Goal: Task Accomplishment & Management: Complete application form

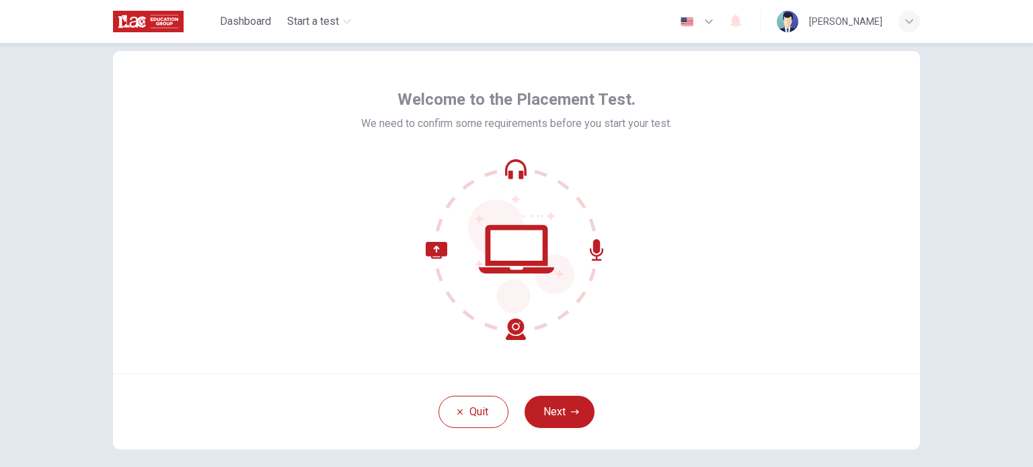
scroll to position [31, 0]
click at [557, 415] on button "Next" at bounding box center [559, 411] width 70 height 32
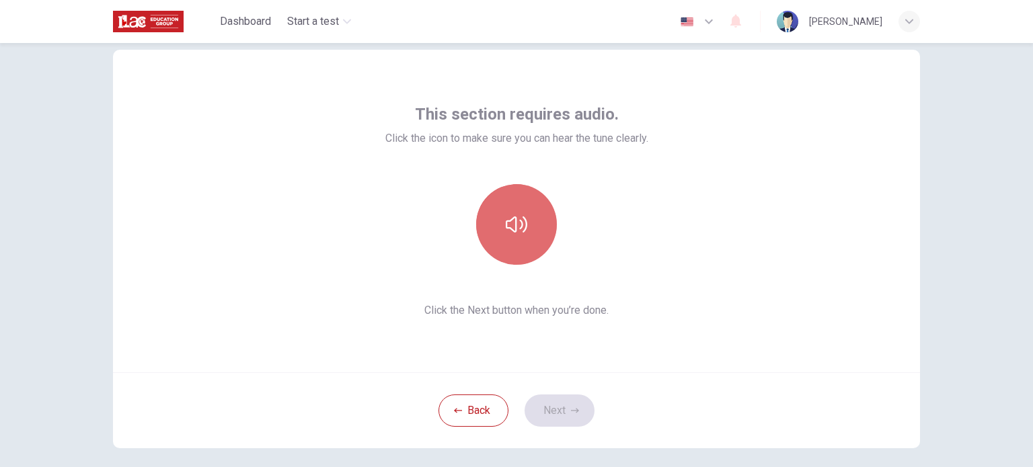
click at [512, 235] on button "button" at bounding box center [516, 224] width 81 height 81
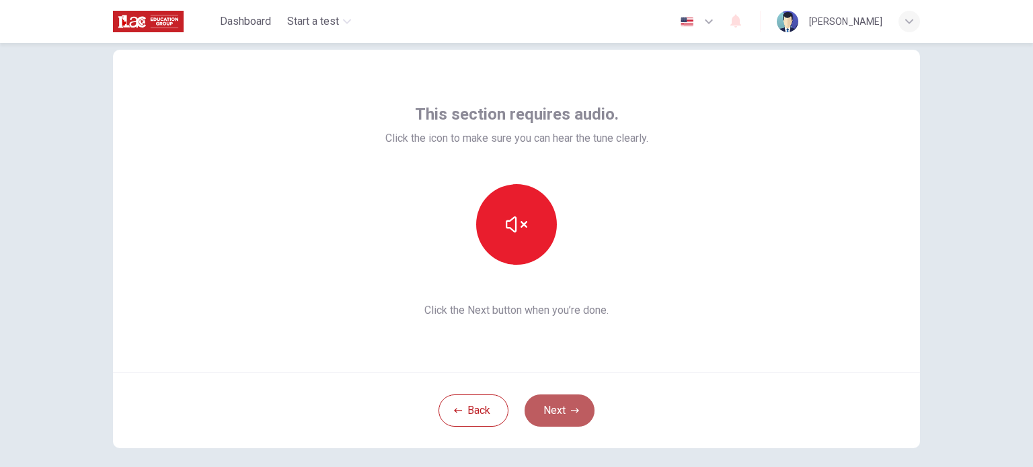
click at [556, 416] on button "Next" at bounding box center [559, 411] width 70 height 32
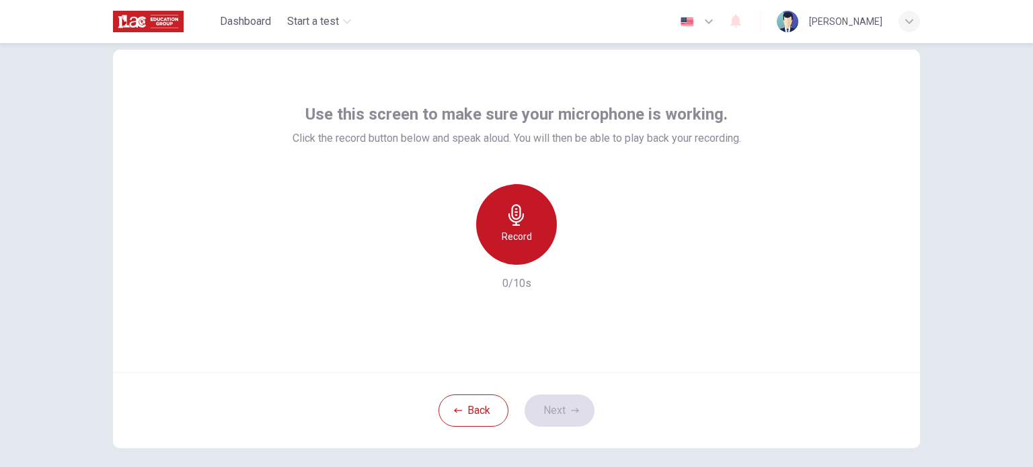
click at [540, 239] on div "Record" at bounding box center [516, 224] width 81 height 81
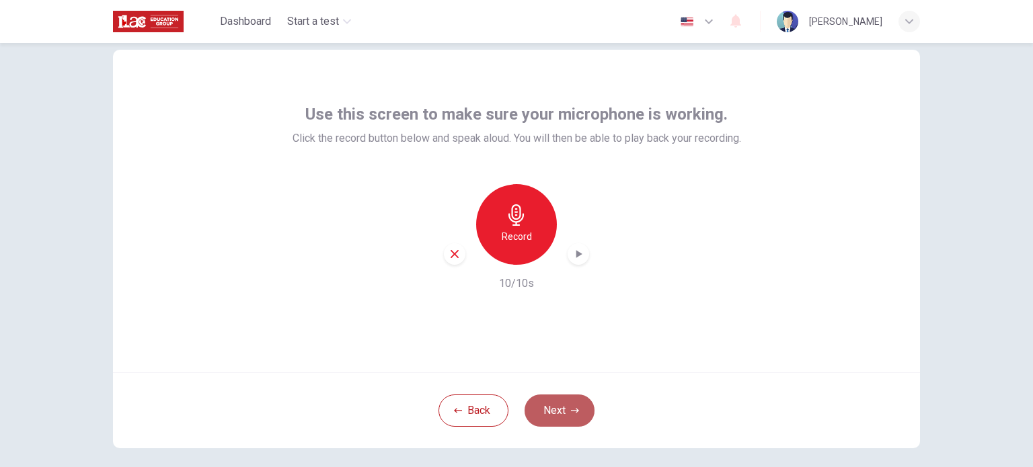
click at [557, 400] on button "Next" at bounding box center [559, 411] width 70 height 32
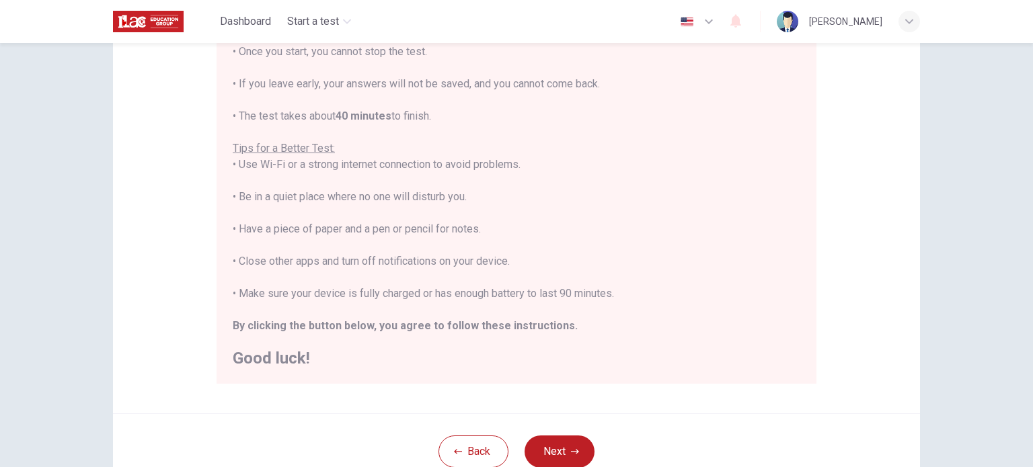
scroll to position [180, 0]
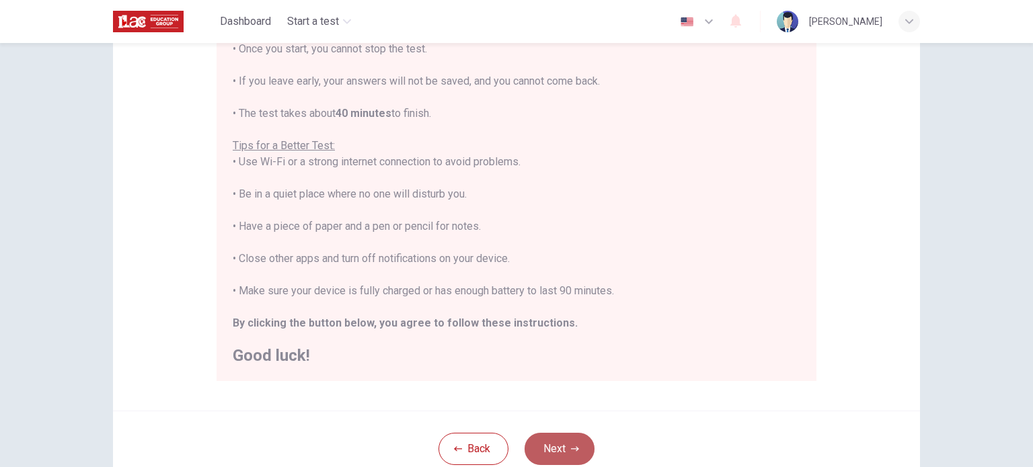
click at [551, 438] on button "Next" at bounding box center [559, 449] width 70 height 32
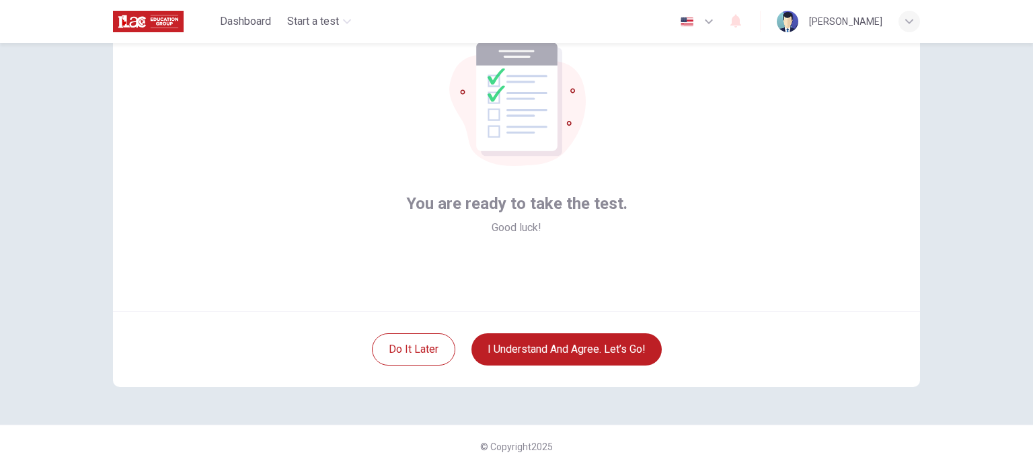
scroll to position [38, 0]
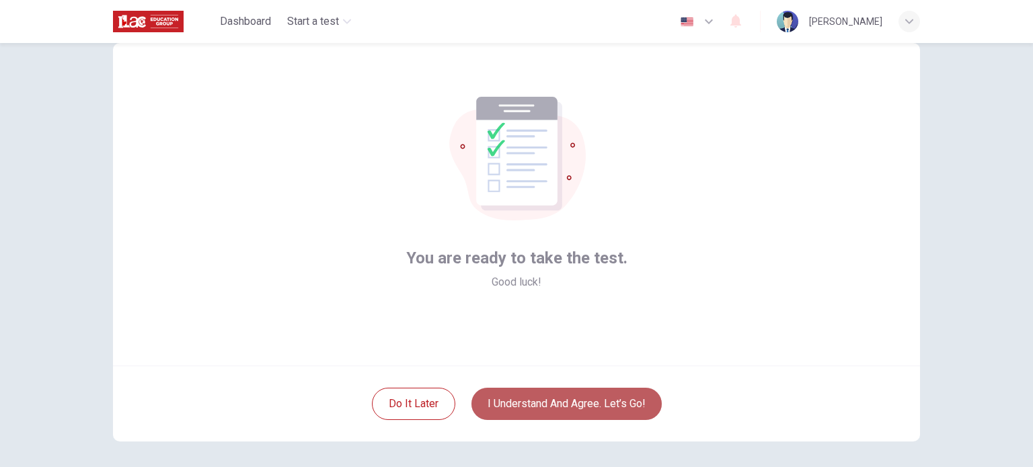
click at [562, 391] on button "I understand and agree. Let’s go!" at bounding box center [566, 404] width 190 height 32
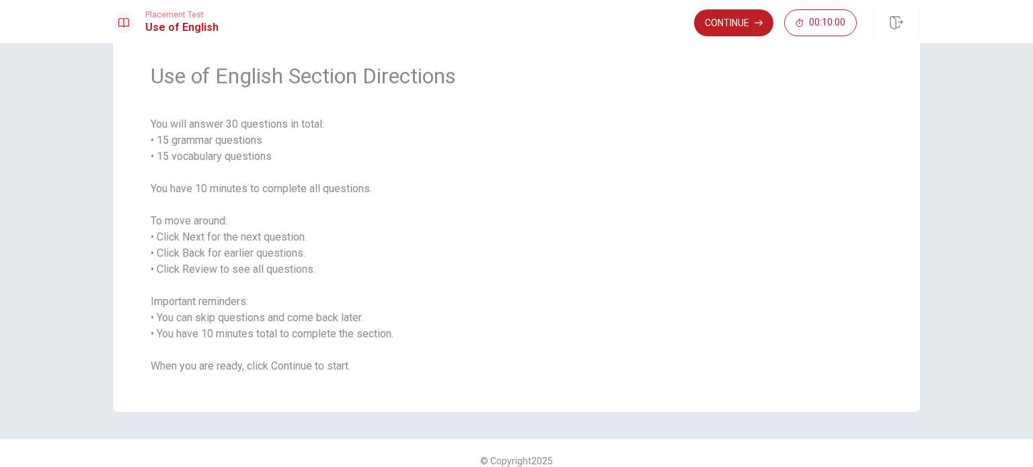
scroll to position [59, 0]
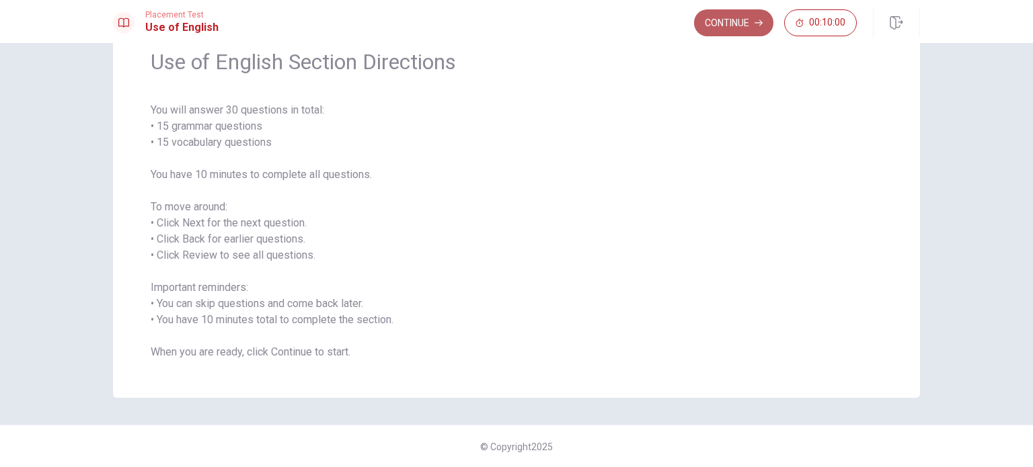
click at [732, 24] on button "Continue" at bounding box center [733, 22] width 79 height 27
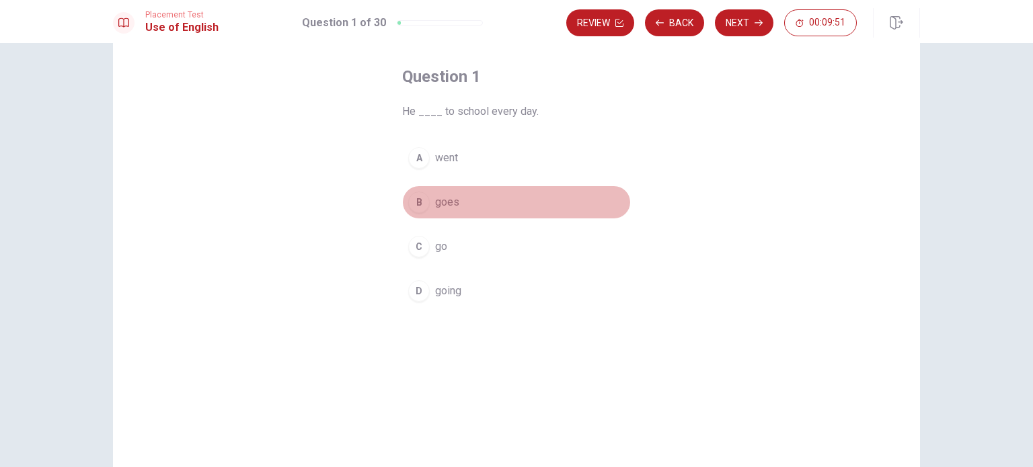
click at [413, 202] on div "B" at bounding box center [419, 203] width 22 height 22
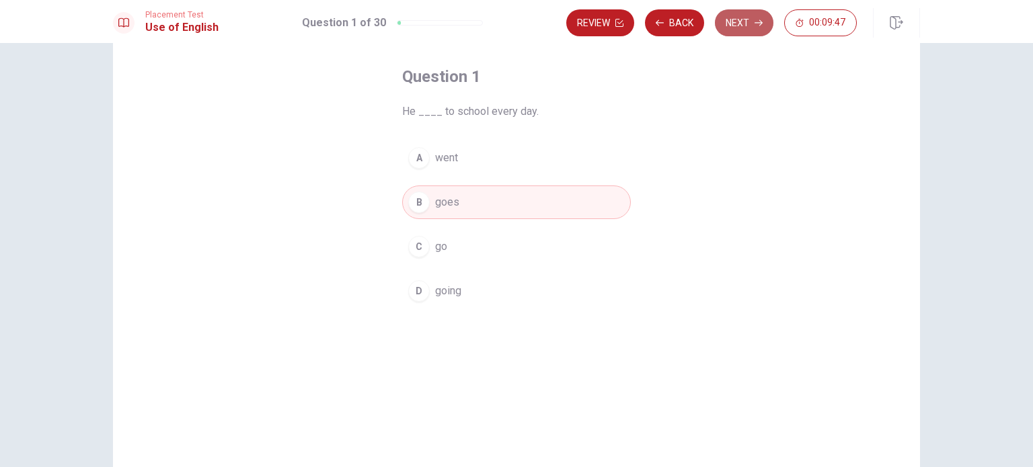
click at [747, 28] on button "Next" at bounding box center [744, 22] width 58 height 27
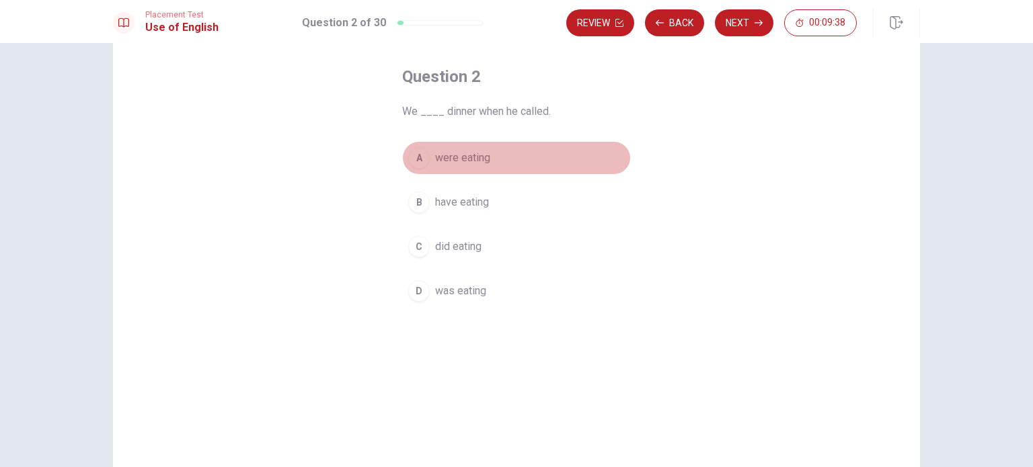
click at [471, 161] on span "were eating" at bounding box center [462, 158] width 55 height 16
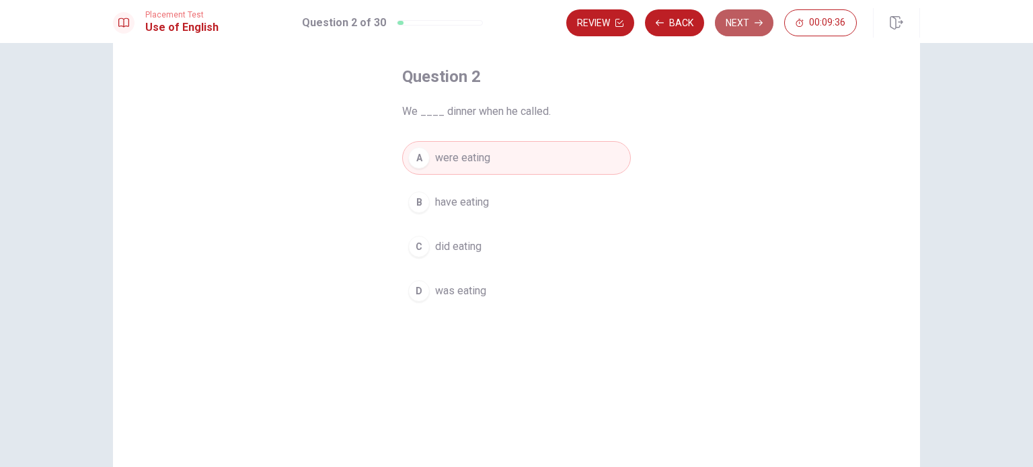
click at [735, 24] on button "Next" at bounding box center [744, 22] width 58 height 27
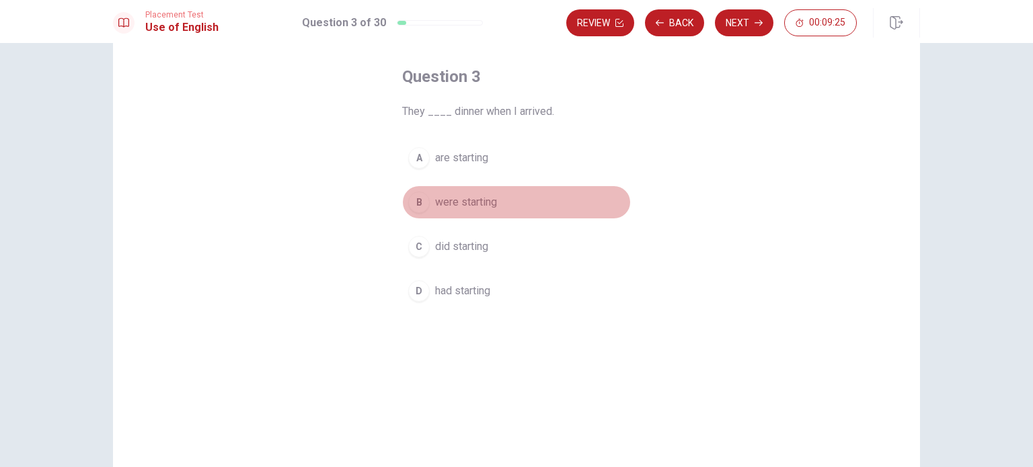
click at [488, 203] on span "were starting" at bounding box center [466, 202] width 62 height 16
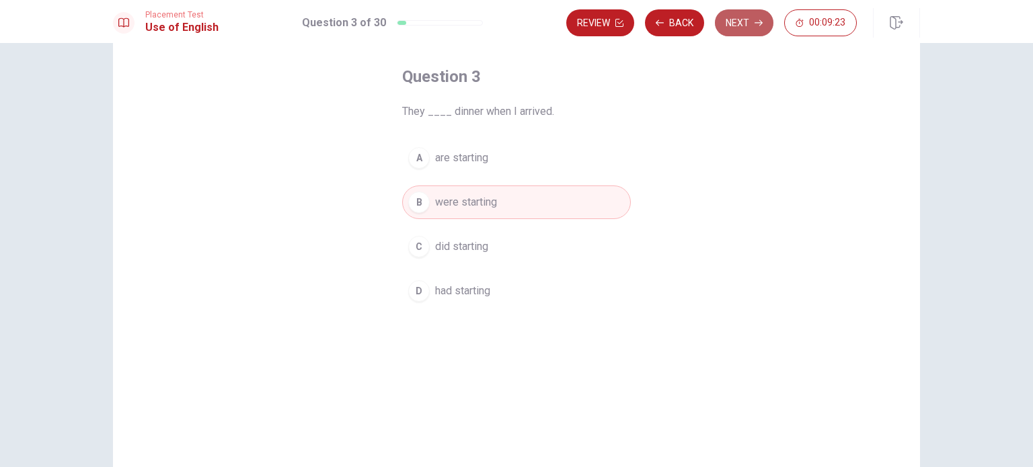
click at [735, 33] on button "Next" at bounding box center [744, 22] width 58 height 27
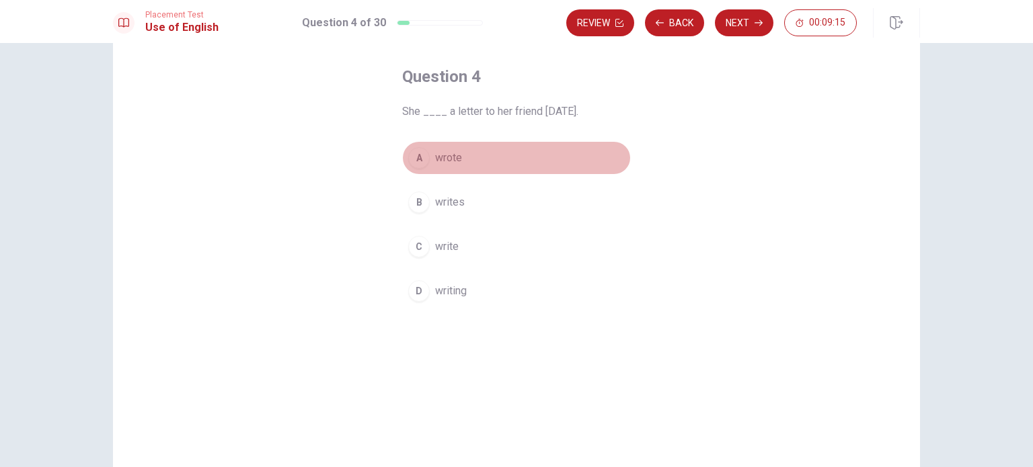
click at [455, 159] on span "wrote" at bounding box center [448, 158] width 27 height 16
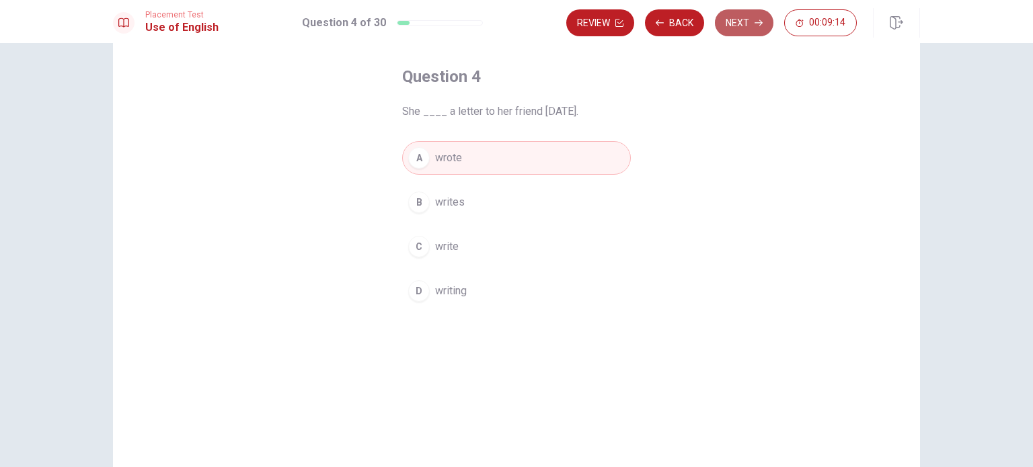
click at [750, 32] on button "Next" at bounding box center [744, 22] width 58 height 27
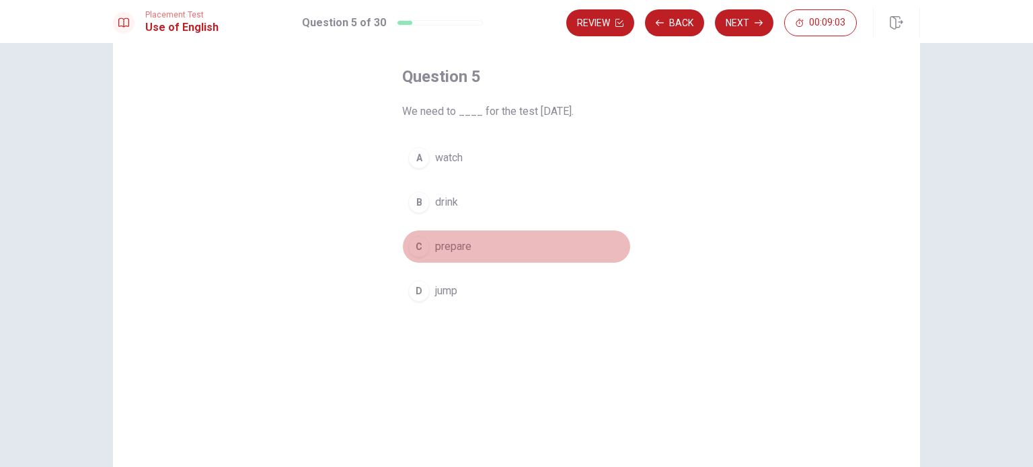
click at [457, 247] on span "prepare" at bounding box center [453, 247] width 36 height 16
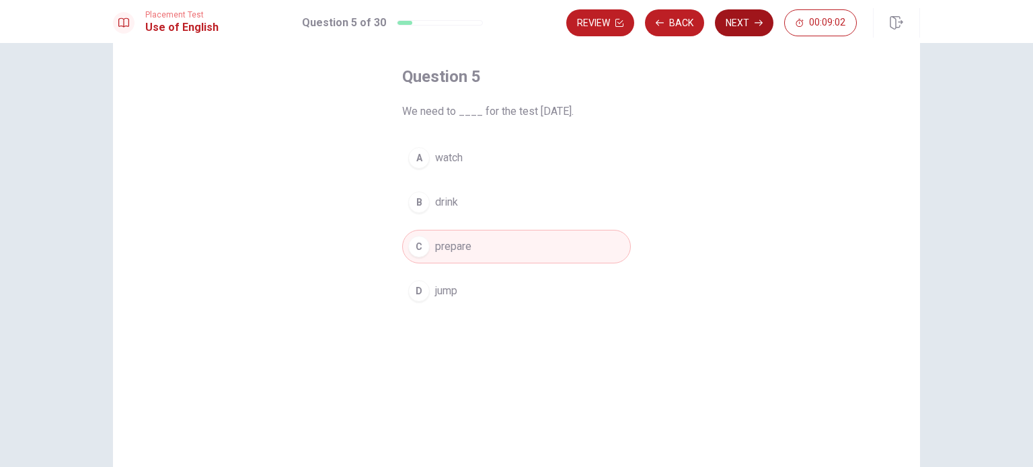
click at [728, 29] on button "Next" at bounding box center [744, 22] width 58 height 27
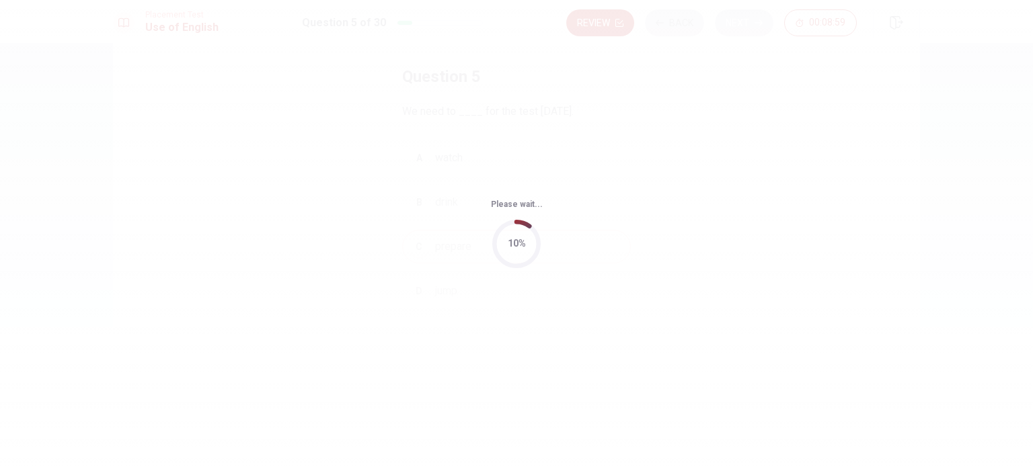
scroll to position [0, 0]
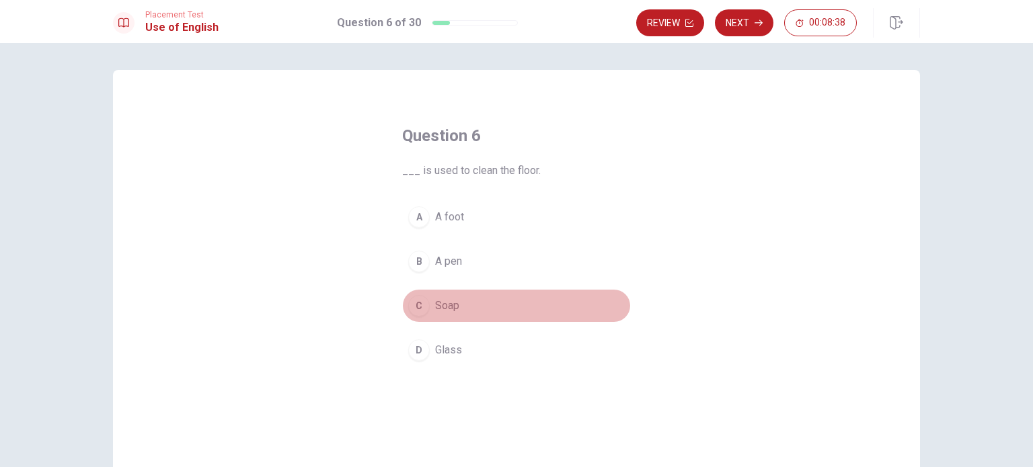
click at [418, 301] on div "C" at bounding box center [419, 306] width 22 height 22
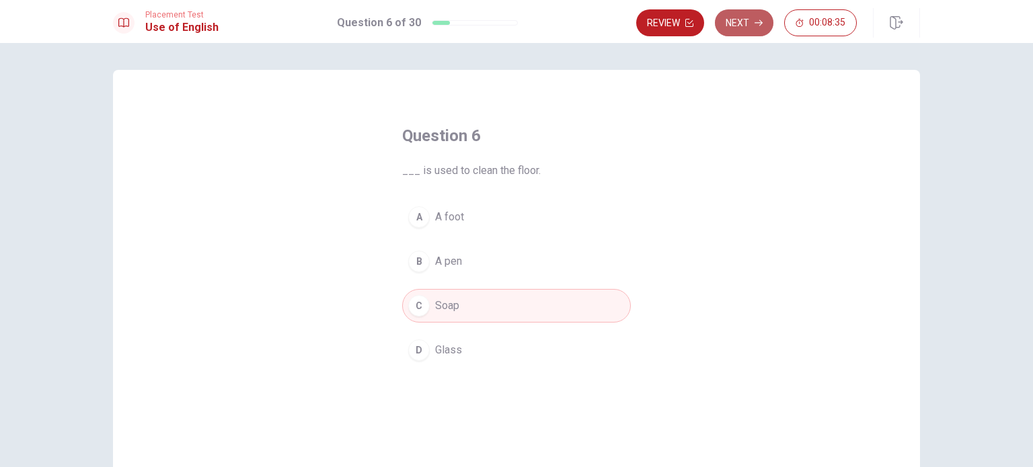
click at [746, 22] on button "Next" at bounding box center [744, 22] width 58 height 27
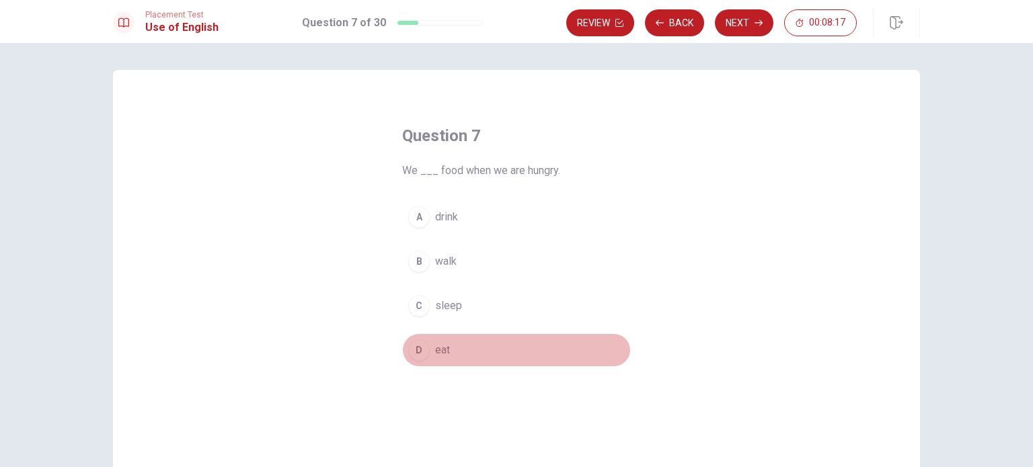
click at [429, 346] on button "D eat" at bounding box center [516, 350] width 229 height 34
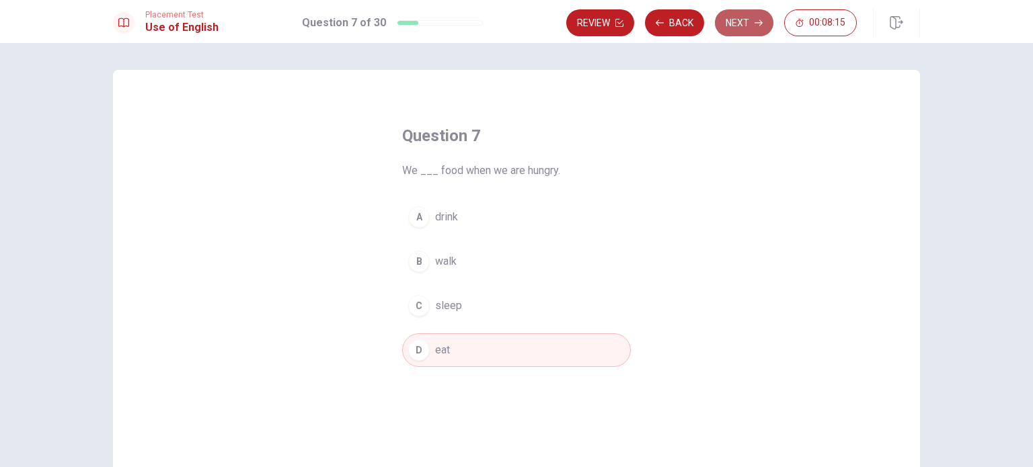
click at [738, 28] on button "Next" at bounding box center [744, 22] width 58 height 27
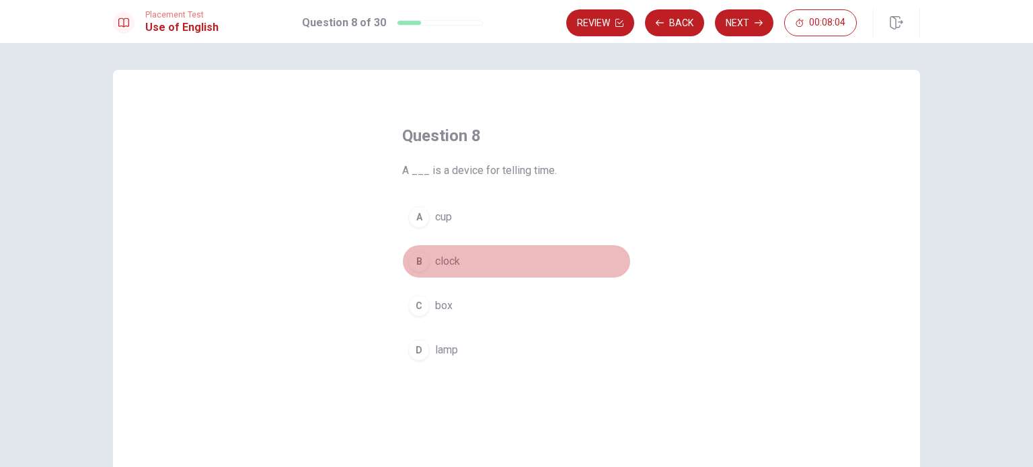
click at [438, 266] on span "clock" at bounding box center [447, 261] width 25 height 16
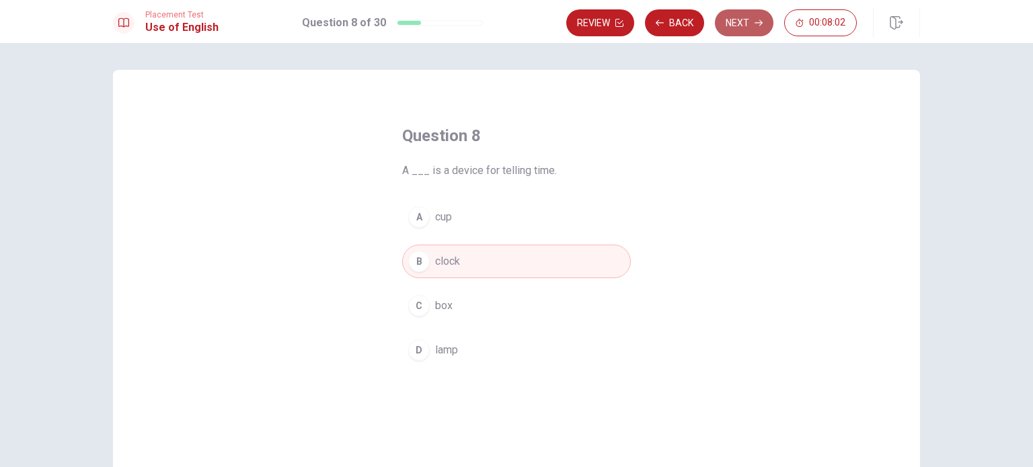
click at [748, 21] on button "Next" at bounding box center [744, 22] width 58 height 27
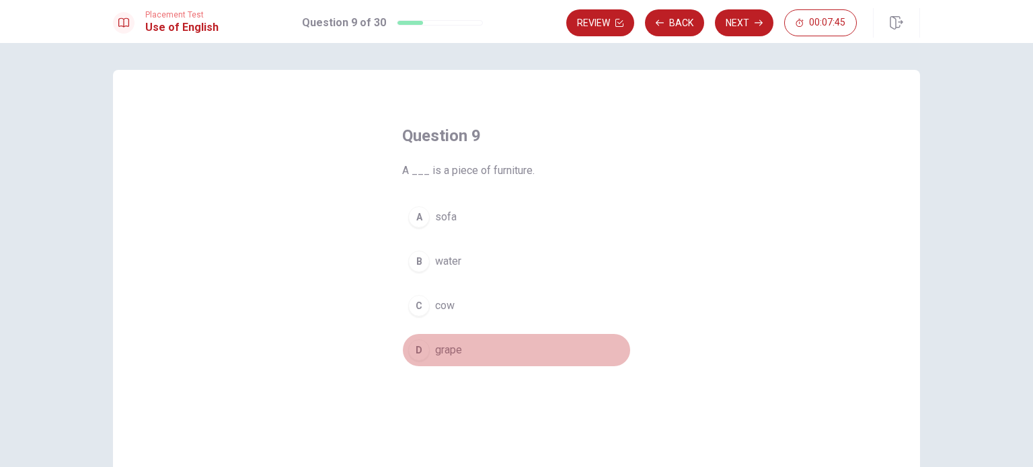
click at [436, 349] on span "grape" at bounding box center [448, 350] width 27 height 16
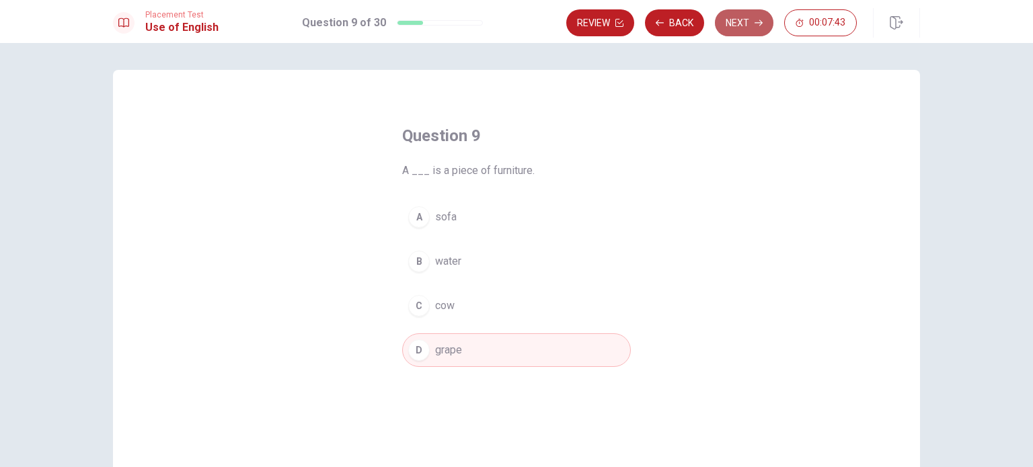
click at [738, 18] on button "Next" at bounding box center [744, 22] width 58 height 27
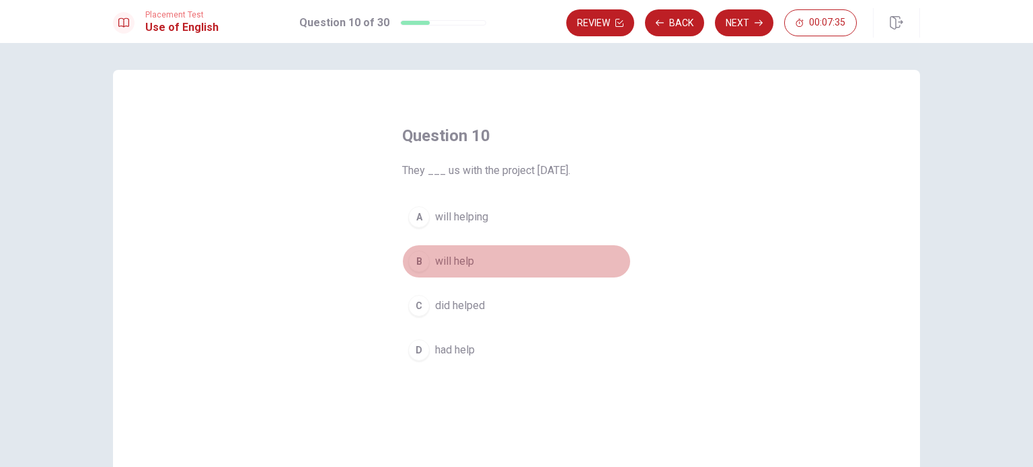
click at [446, 262] on span "will help" at bounding box center [454, 261] width 39 height 16
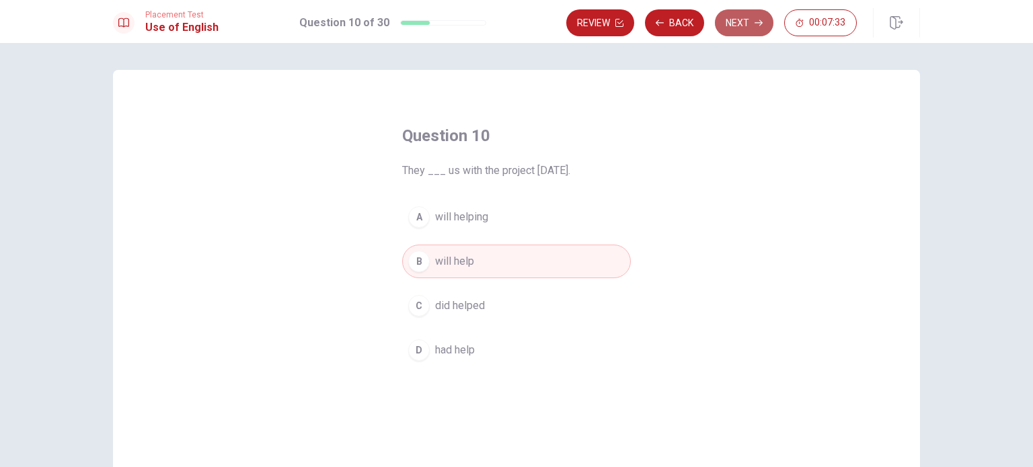
click at [742, 21] on button "Next" at bounding box center [744, 22] width 58 height 27
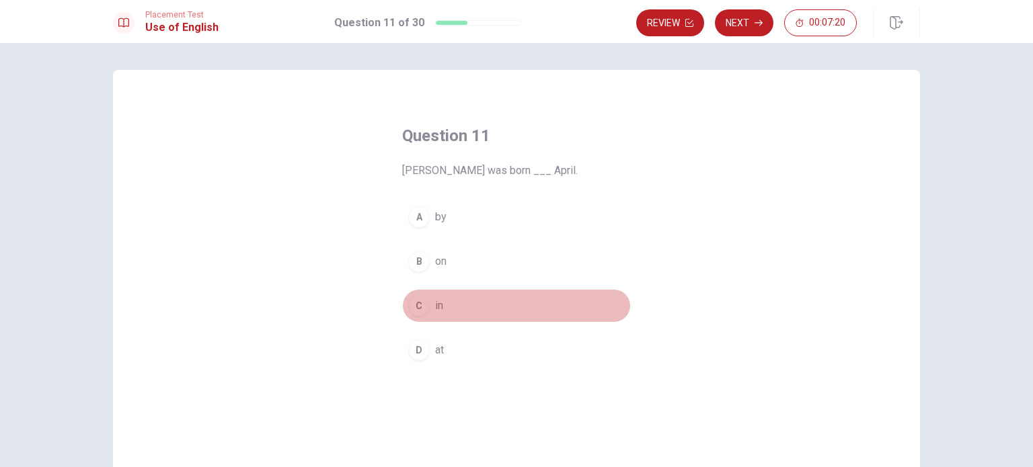
click at [418, 302] on div "C" at bounding box center [419, 306] width 22 height 22
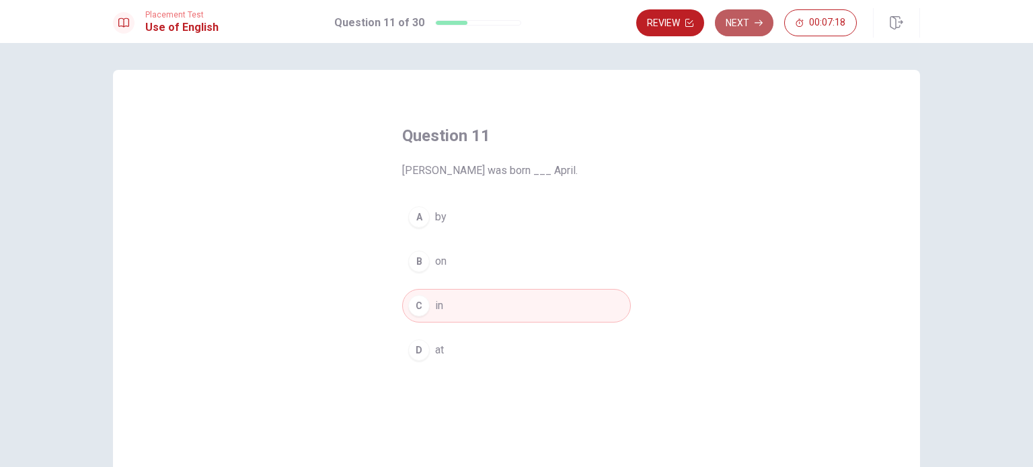
click at [744, 28] on button "Next" at bounding box center [744, 22] width 58 height 27
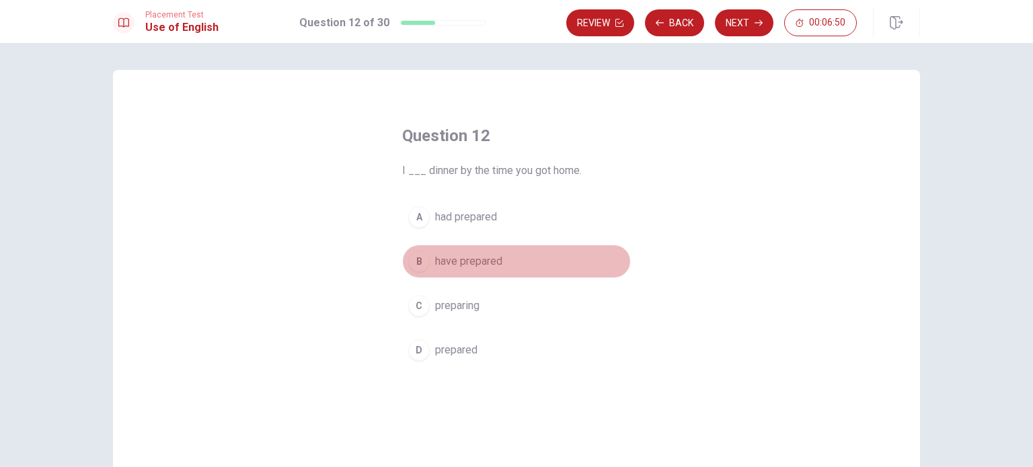
click at [465, 260] on span "have prepared" at bounding box center [468, 261] width 67 height 16
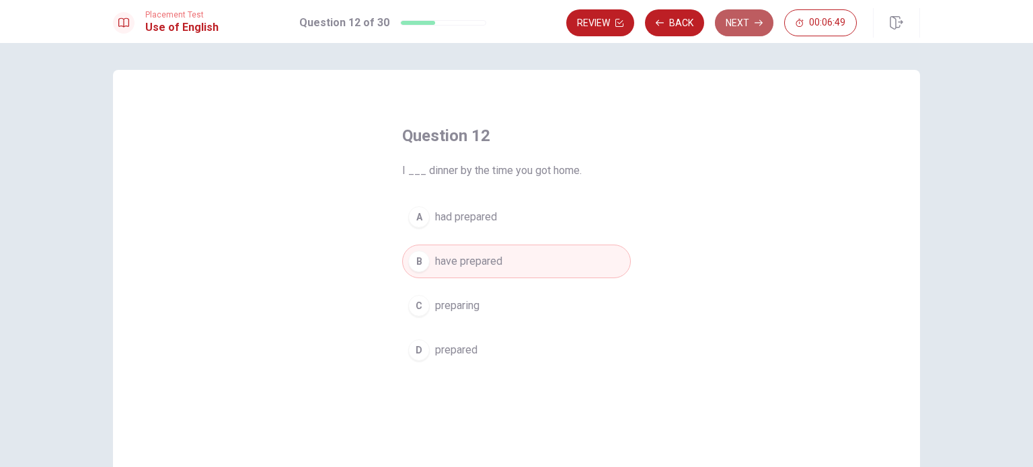
click at [732, 24] on button "Next" at bounding box center [744, 22] width 58 height 27
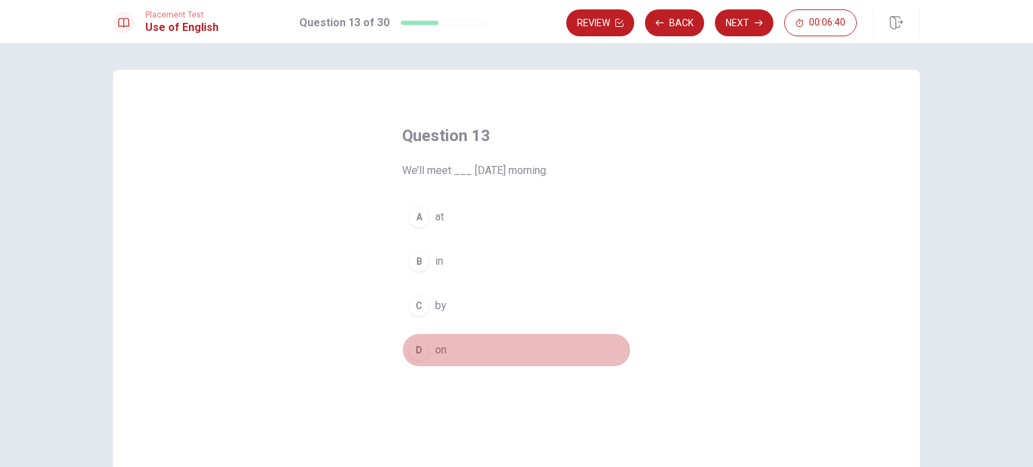
click at [408, 346] on div "D" at bounding box center [419, 351] width 22 height 22
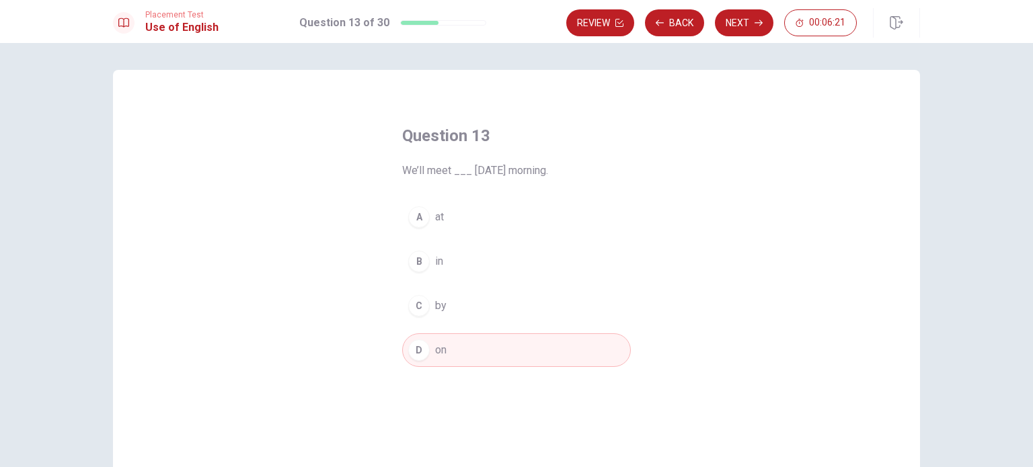
click at [455, 262] on button "B in" at bounding box center [516, 262] width 229 height 34
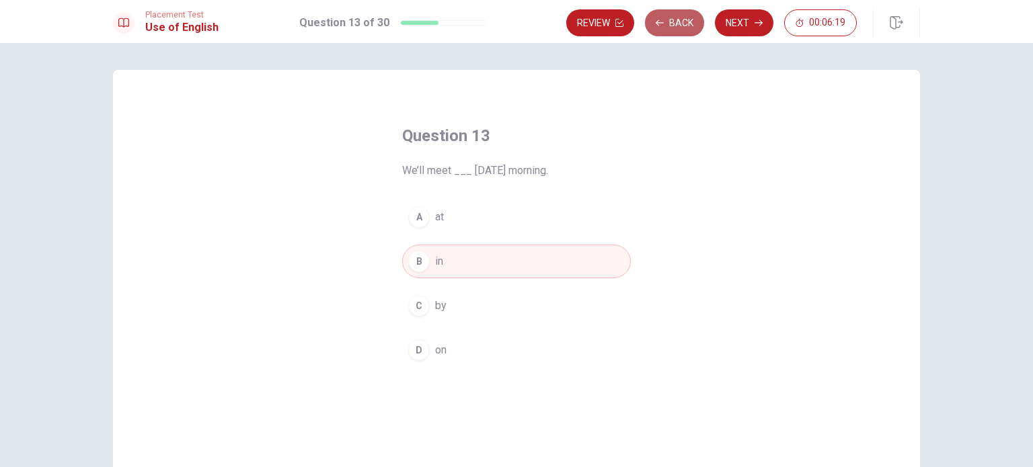
click at [669, 24] on button "Back" at bounding box center [674, 22] width 59 height 27
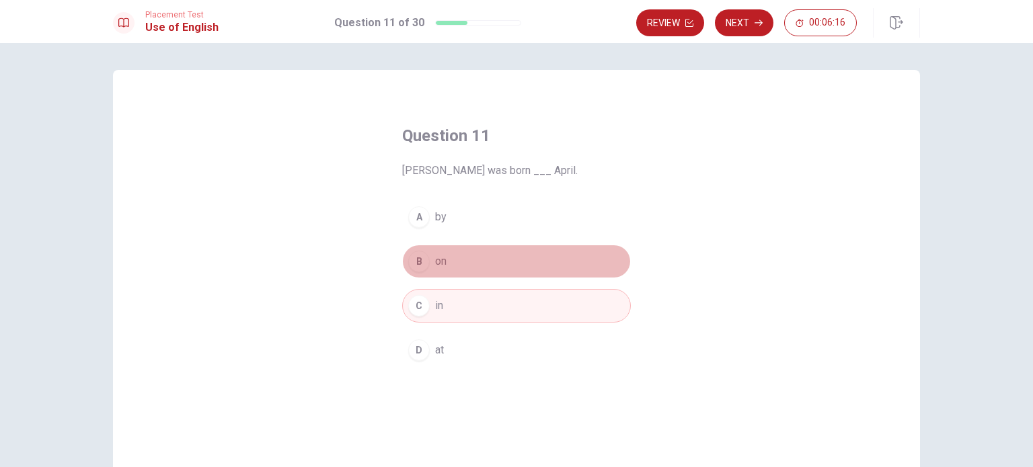
click at [446, 258] on button "B on" at bounding box center [516, 262] width 229 height 34
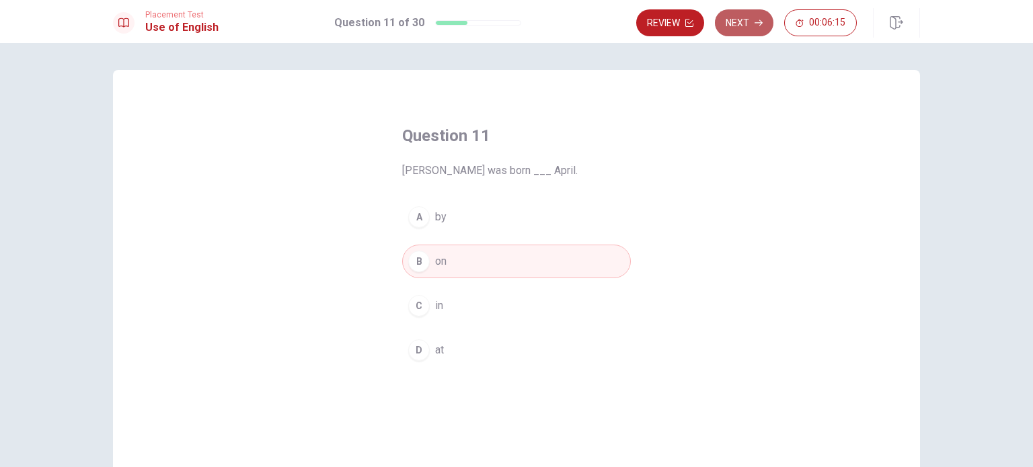
click at [745, 24] on button "Next" at bounding box center [744, 22] width 58 height 27
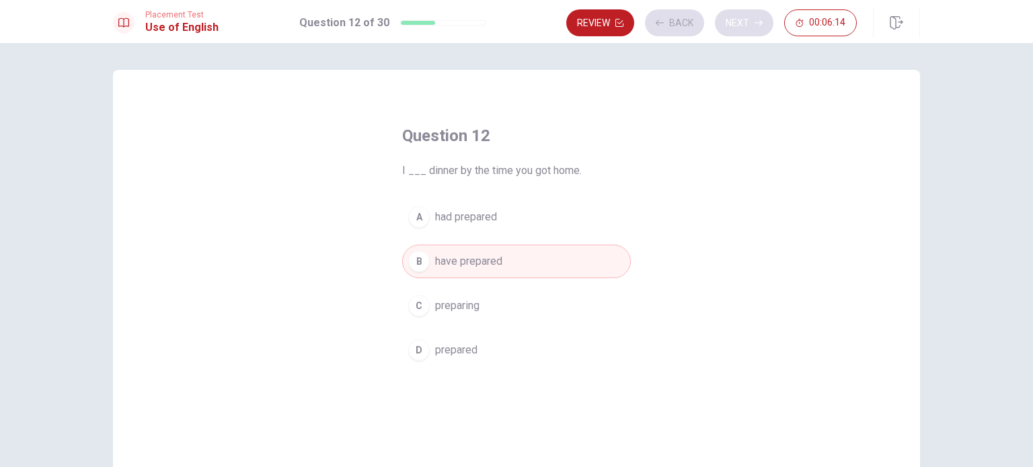
click at [745, 24] on div "Review Back Next 00:06:14" at bounding box center [711, 22] width 290 height 27
click at [744, 28] on button "Next" at bounding box center [744, 22] width 58 height 27
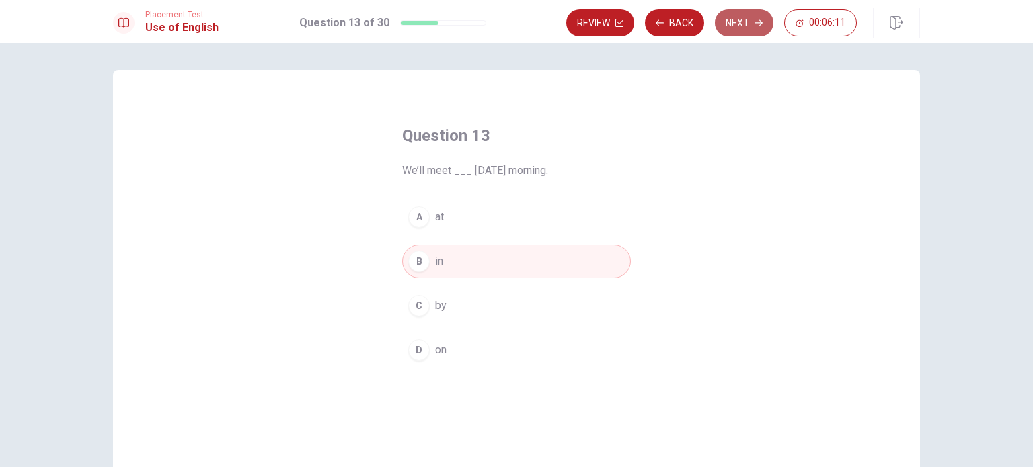
click at [744, 28] on button "Next" at bounding box center [744, 22] width 58 height 27
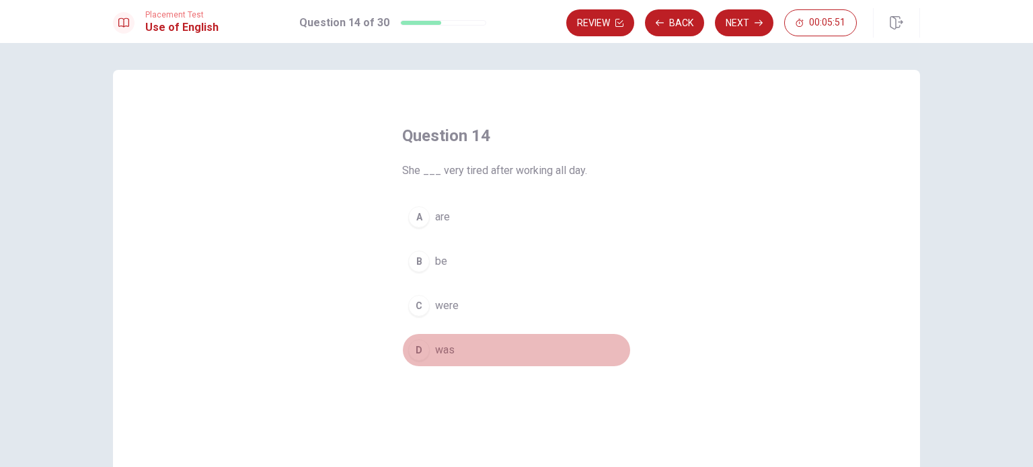
click at [413, 362] on button "D was" at bounding box center [516, 350] width 229 height 34
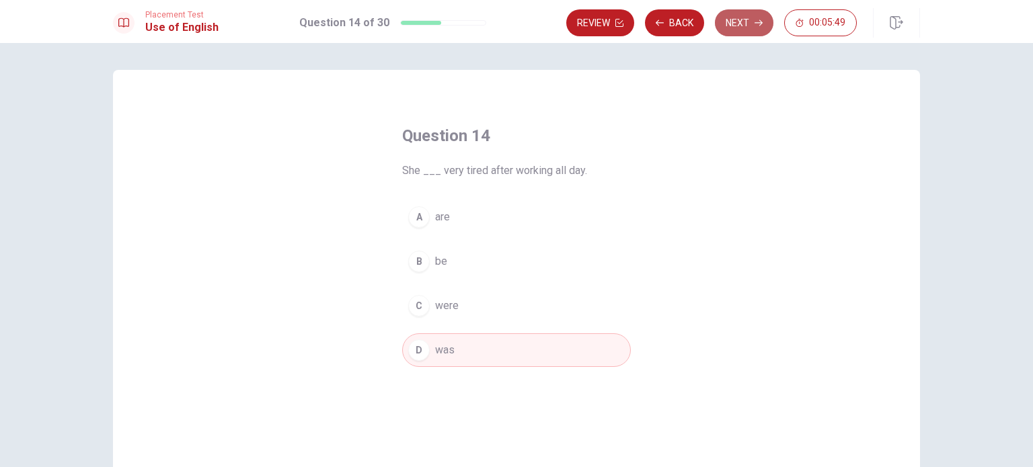
click at [752, 24] on button "Next" at bounding box center [744, 22] width 58 height 27
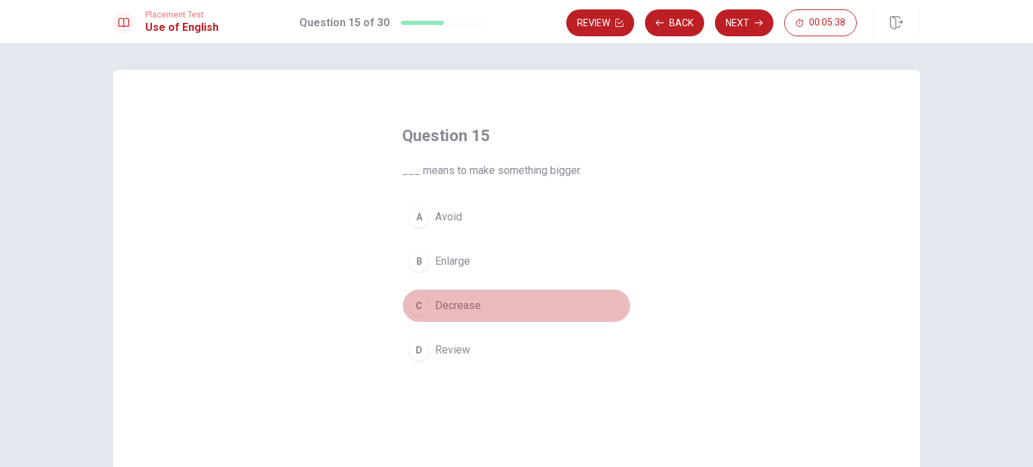
click at [475, 313] on span "Decrease" at bounding box center [458, 306] width 46 height 16
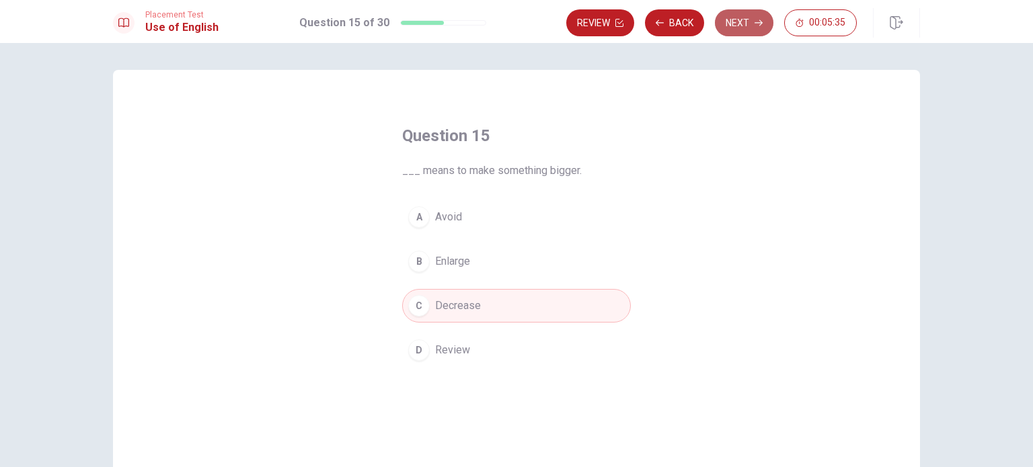
click at [732, 28] on button "Next" at bounding box center [744, 22] width 58 height 27
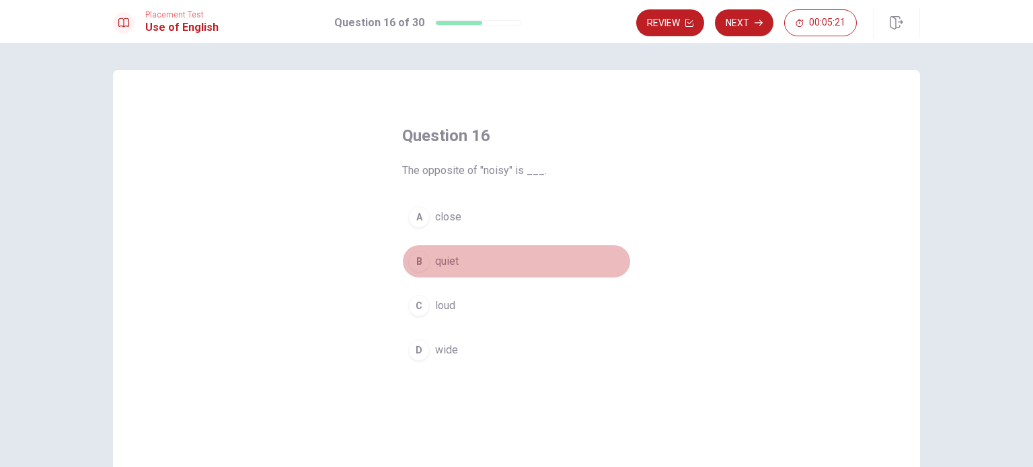
click at [444, 258] on span "quiet" at bounding box center [447, 261] width 24 height 16
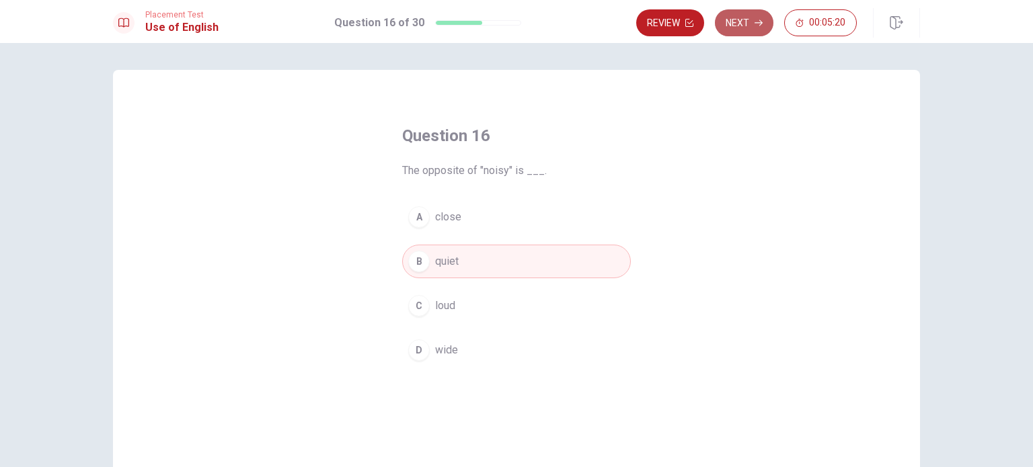
click at [759, 24] on icon "button" at bounding box center [758, 23] width 8 height 8
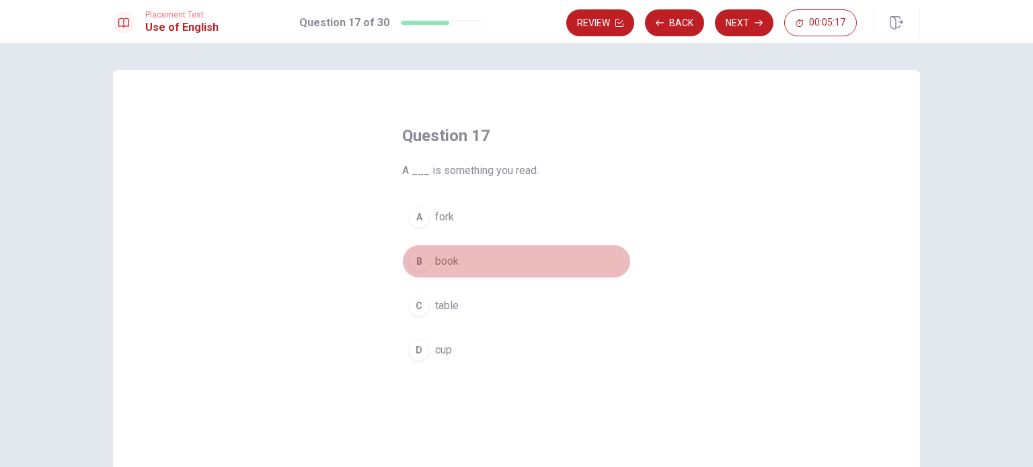
click at [449, 263] on span "book" at bounding box center [447, 261] width 24 height 16
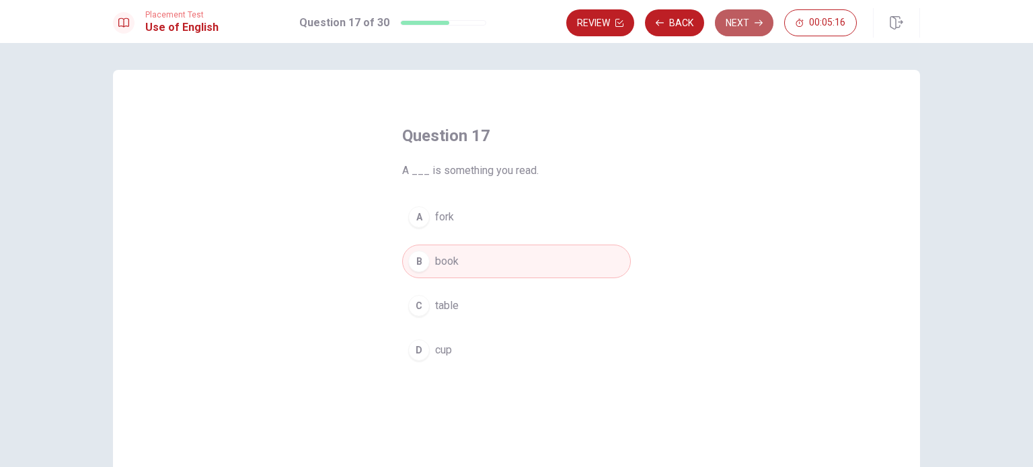
click at [734, 34] on button "Next" at bounding box center [744, 22] width 58 height 27
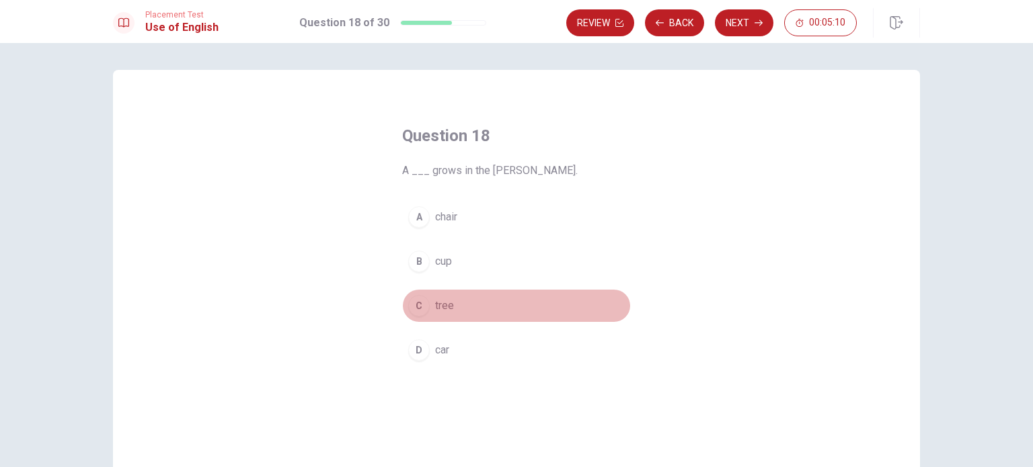
click at [451, 306] on button "C tree" at bounding box center [516, 306] width 229 height 34
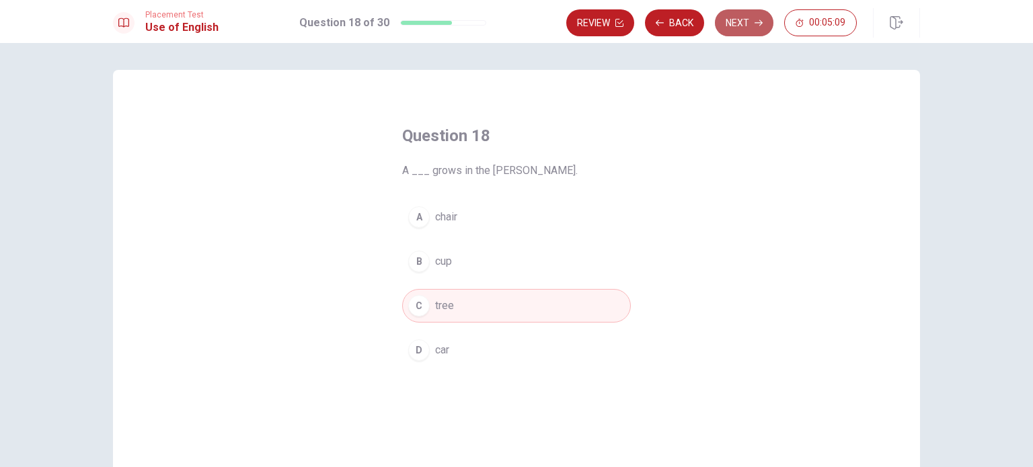
click at [732, 13] on button "Next" at bounding box center [744, 22] width 58 height 27
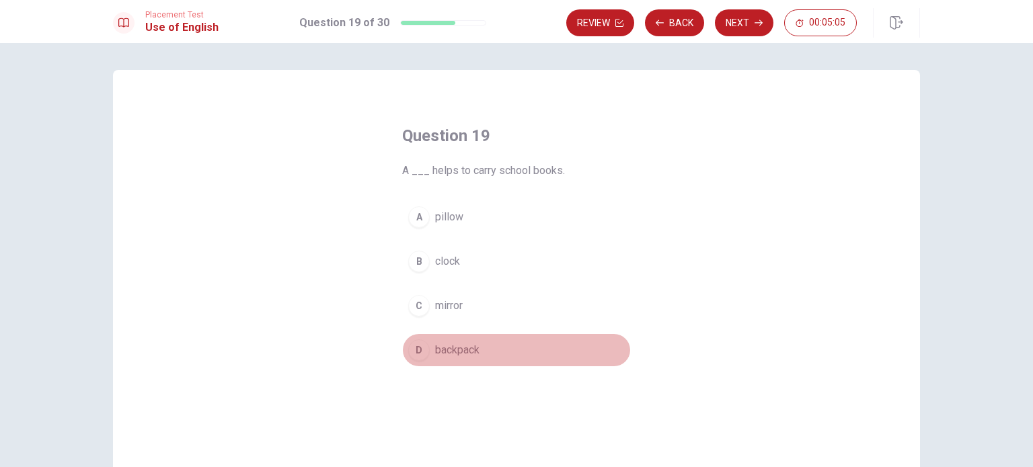
click at [452, 338] on button "D backpack" at bounding box center [516, 350] width 229 height 34
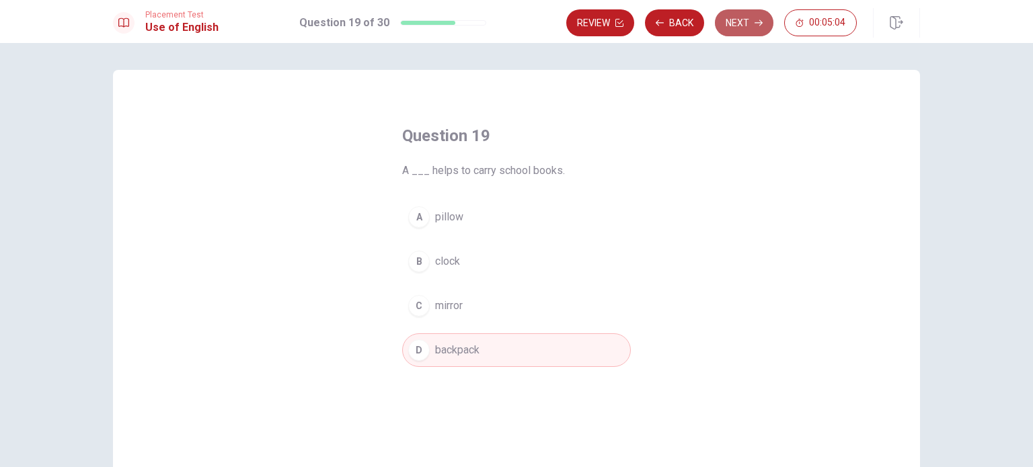
click at [748, 27] on button "Next" at bounding box center [744, 22] width 58 height 27
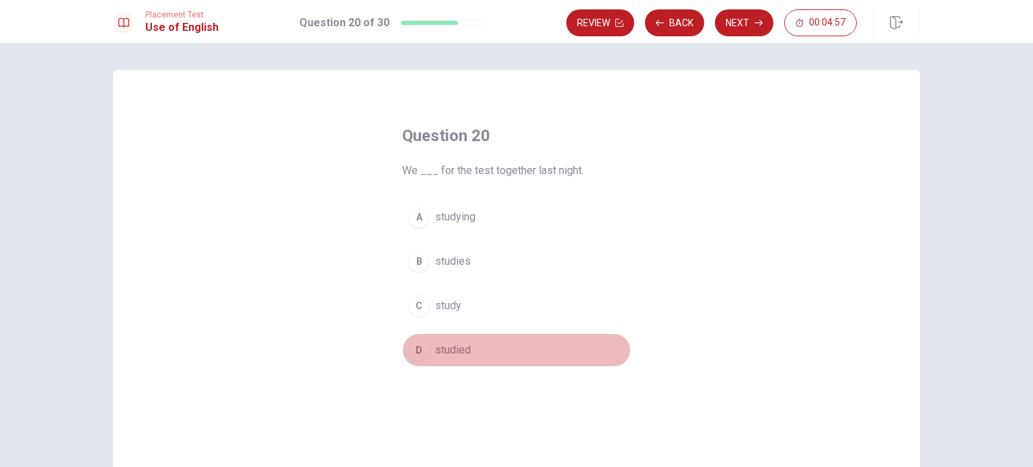
click at [416, 349] on div "D" at bounding box center [419, 351] width 22 height 22
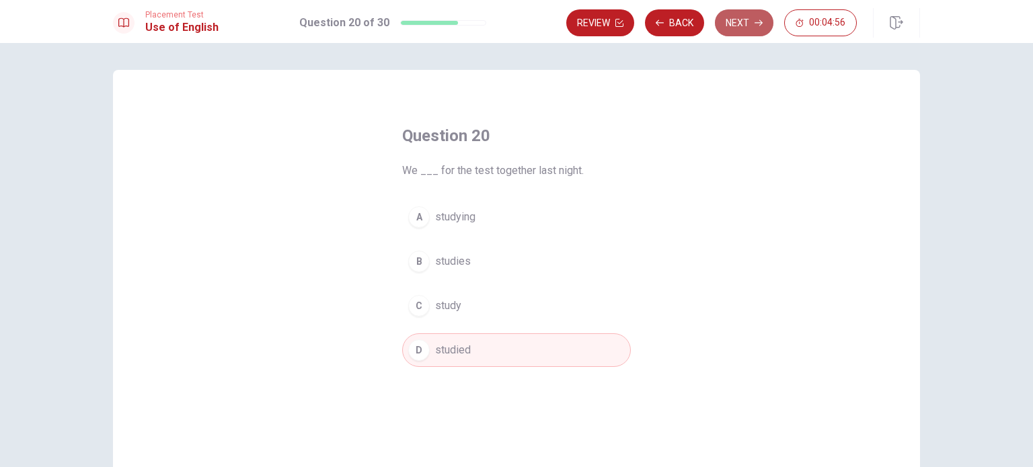
click at [744, 25] on button "Next" at bounding box center [744, 22] width 58 height 27
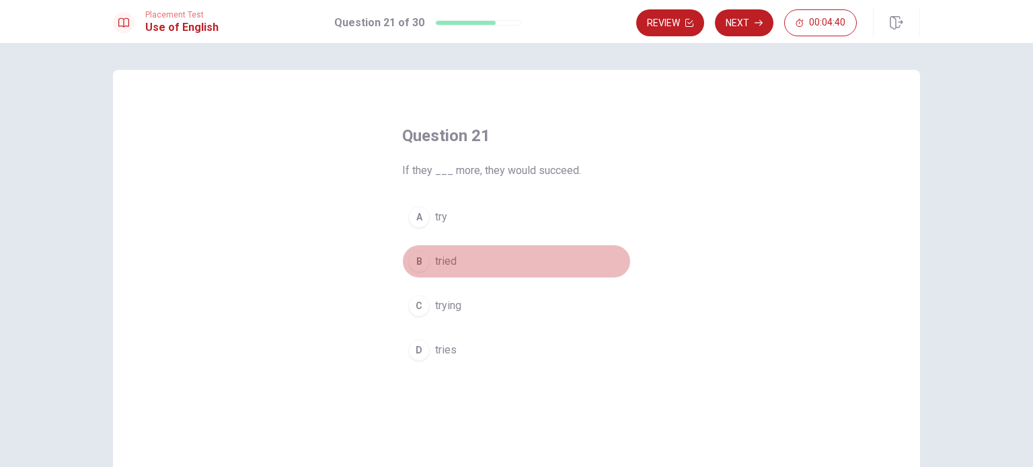
click at [417, 264] on div "B" at bounding box center [419, 262] width 22 height 22
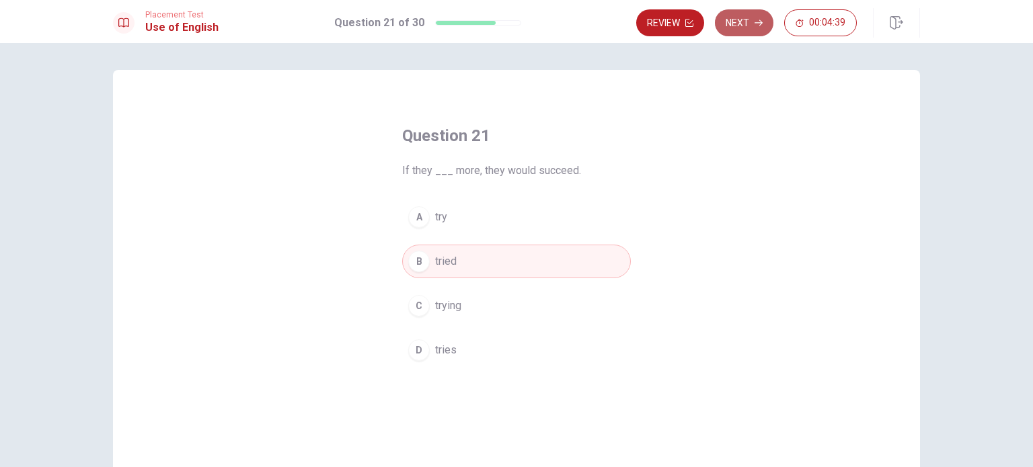
click at [753, 30] on button "Next" at bounding box center [744, 22] width 58 height 27
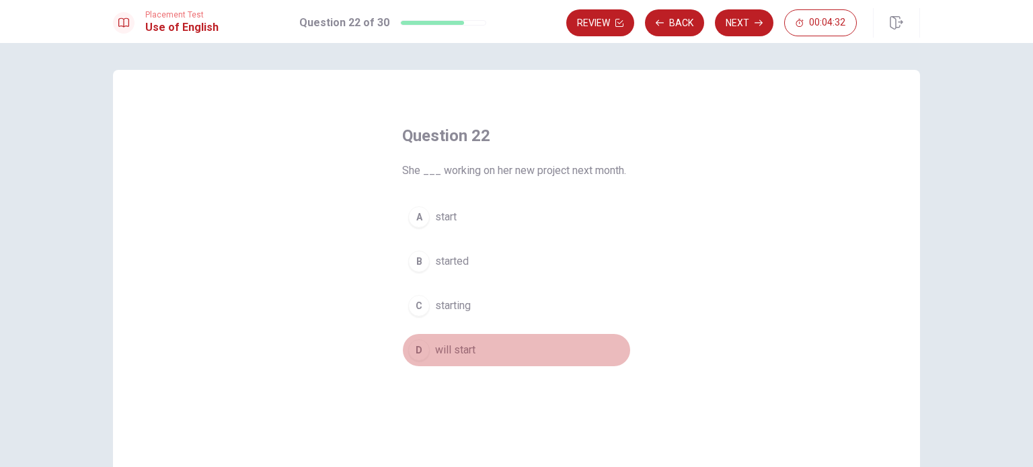
click at [436, 352] on span "will start" at bounding box center [455, 350] width 40 height 16
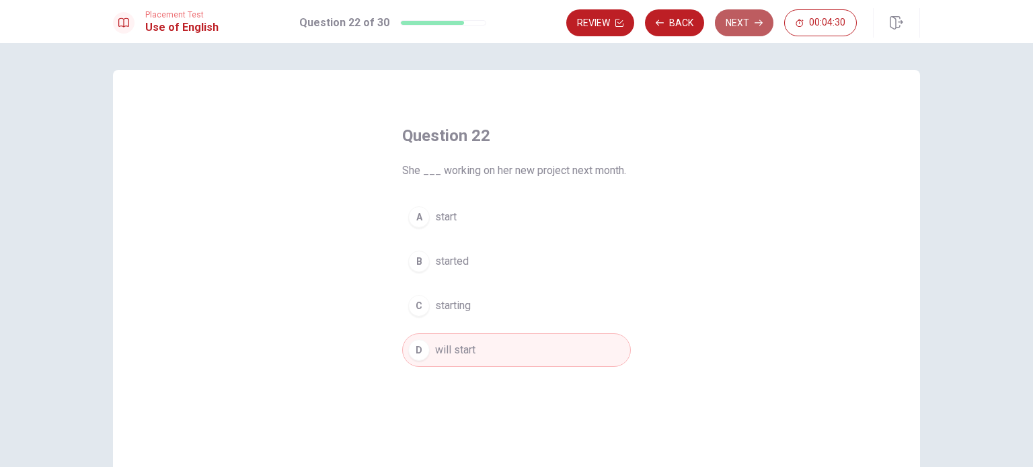
click at [756, 30] on button "Next" at bounding box center [744, 22] width 58 height 27
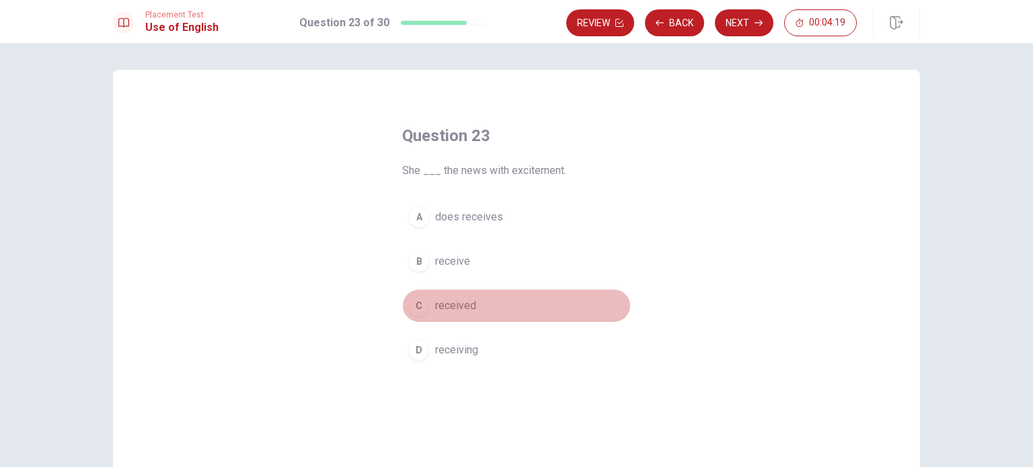
click at [466, 311] on span "received" at bounding box center [455, 306] width 41 height 16
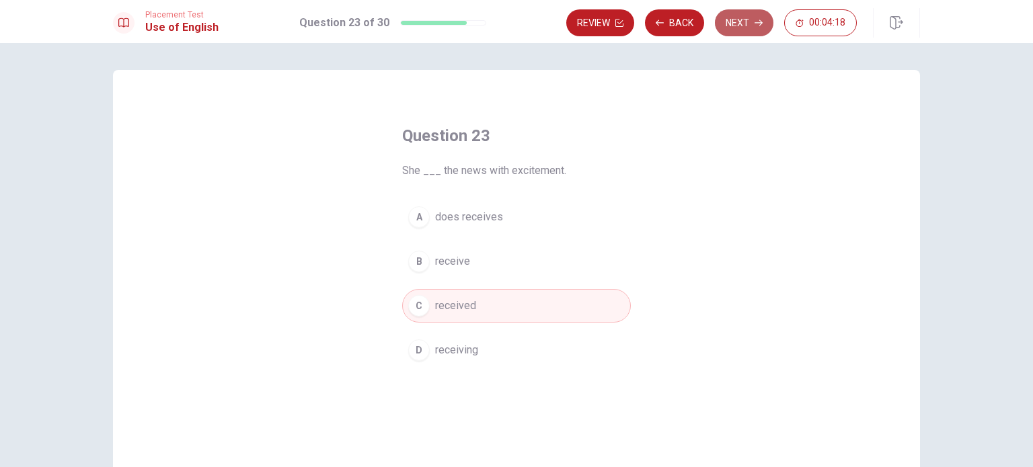
click at [737, 21] on button "Next" at bounding box center [744, 22] width 58 height 27
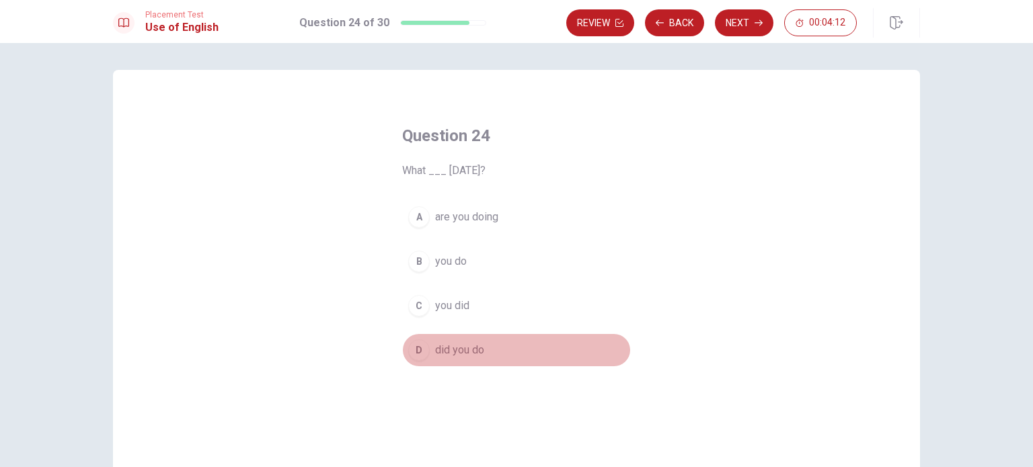
click at [461, 350] on span "did you do" at bounding box center [459, 350] width 49 height 16
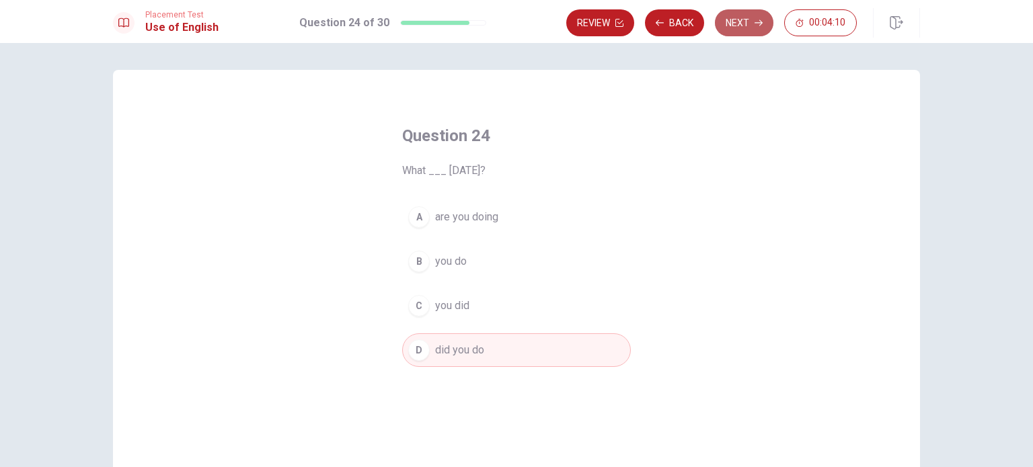
click at [746, 34] on button "Next" at bounding box center [744, 22] width 58 height 27
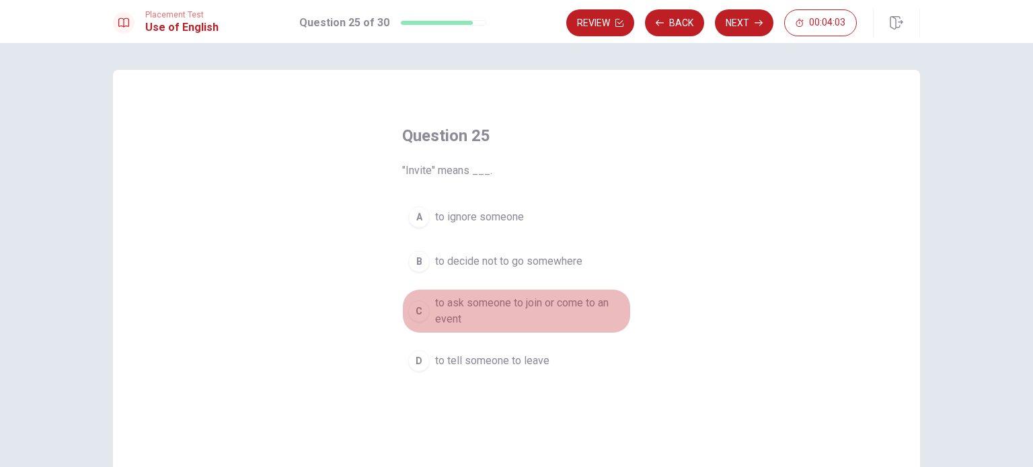
click at [465, 309] on span "to ask someone to join or come to an event" at bounding box center [530, 311] width 190 height 32
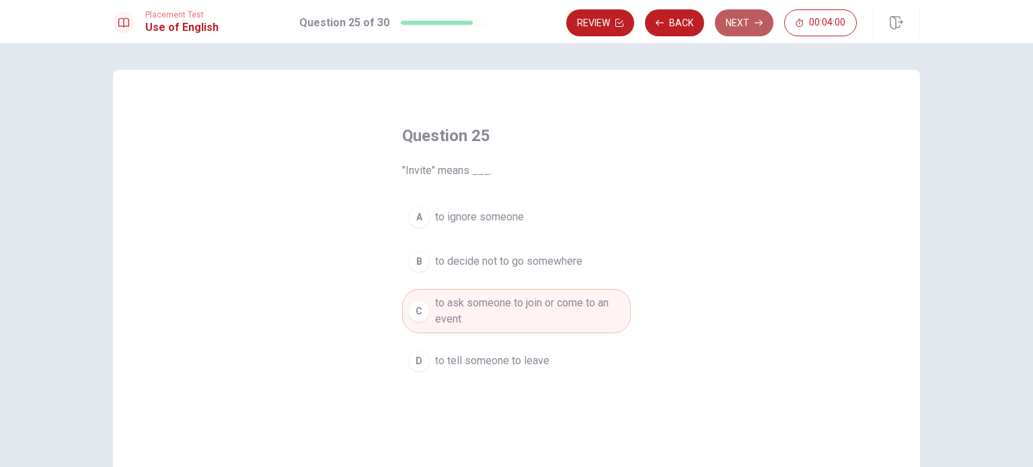
click at [744, 24] on button "Next" at bounding box center [744, 22] width 58 height 27
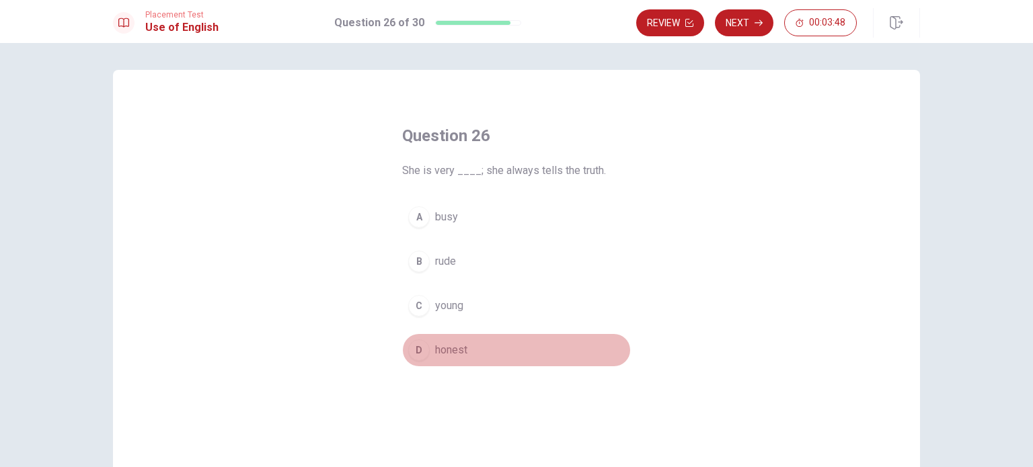
click at [439, 343] on span "honest" at bounding box center [451, 350] width 32 height 16
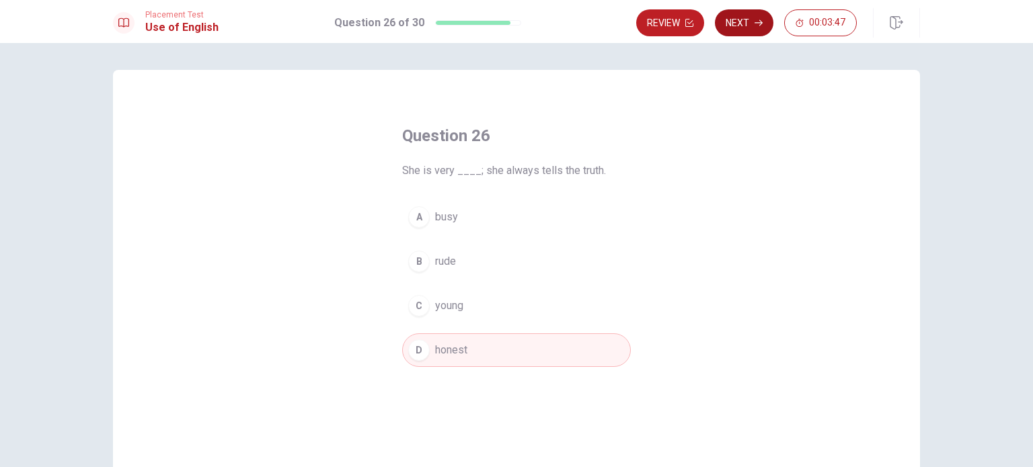
click at [721, 15] on button "Next" at bounding box center [744, 22] width 58 height 27
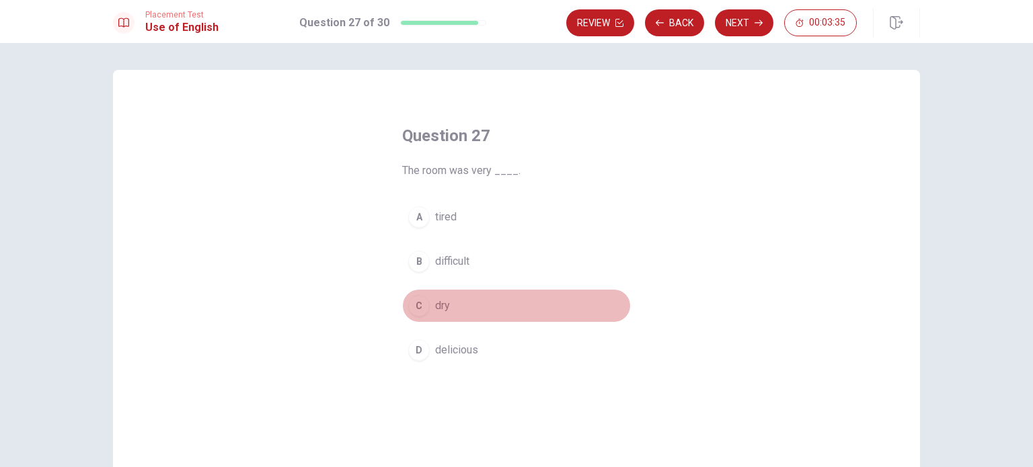
click at [465, 303] on button "C dry" at bounding box center [516, 306] width 229 height 34
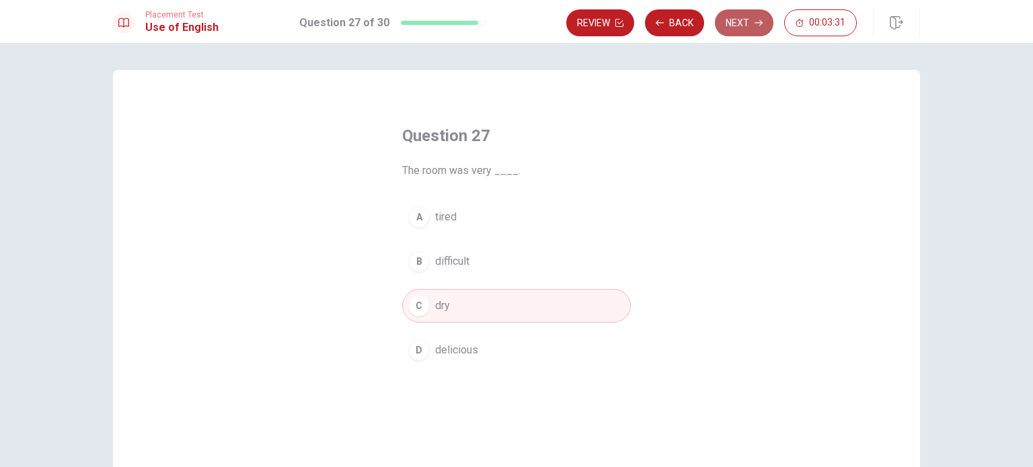
click at [740, 19] on button "Next" at bounding box center [744, 22] width 58 height 27
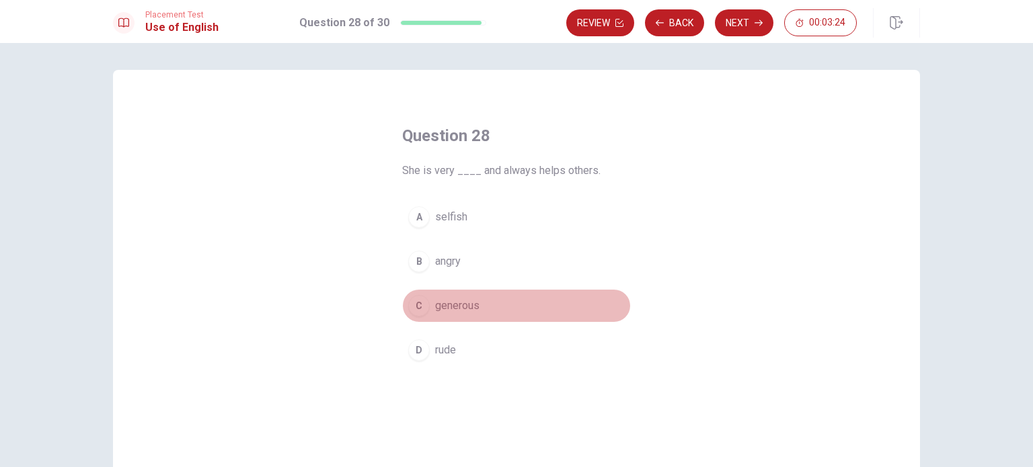
click at [485, 309] on button "C generous" at bounding box center [516, 306] width 229 height 34
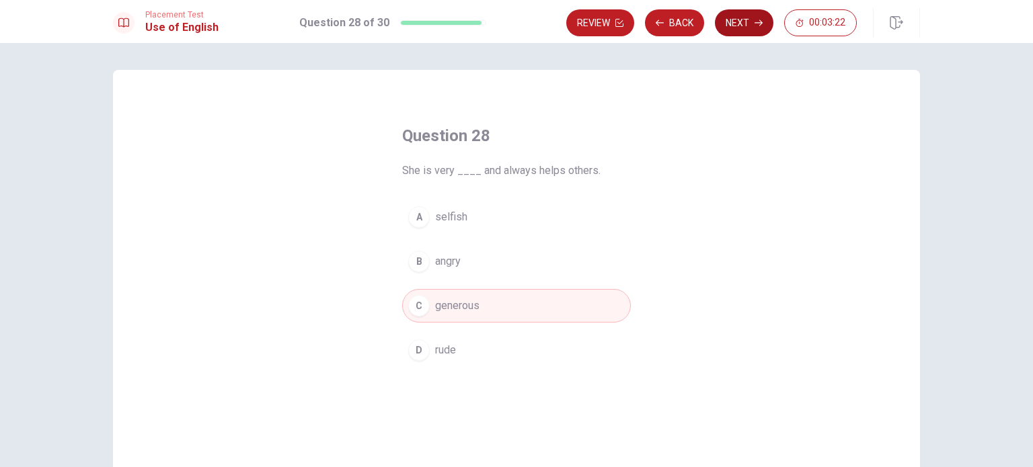
click at [744, 26] on button "Next" at bounding box center [744, 22] width 58 height 27
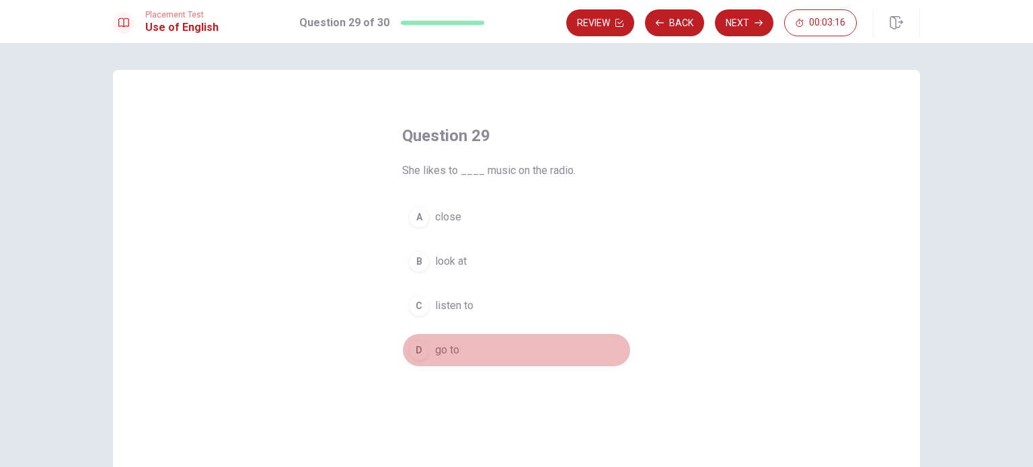
click at [481, 334] on button "D go to" at bounding box center [516, 350] width 229 height 34
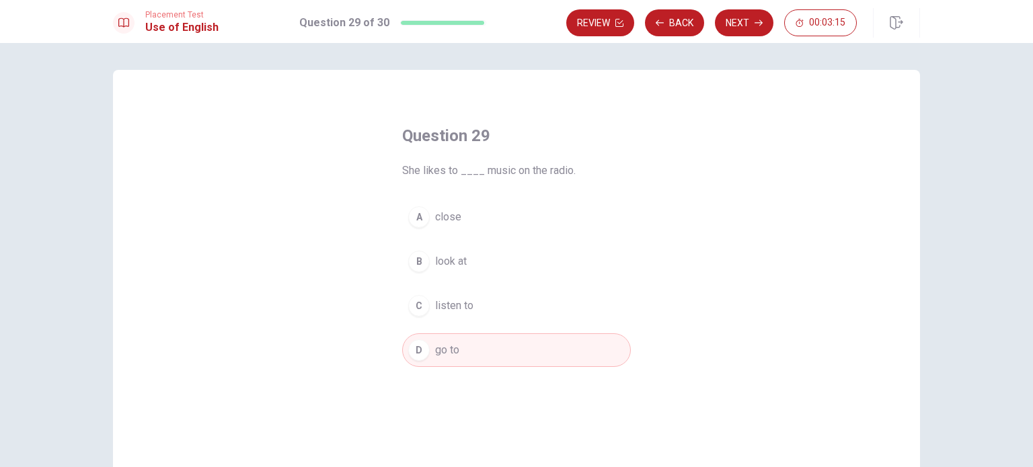
click at [486, 291] on button "C listen to" at bounding box center [516, 306] width 229 height 34
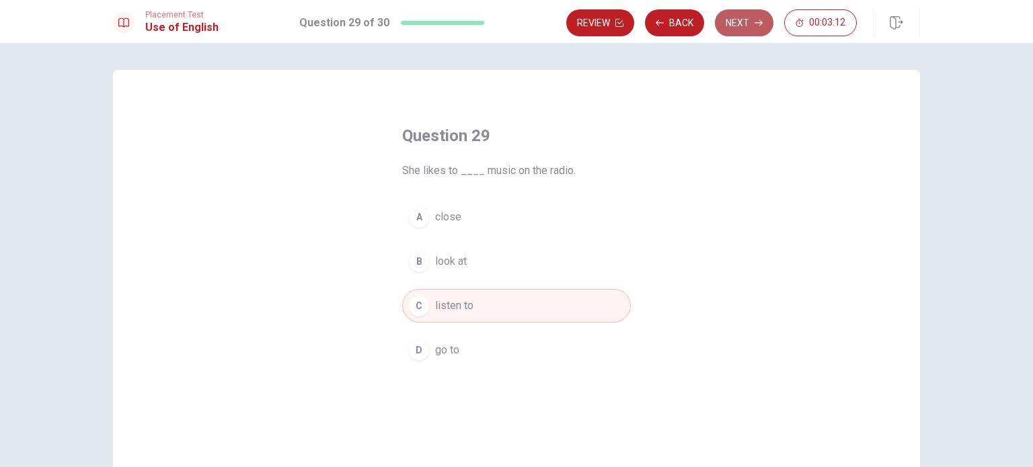
click at [743, 19] on button "Next" at bounding box center [744, 22] width 58 height 27
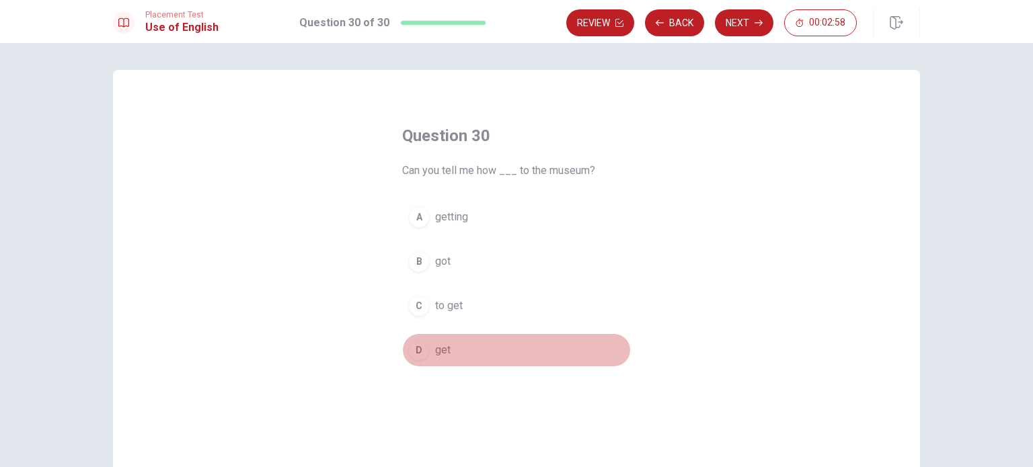
click at [428, 365] on button "D get" at bounding box center [516, 350] width 229 height 34
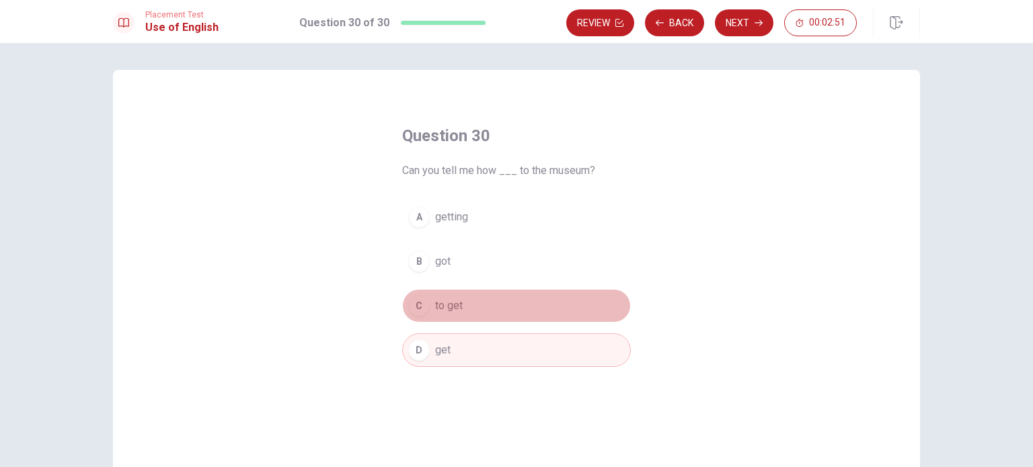
click at [487, 298] on button "C to get" at bounding box center [516, 306] width 229 height 34
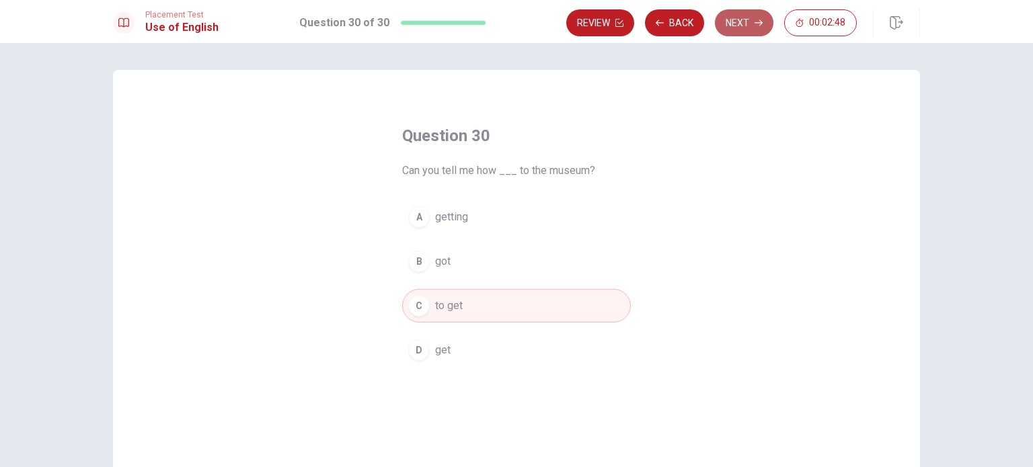
click at [729, 32] on button "Next" at bounding box center [744, 22] width 58 height 27
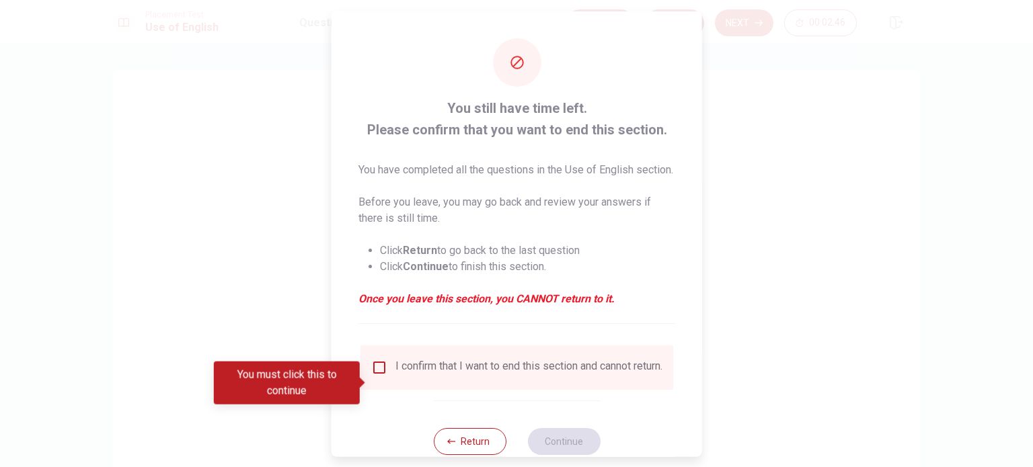
click at [390, 375] on div "I confirm that I want to end this section and cannot return." at bounding box center [516, 367] width 291 height 16
click at [368, 379] on div "You must click this to continue" at bounding box center [291, 383] width 155 height 43
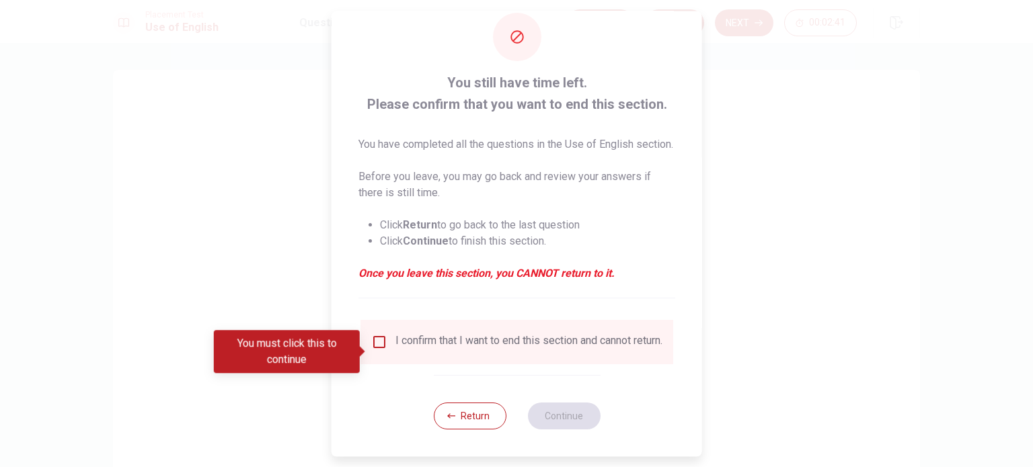
scroll to position [32, 0]
click at [377, 349] on input "You must click this to continue" at bounding box center [379, 342] width 16 height 16
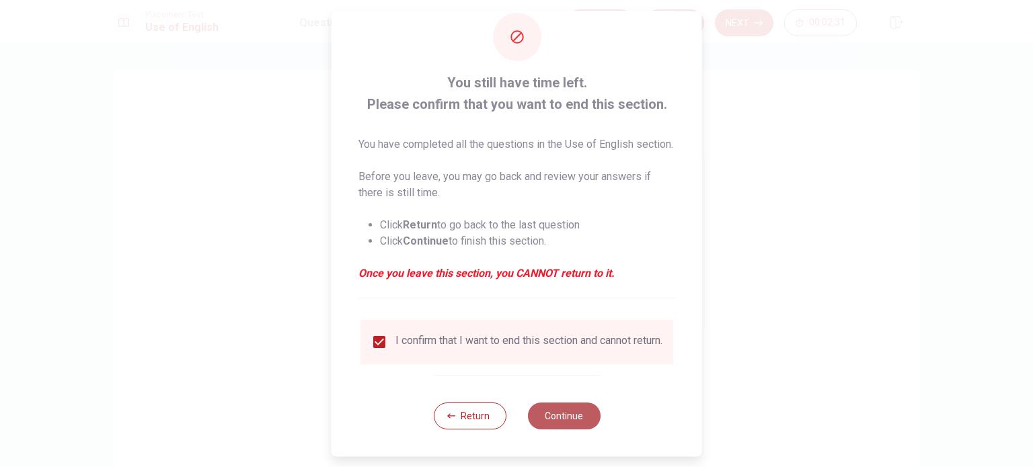
click at [561, 425] on button "Continue" at bounding box center [563, 416] width 73 height 27
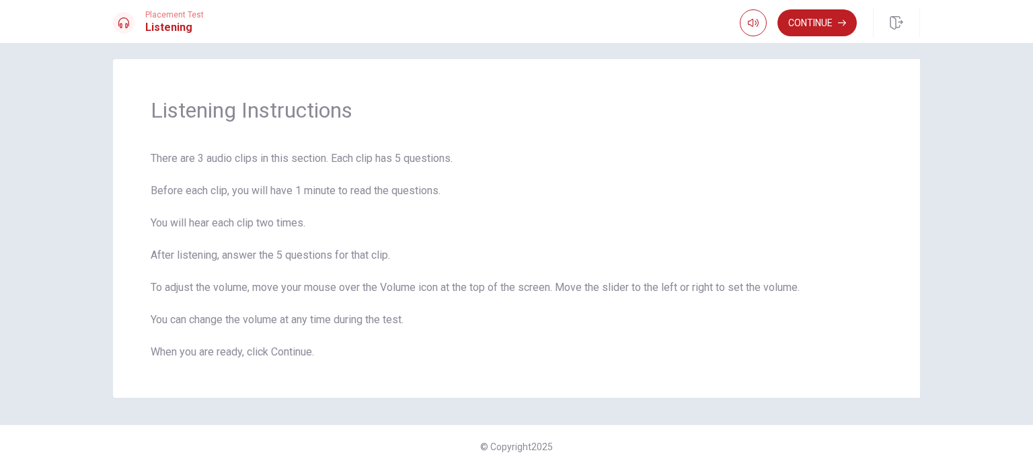
scroll to position [0, 0]
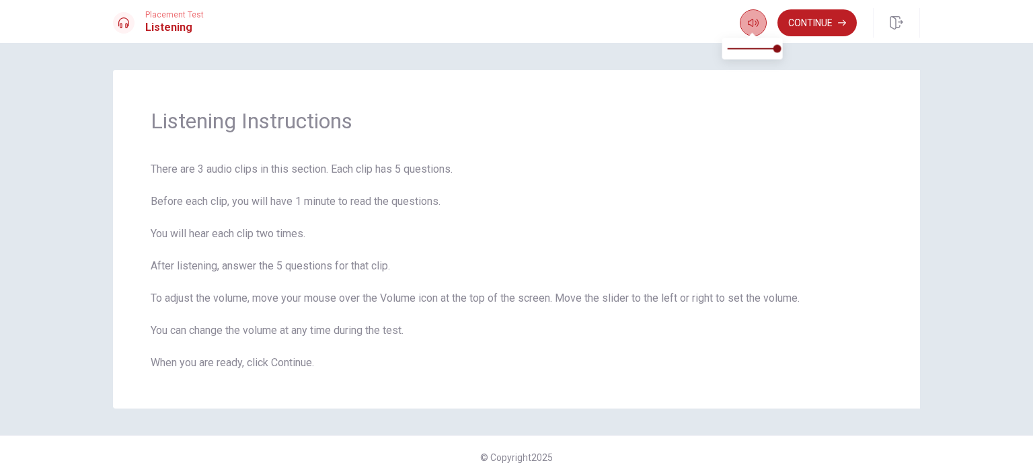
click at [757, 21] on icon "button" at bounding box center [753, 22] width 11 height 11
click at [810, 15] on button "Continue" at bounding box center [816, 22] width 79 height 27
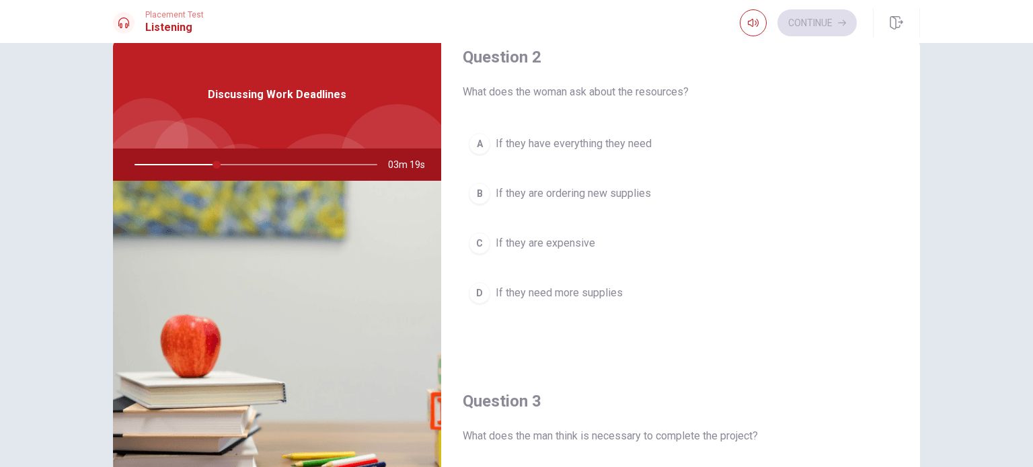
scroll to position [367, 0]
click at [522, 137] on span "If they have everything they need" at bounding box center [574, 142] width 156 height 16
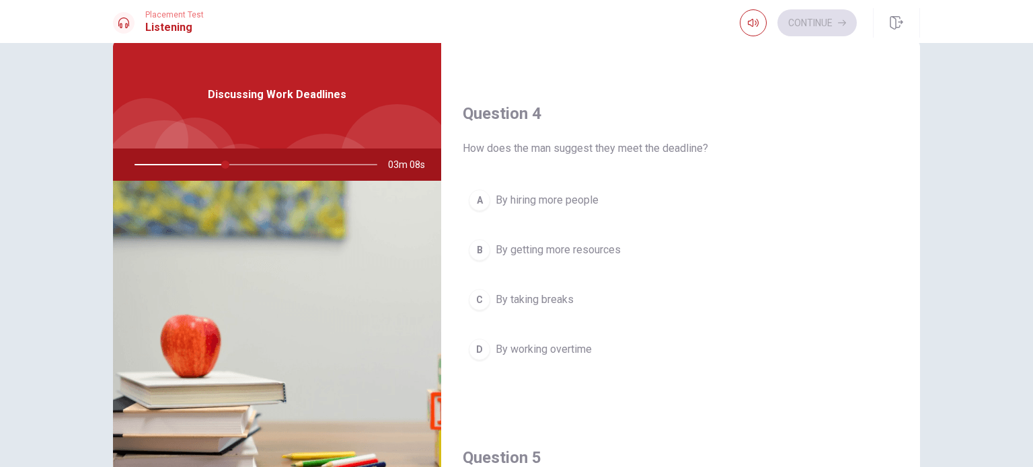
scroll to position [1003, 0]
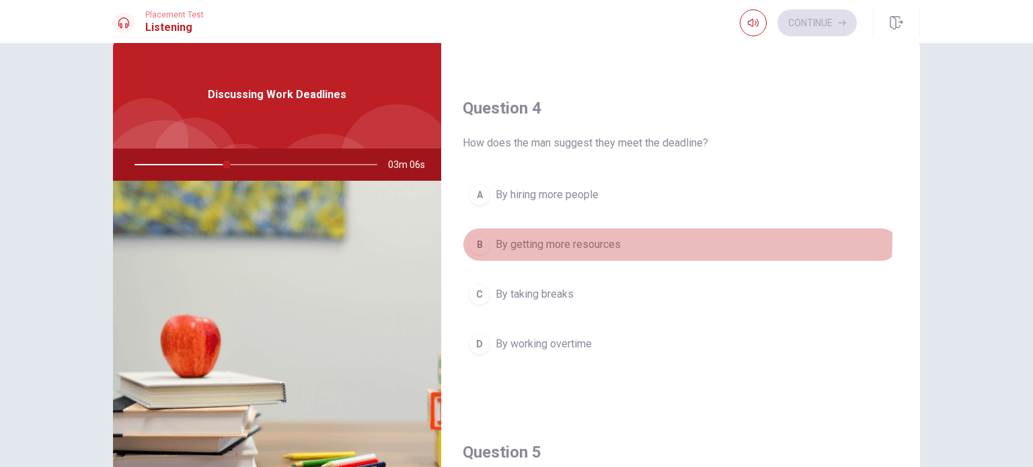
click at [538, 237] on span "By getting more resources" at bounding box center [558, 245] width 125 height 16
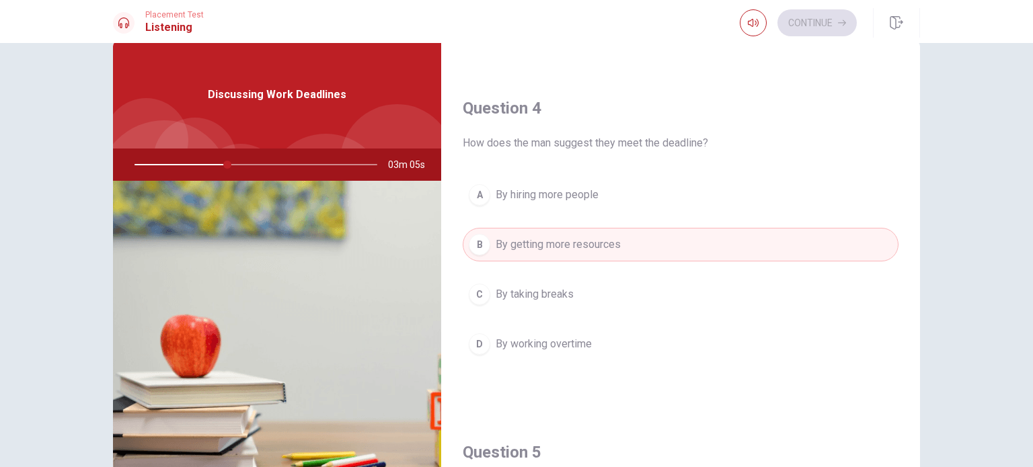
scroll to position [1035, 0]
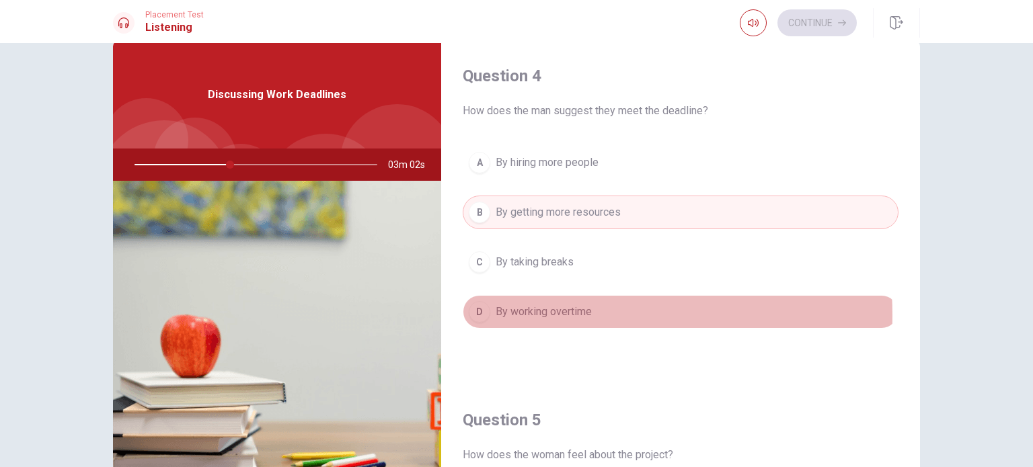
click at [535, 311] on span "By working overtime" at bounding box center [544, 312] width 96 height 16
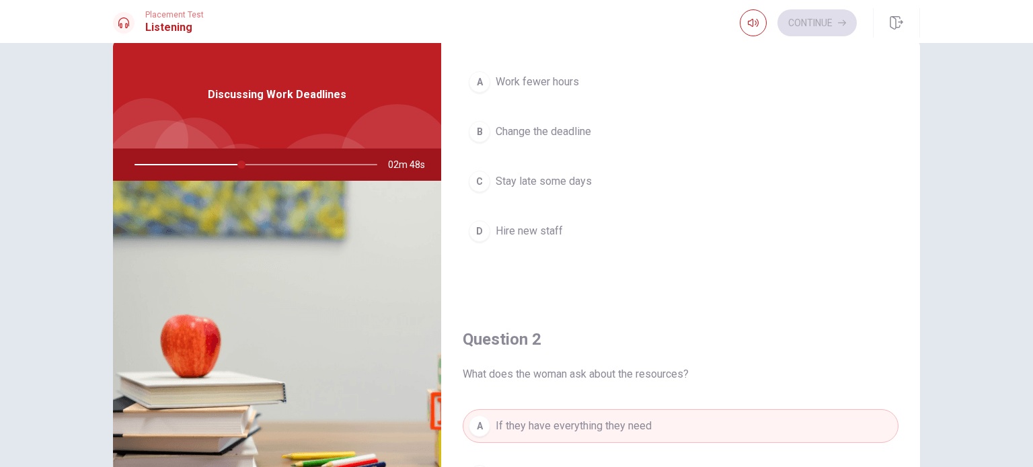
scroll to position [52, 0]
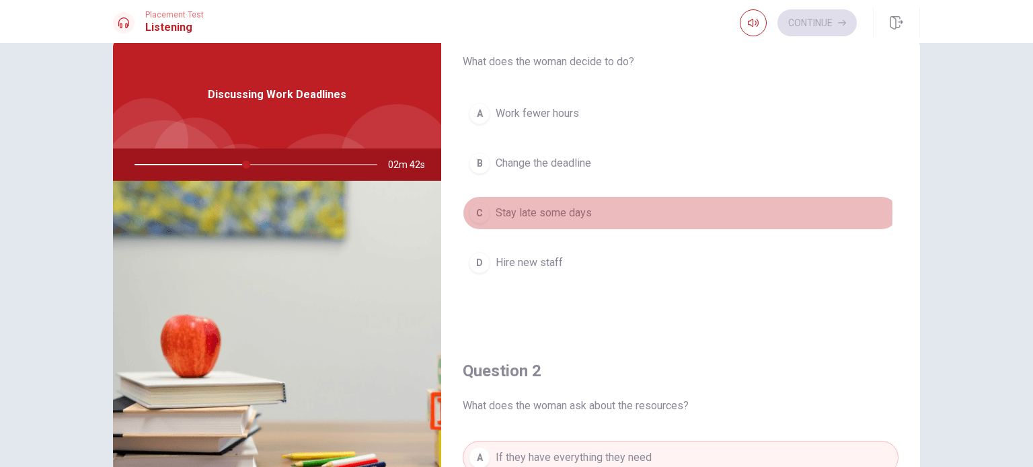
click at [517, 211] on span "Stay late some days" at bounding box center [544, 213] width 96 height 16
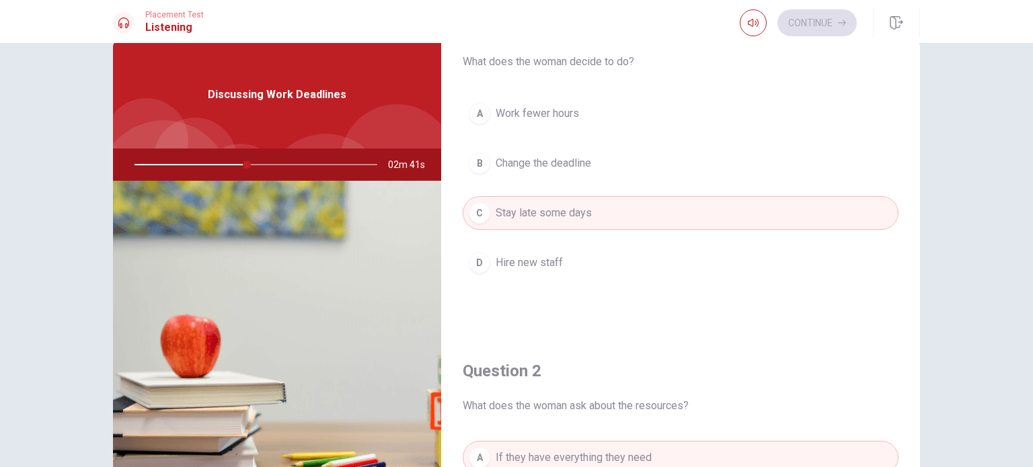
click at [521, 305] on div "A Work fewer hours B Change the deadline C Stay late some days D Hire new staff" at bounding box center [681, 202] width 436 height 210
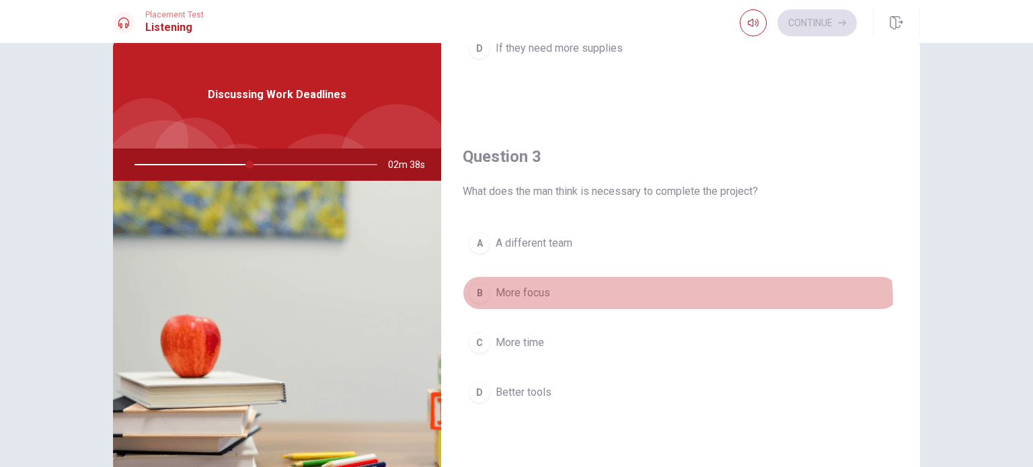
click at [521, 305] on button "B More focus" at bounding box center [681, 293] width 436 height 34
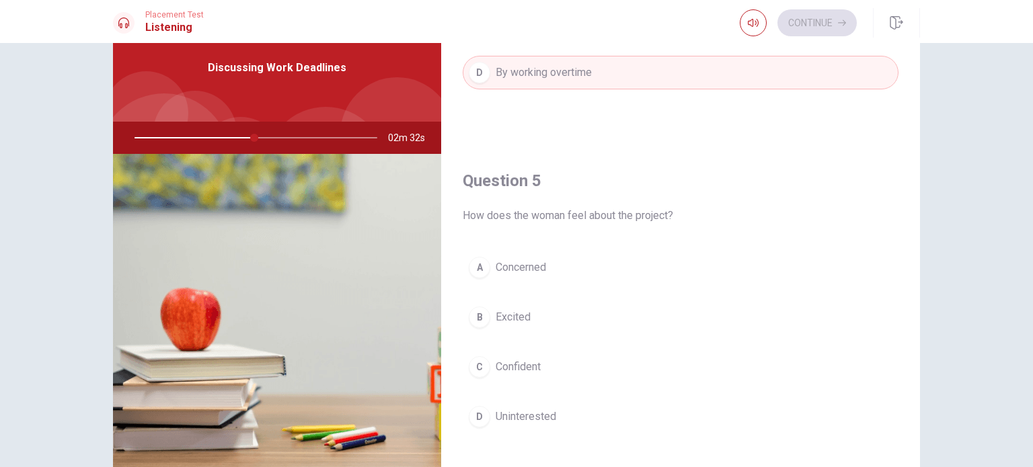
scroll to position [62, 0]
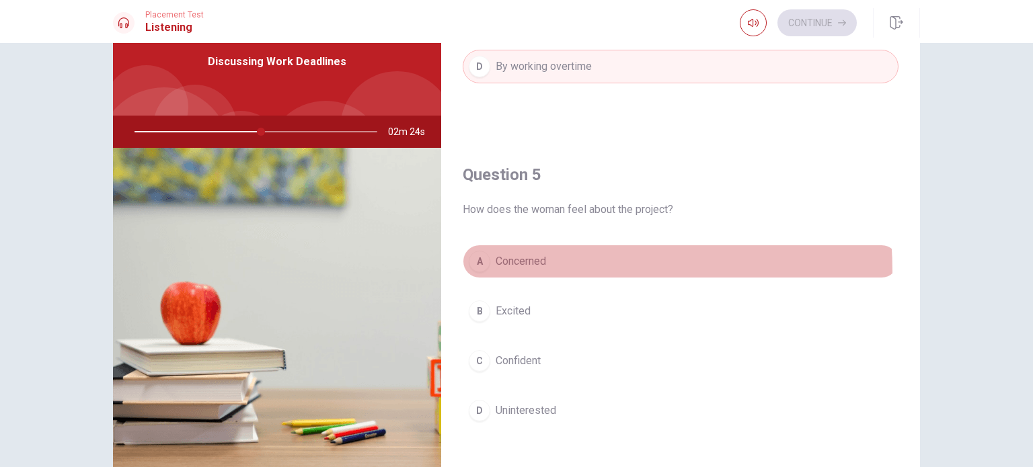
click at [527, 266] on button "A Concerned" at bounding box center [681, 262] width 436 height 34
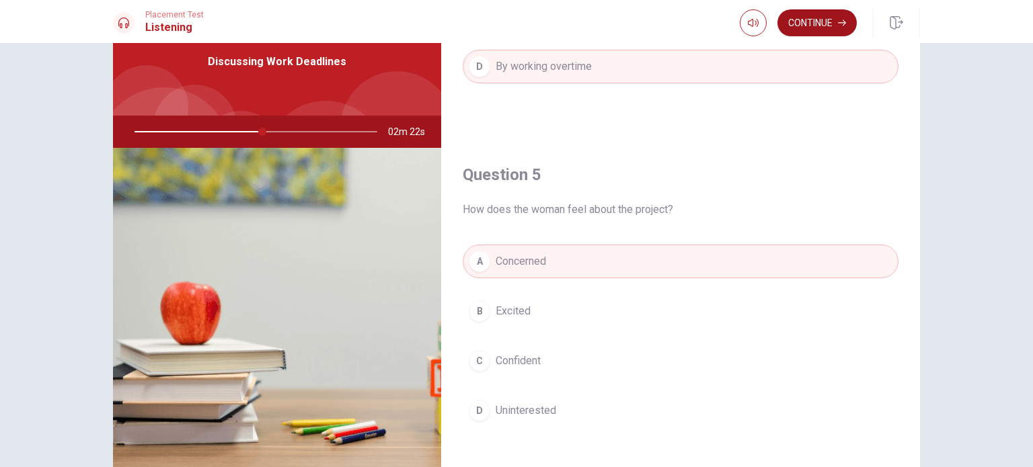
click at [811, 24] on button "Continue" at bounding box center [816, 22] width 79 height 27
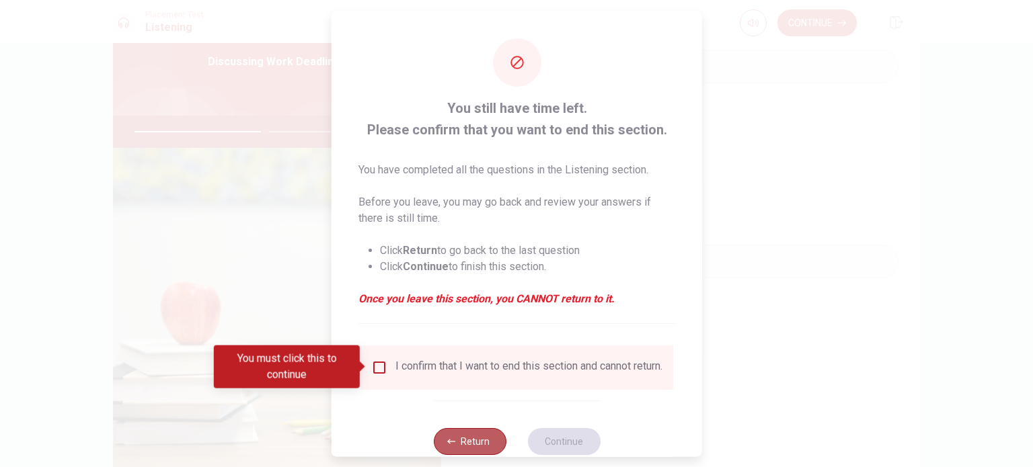
click at [467, 444] on button "Return" at bounding box center [469, 441] width 73 height 27
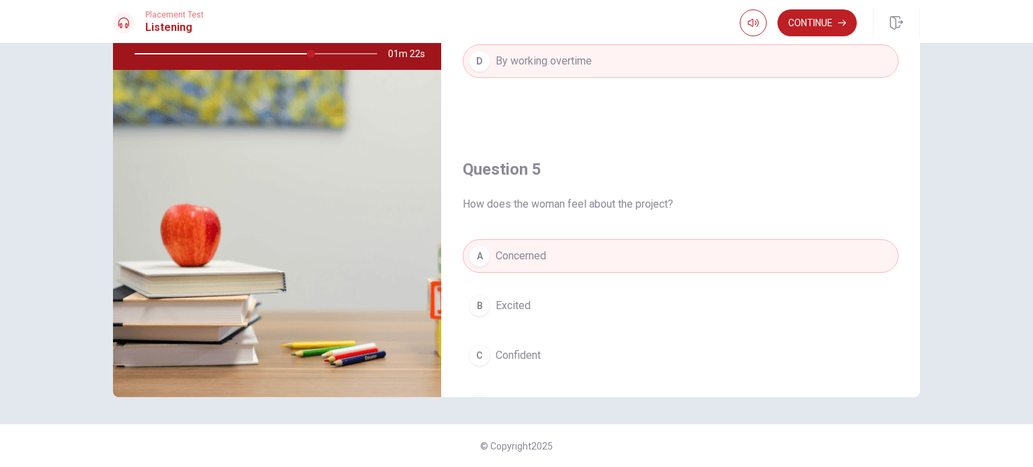
scroll to position [1248, 0]
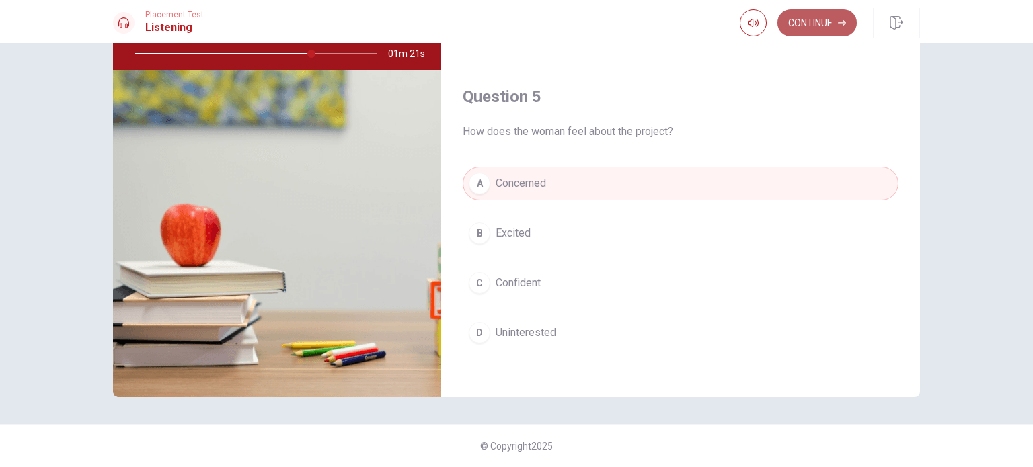
click at [805, 29] on button "Continue" at bounding box center [816, 22] width 79 height 27
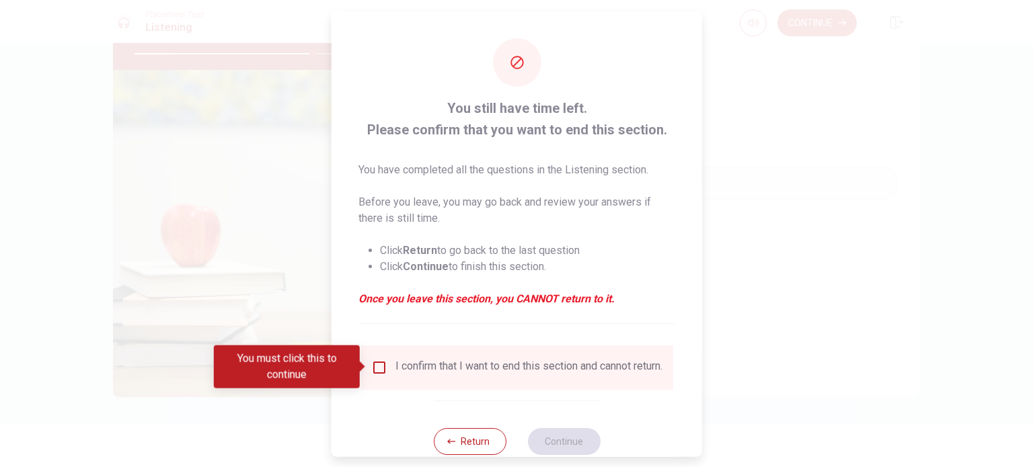
click at [386, 359] on div "I confirm that I want to end this section and cannot return." at bounding box center [516, 367] width 291 height 16
click at [377, 368] on input "You must click this to continue" at bounding box center [379, 367] width 16 height 16
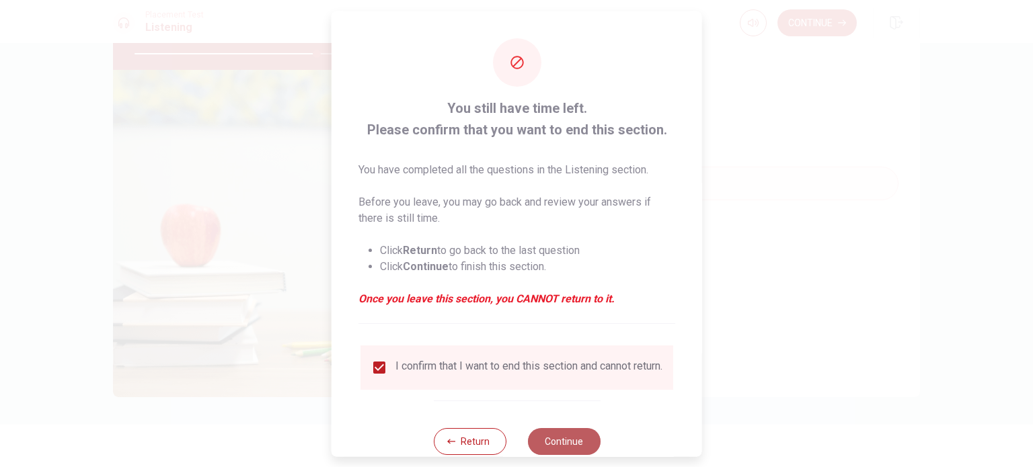
click at [573, 448] on button "Continue" at bounding box center [563, 441] width 73 height 27
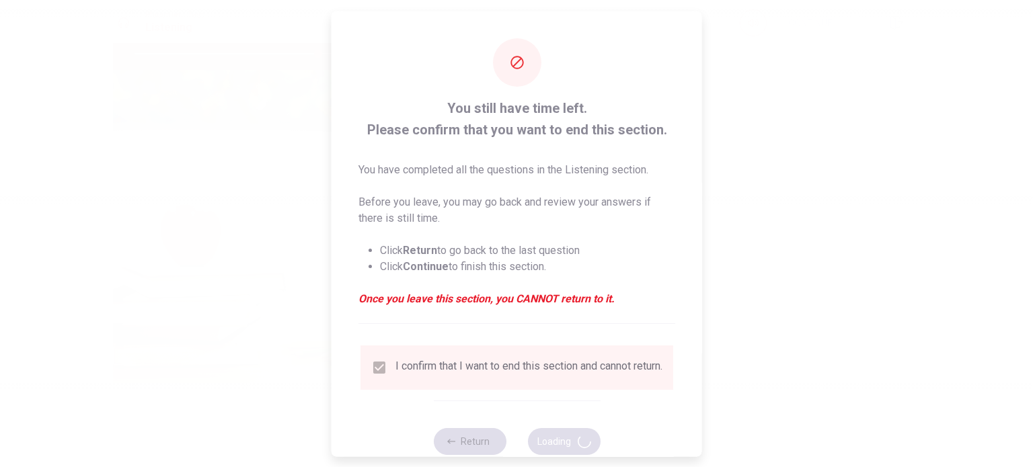
type input "76"
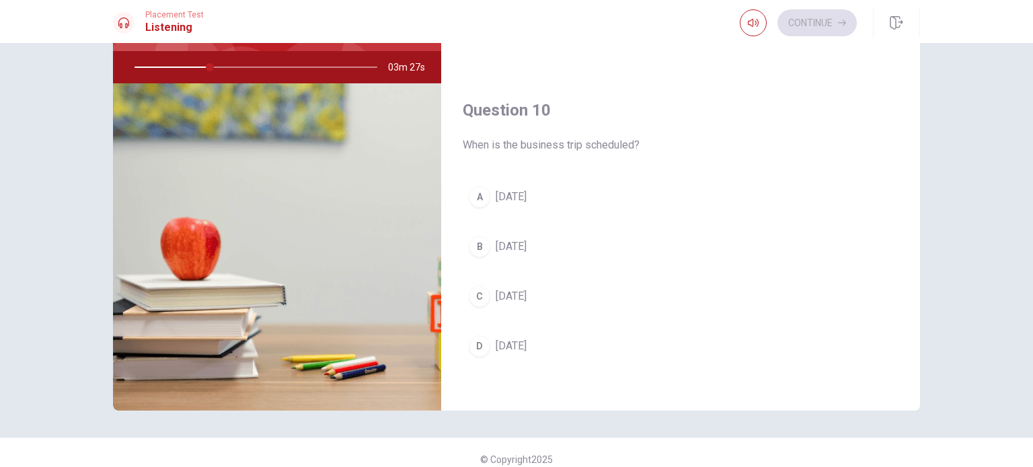
scroll to position [132, 0]
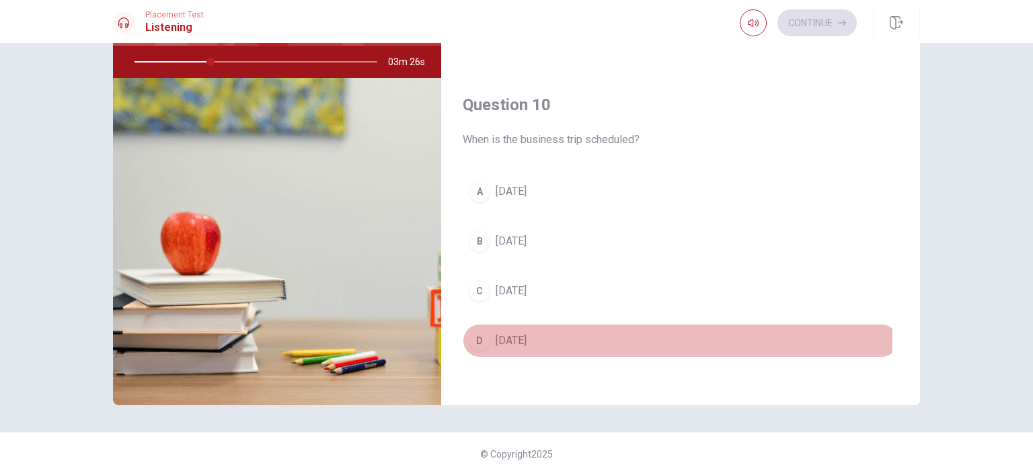
click at [522, 333] on span "[DATE]" at bounding box center [511, 341] width 31 height 16
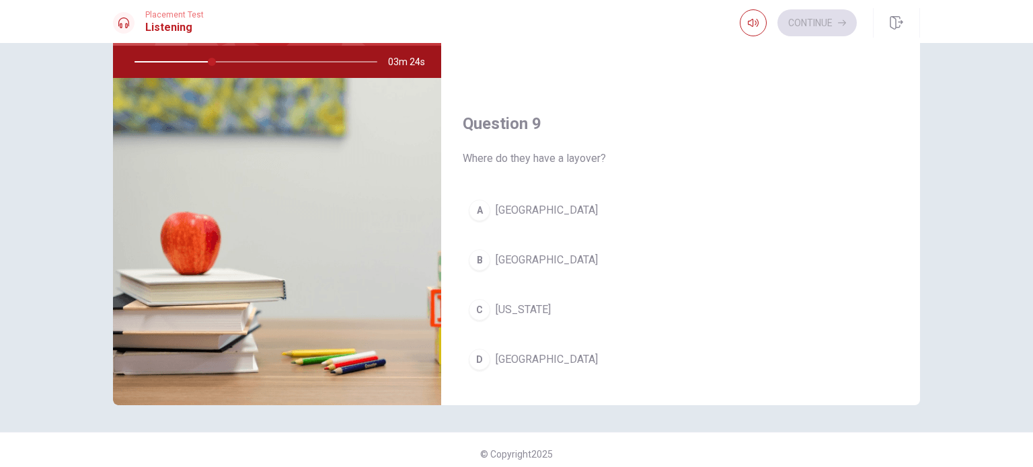
scroll to position [893, 0]
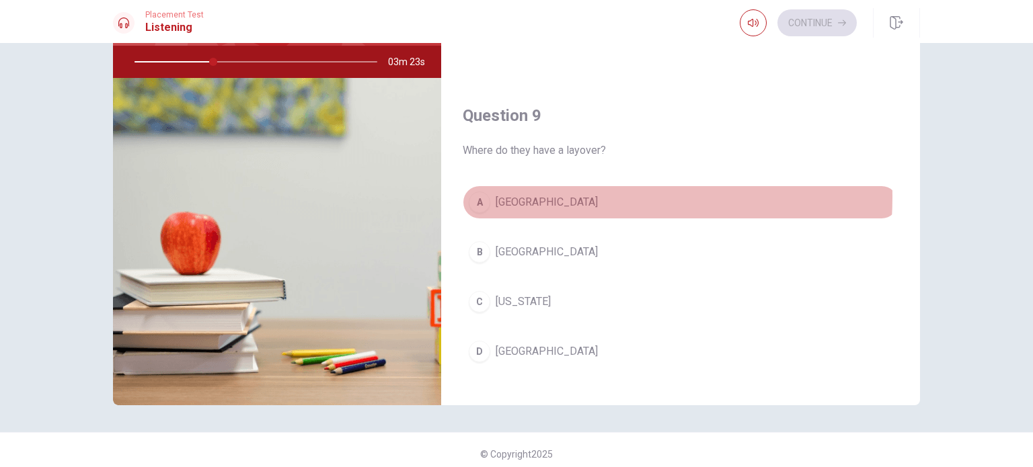
click at [529, 194] on span "[GEOGRAPHIC_DATA]" at bounding box center [547, 202] width 102 height 16
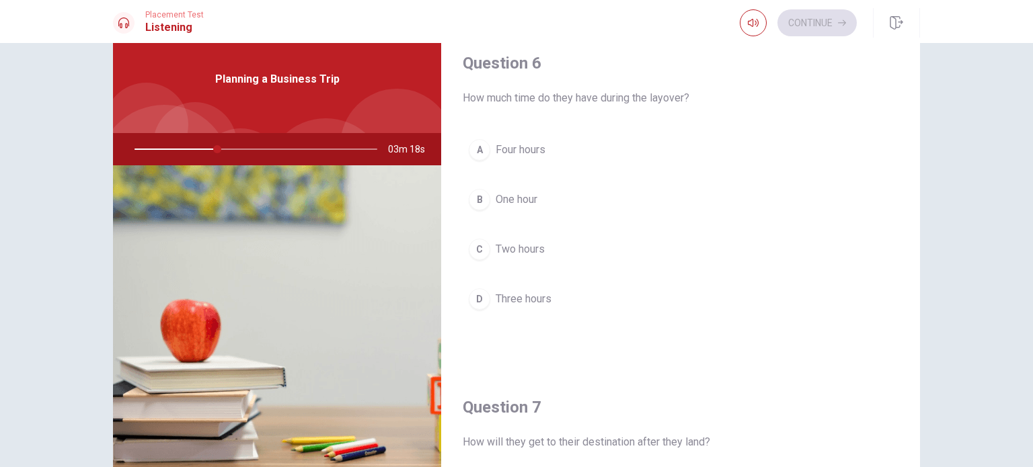
scroll to position [43, 0]
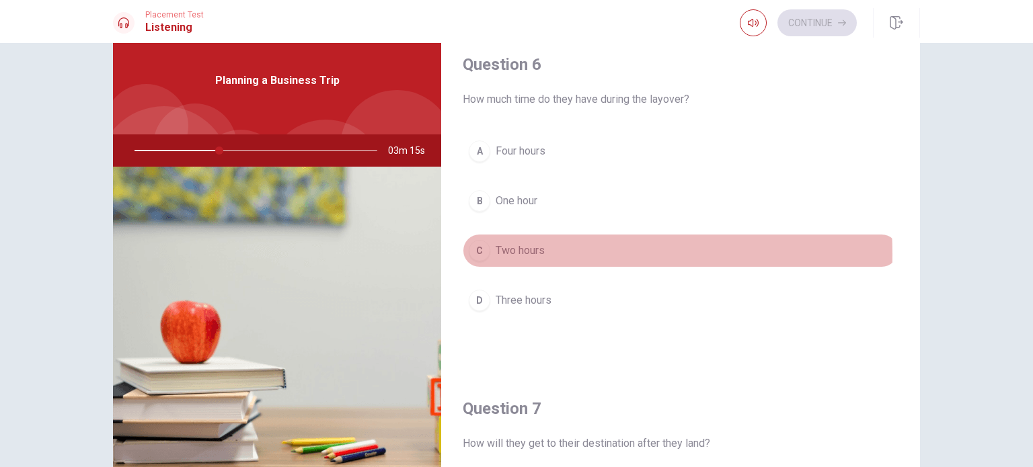
click at [512, 253] on span "Two hours" at bounding box center [520, 251] width 49 height 16
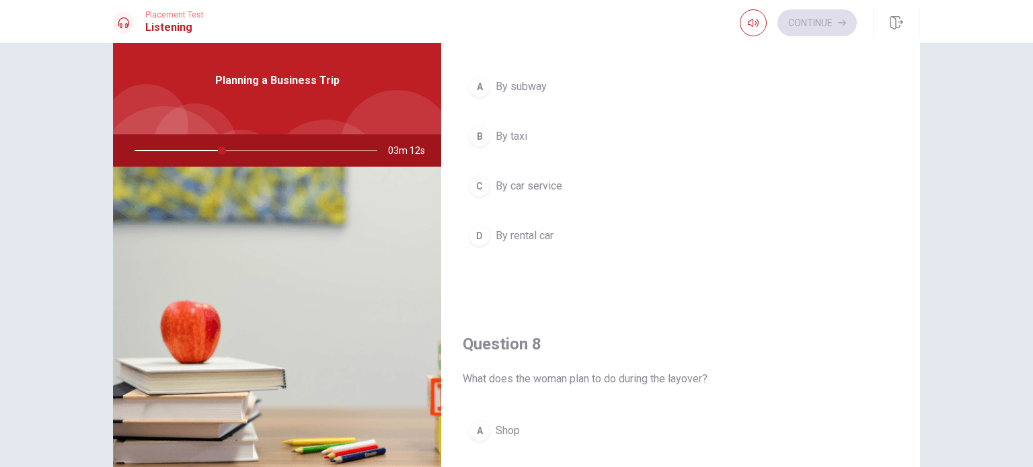
scroll to position [410, 0]
click at [514, 185] on span "By car service" at bounding box center [529, 185] width 67 height 16
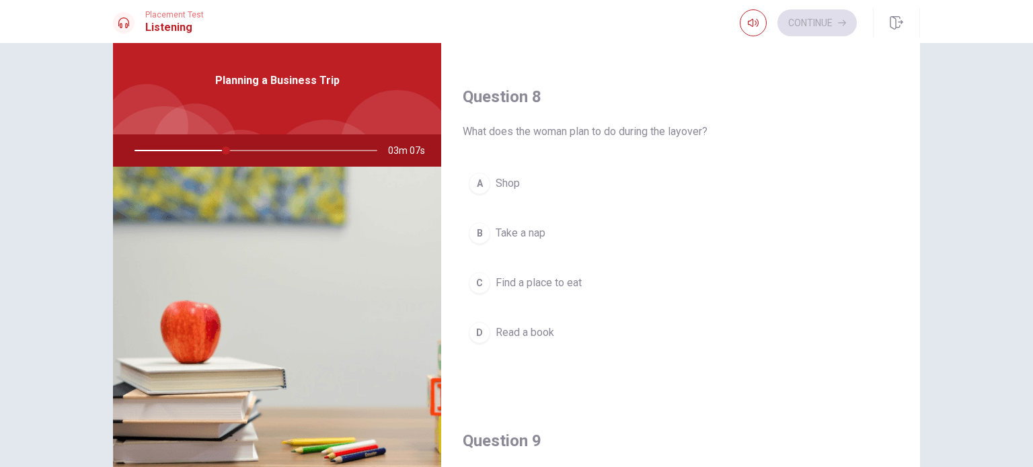
scroll to position [656, 0]
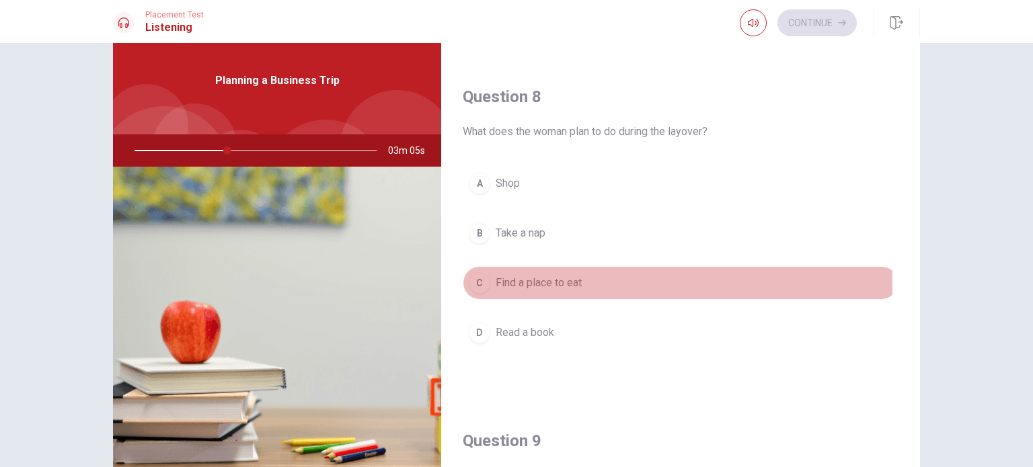
click at [512, 280] on span "Find a place to eat" at bounding box center [539, 283] width 86 height 16
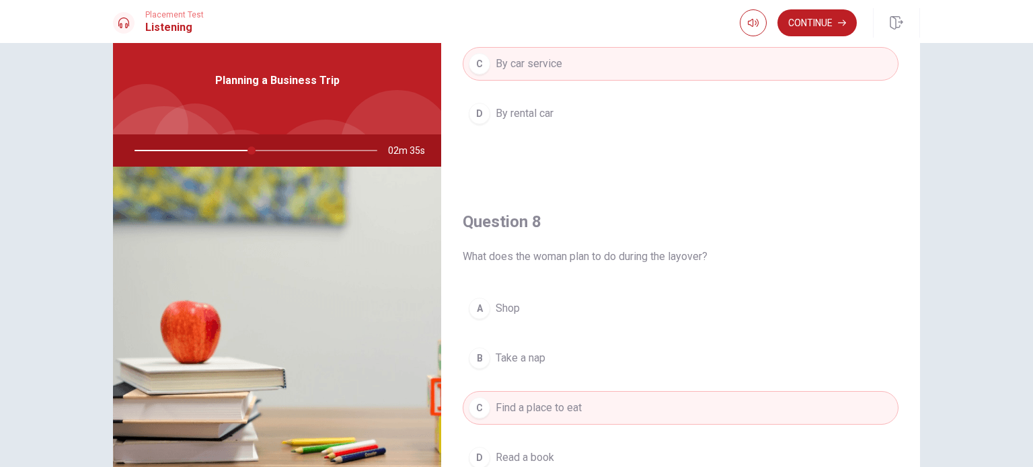
scroll to position [545, 0]
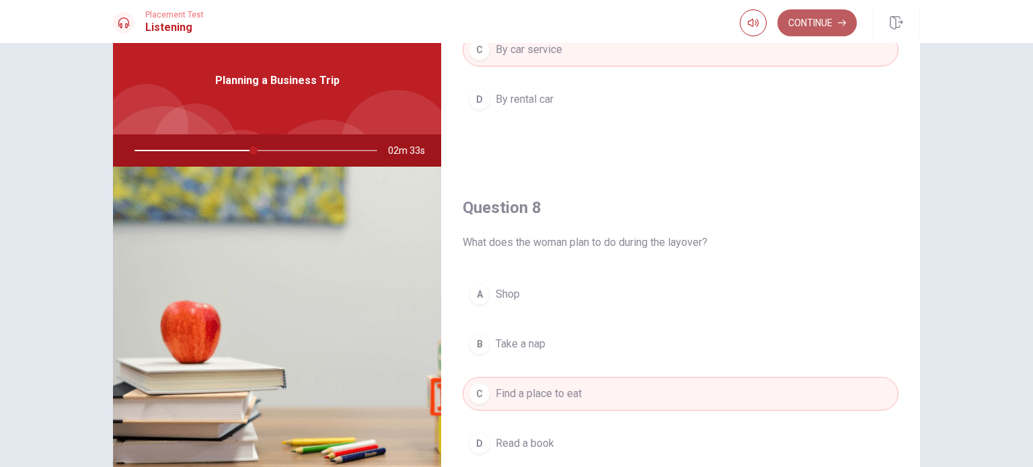
click at [806, 32] on button "Continue" at bounding box center [816, 22] width 79 height 27
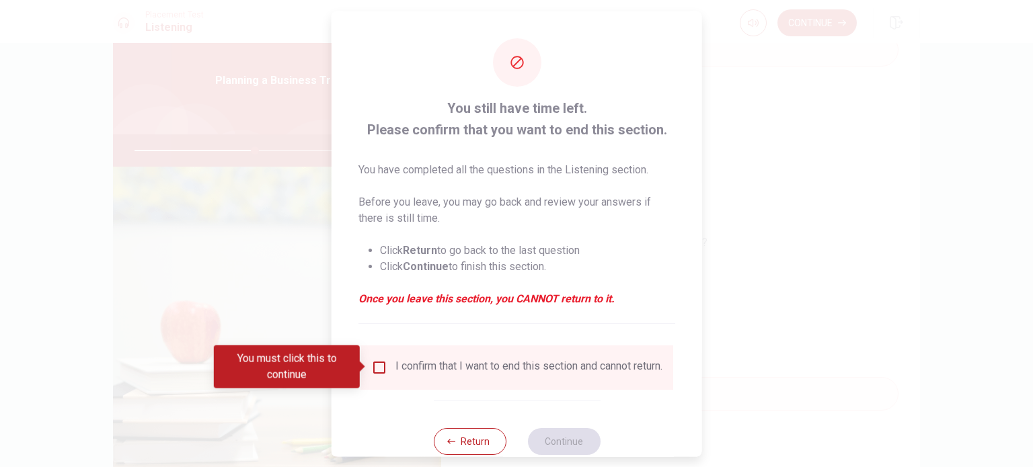
click at [421, 369] on div "I confirm that I want to end this section and cannot return." at bounding box center [528, 367] width 267 height 16
click at [377, 370] on input "You must click this to continue" at bounding box center [379, 367] width 16 height 16
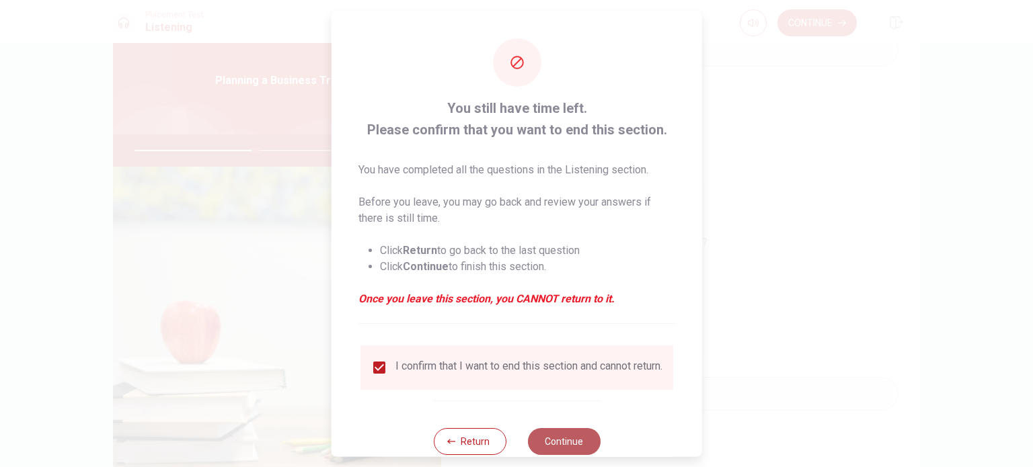
click at [546, 439] on button "Continue" at bounding box center [563, 441] width 73 height 27
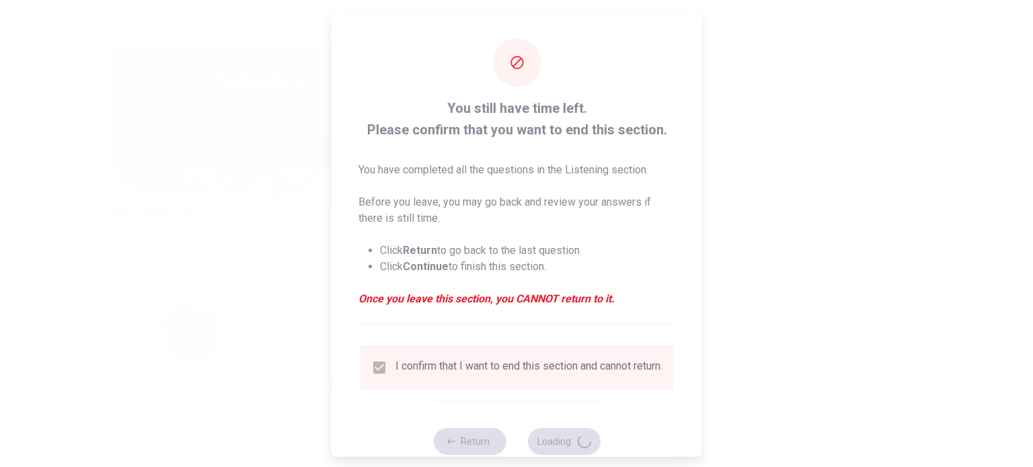
type input "51"
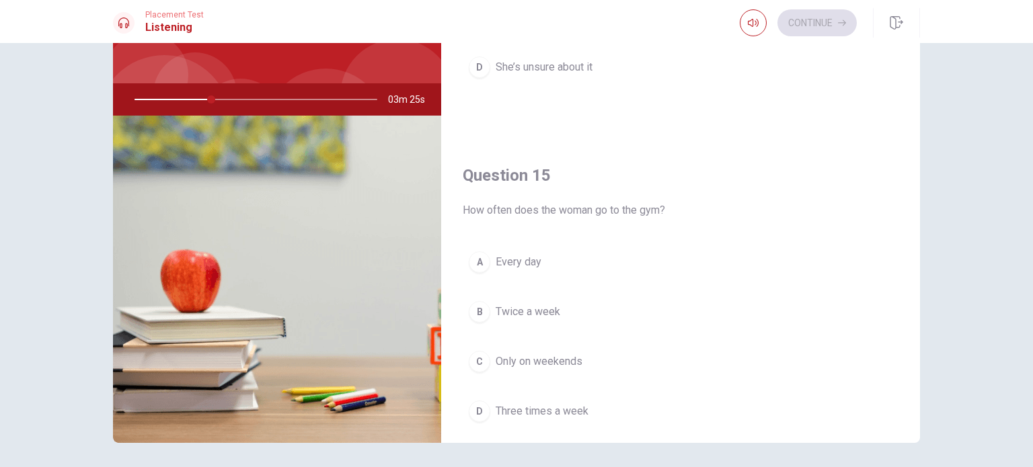
scroll to position [1237, 0]
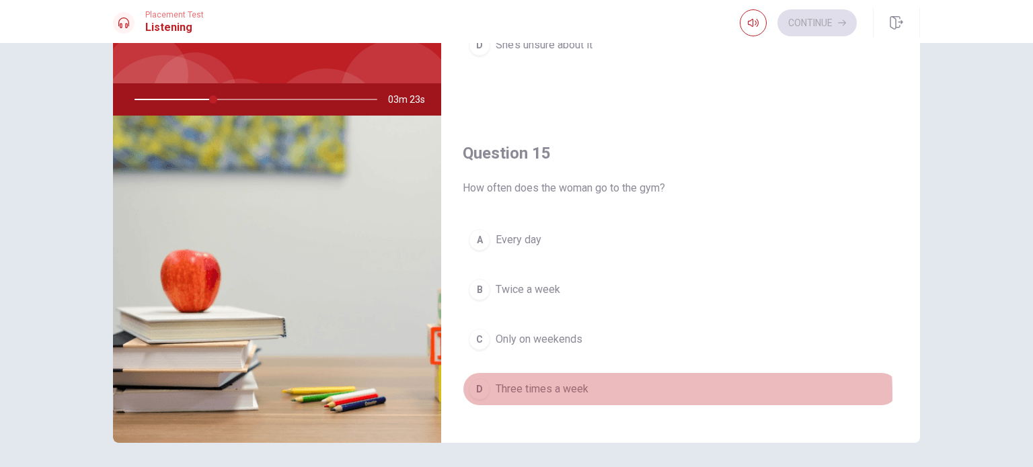
click at [522, 389] on span "Three times a week" at bounding box center [542, 389] width 93 height 16
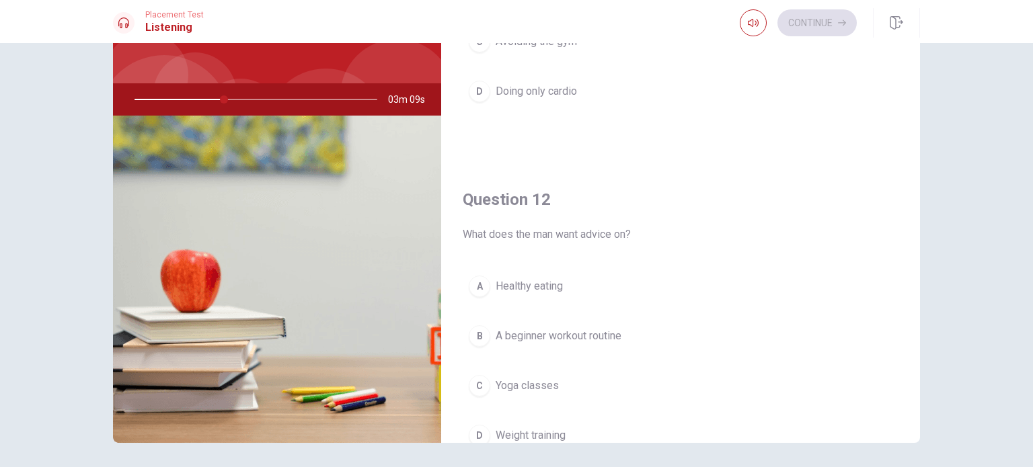
scroll to position [0, 0]
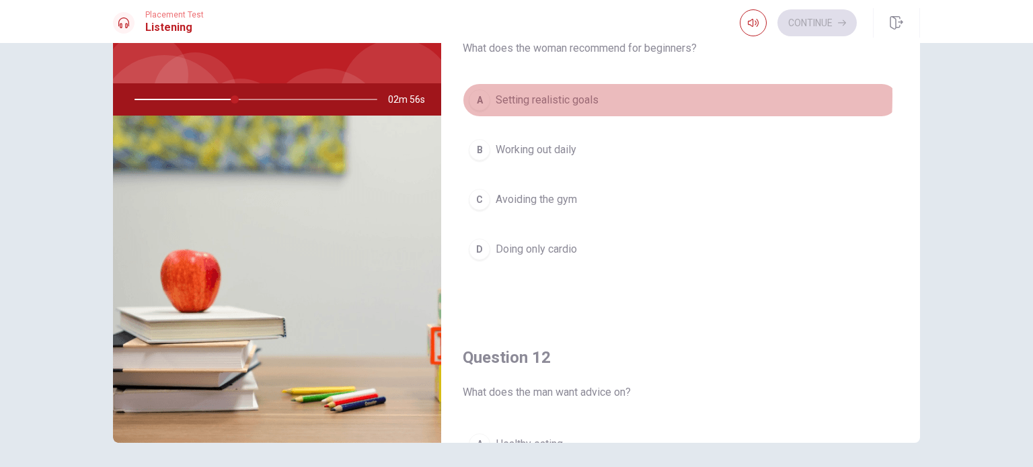
click at [498, 96] on span "Setting realistic goals" at bounding box center [547, 100] width 103 height 16
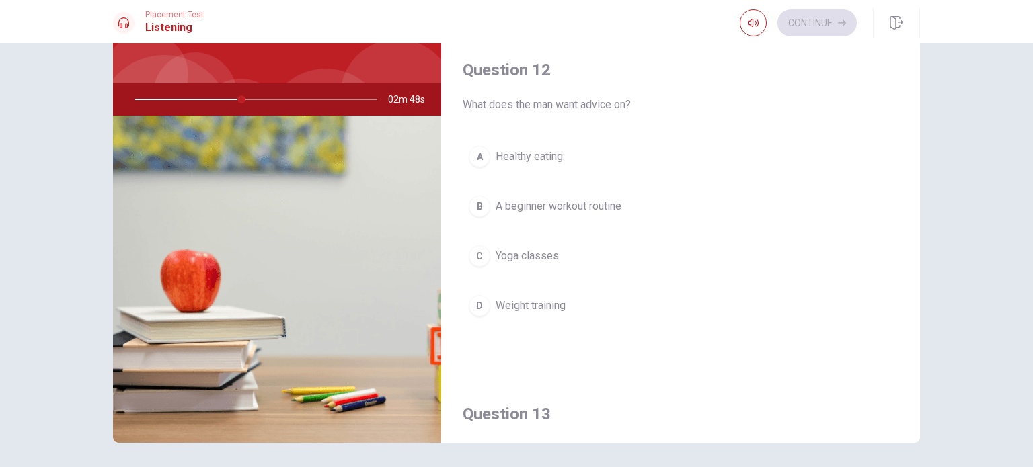
scroll to position [320, 0]
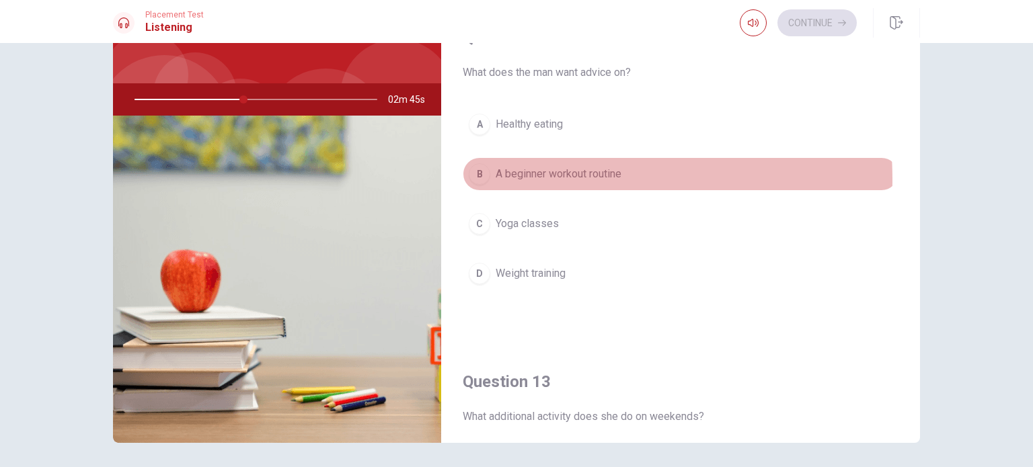
click at [481, 179] on div "B" at bounding box center [480, 174] width 22 height 22
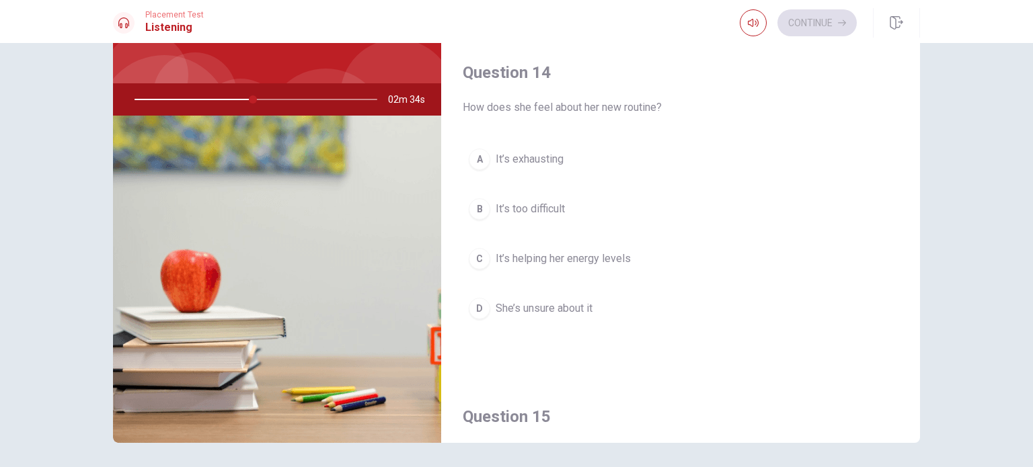
scroll to position [970, 0]
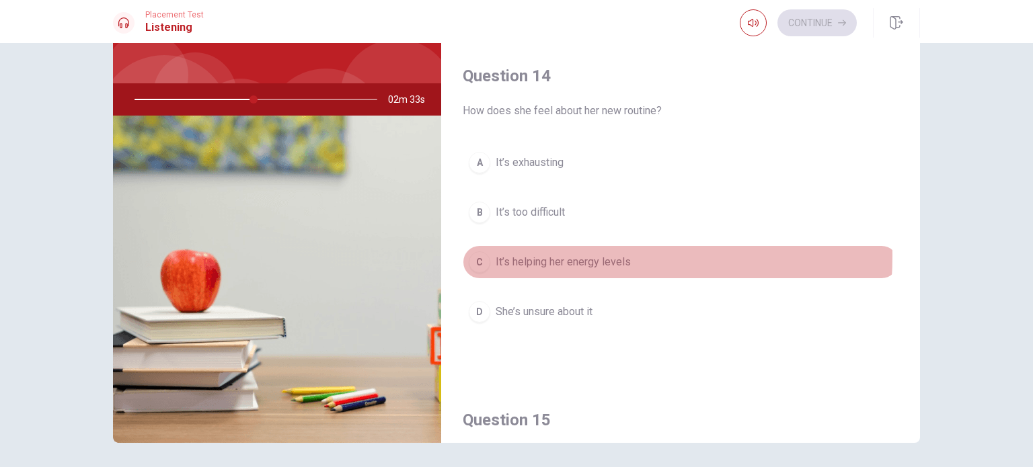
click at [540, 254] on span "It’s helping her energy levels" at bounding box center [563, 262] width 135 height 16
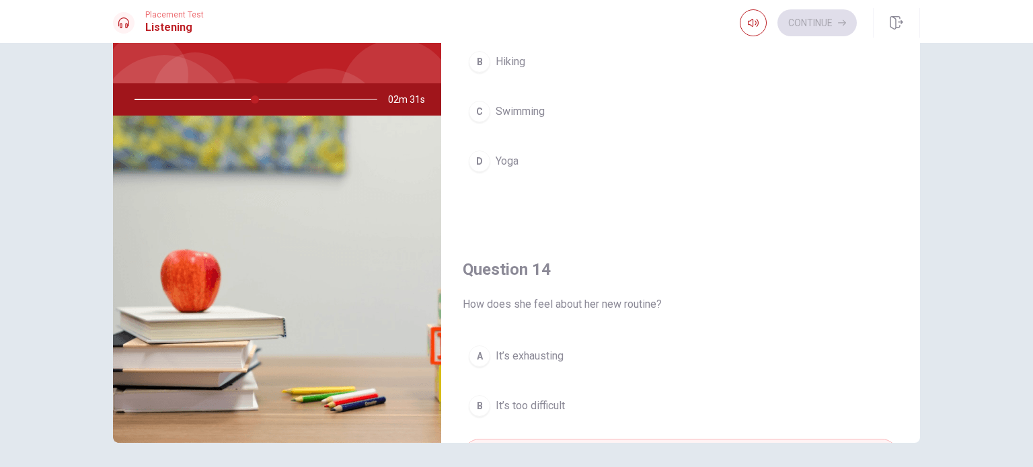
scroll to position [643, 0]
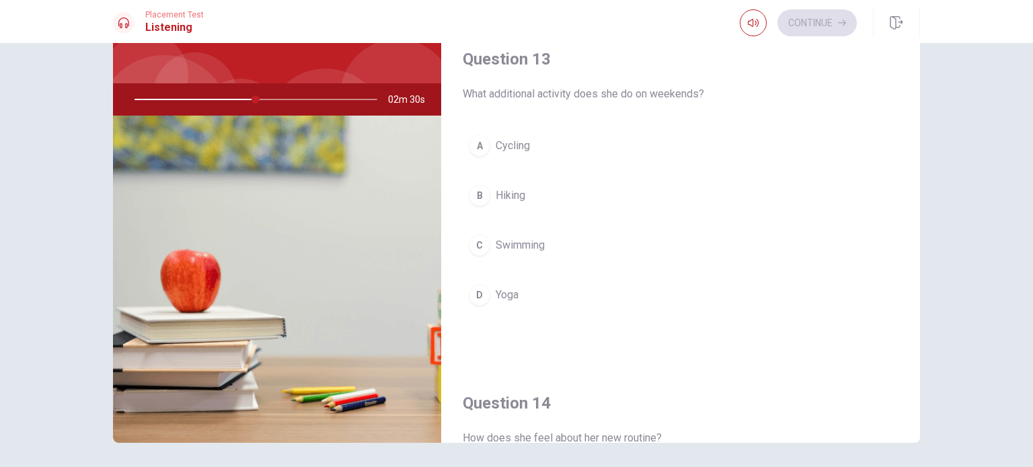
click at [532, 274] on div "A Cycling B Hiking C Swimming D Yoga" at bounding box center [681, 234] width 436 height 210
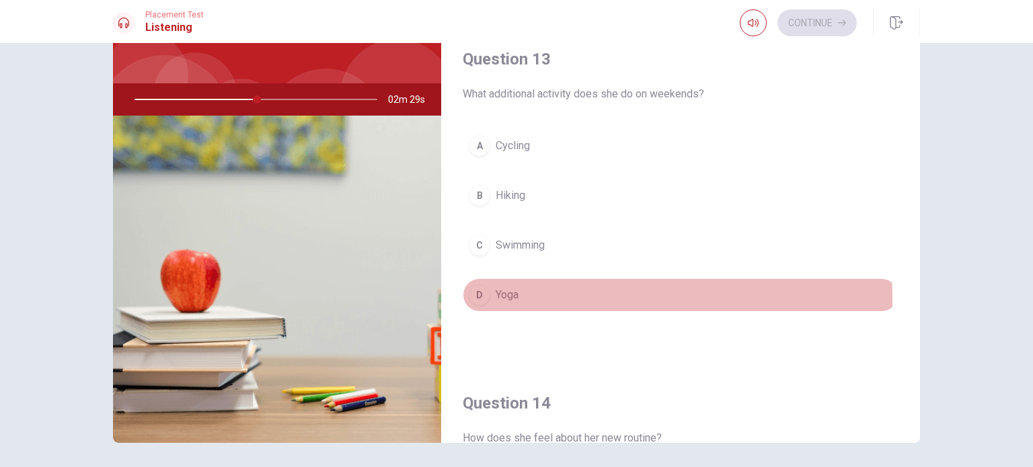
click at [523, 295] on button "D Yoga" at bounding box center [681, 295] width 436 height 34
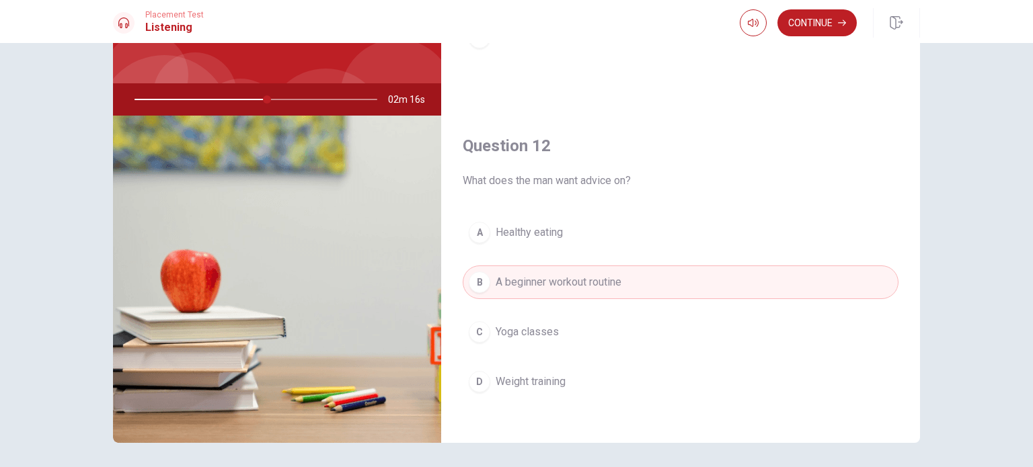
scroll to position [212, 0]
click at [807, 15] on button "Continue" at bounding box center [816, 22] width 79 height 27
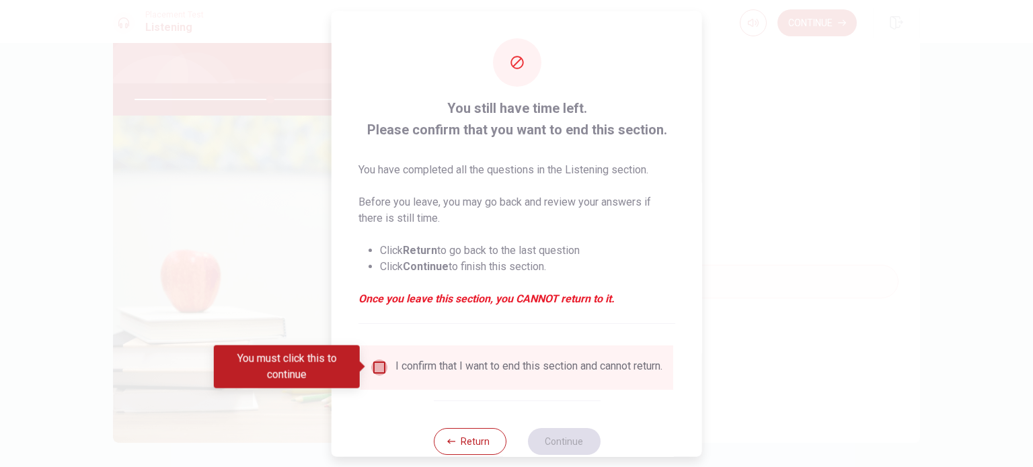
click at [371, 372] on input "You must click this to continue" at bounding box center [379, 367] width 16 height 16
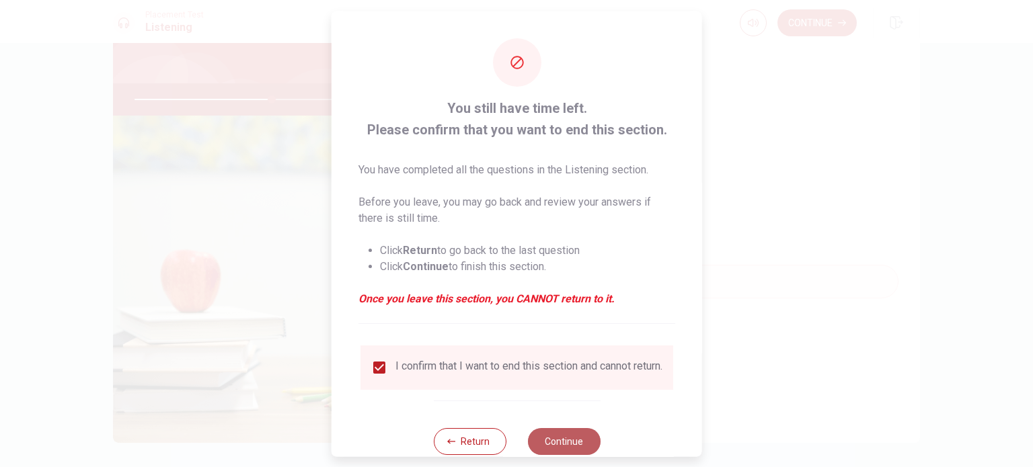
click at [557, 443] on button "Continue" at bounding box center [563, 441] width 73 height 27
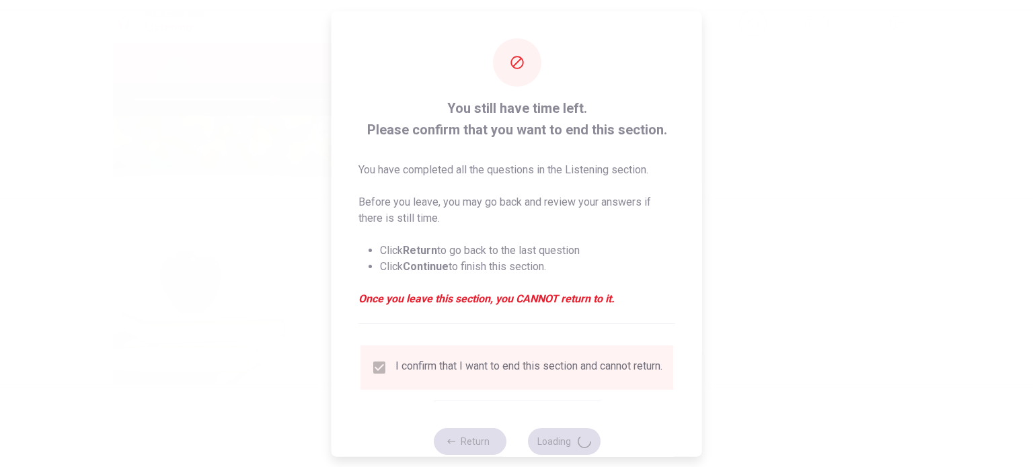
type input "58"
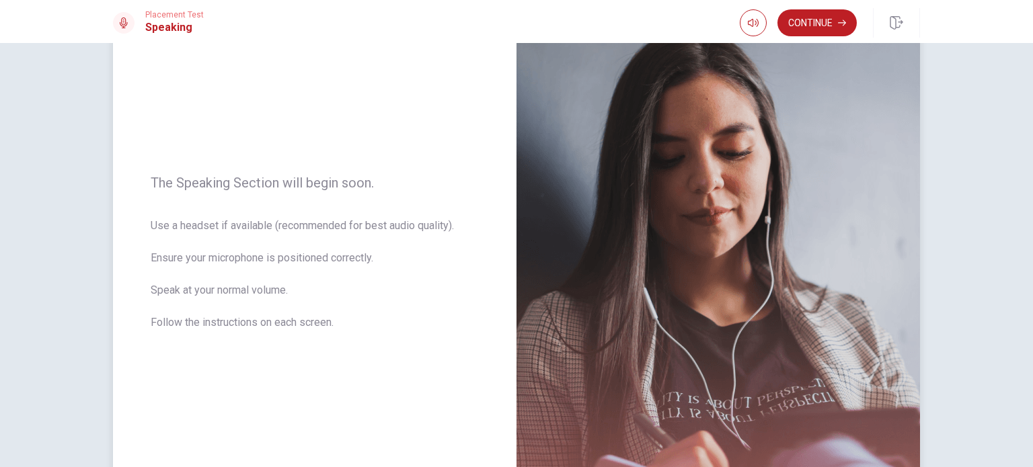
scroll to position [102, 0]
click at [831, 32] on button "Continue" at bounding box center [816, 22] width 79 height 27
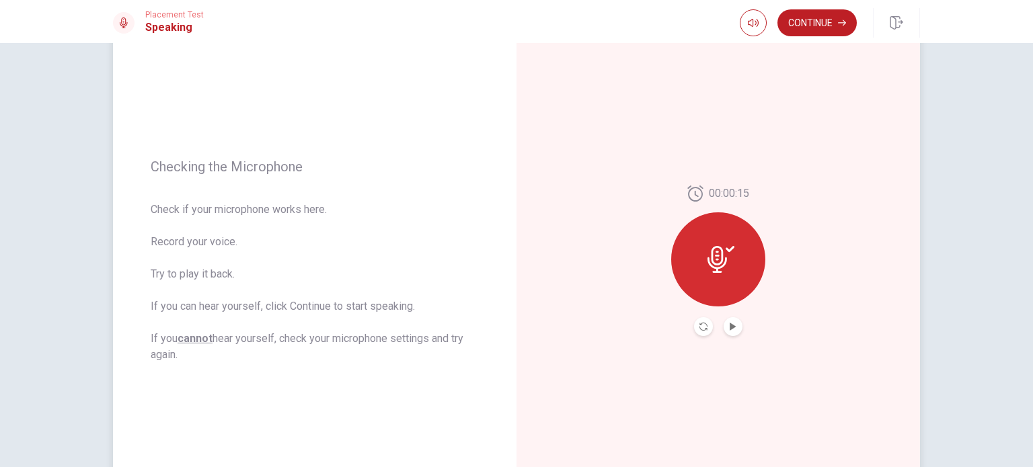
click at [727, 333] on button "Play Audio" at bounding box center [732, 326] width 19 height 19
click at [699, 323] on icon "Record Again" at bounding box center [703, 327] width 8 height 8
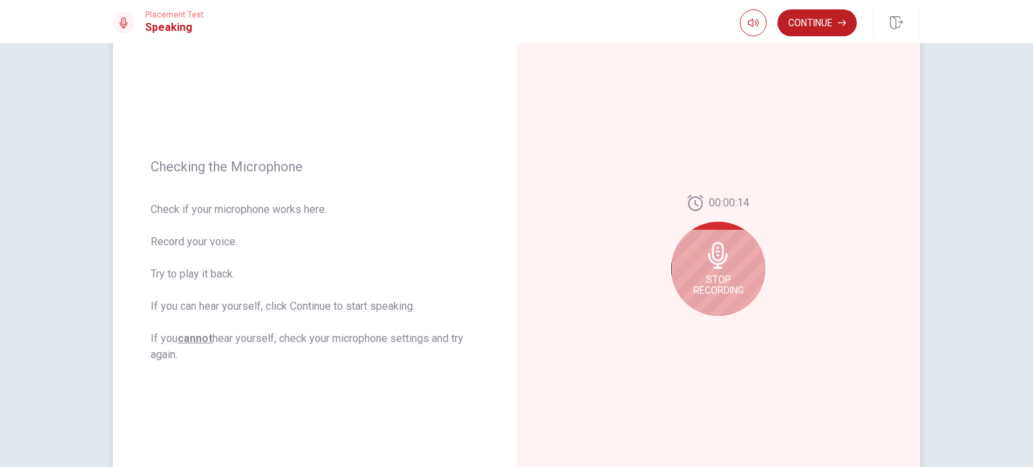
click at [710, 266] on icon at bounding box center [717, 255] width 19 height 27
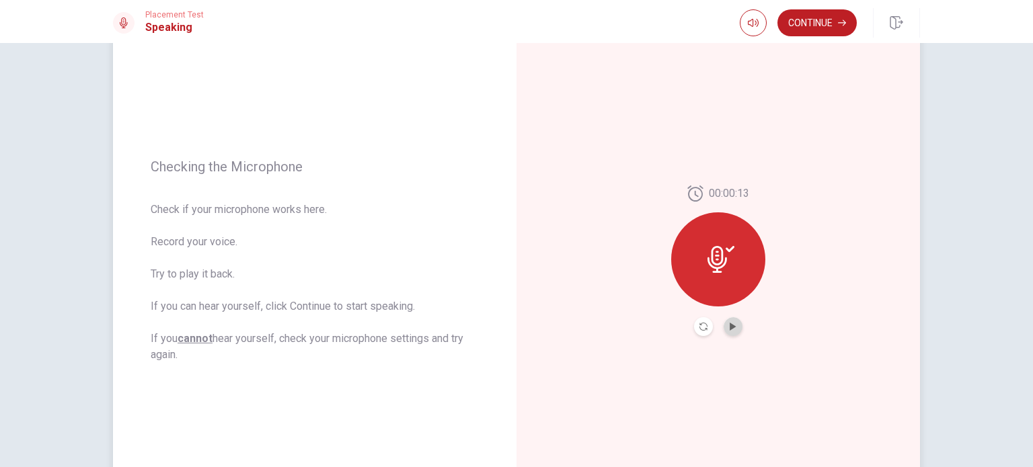
click at [723, 319] on button "Play Audio" at bounding box center [732, 326] width 19 height 19
click at [729, 329] on icon "Play Audio" at bounding box center [733, 327] width 8 height 8
click at [699, 324] on icon "Record Again" at bounding box center [703, 327] width 8 height 8
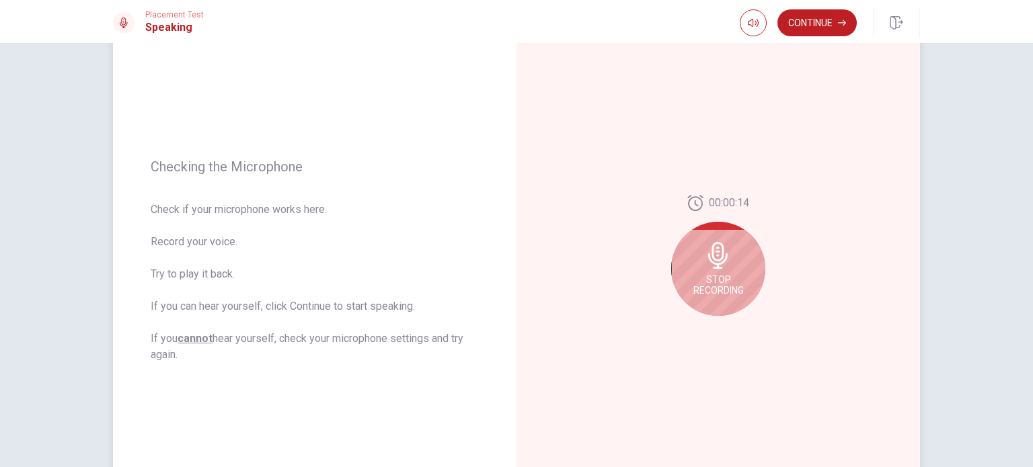
click at [713, 268] on div "Stop Recording" at bounding box center [718, 269] width 94 height 94
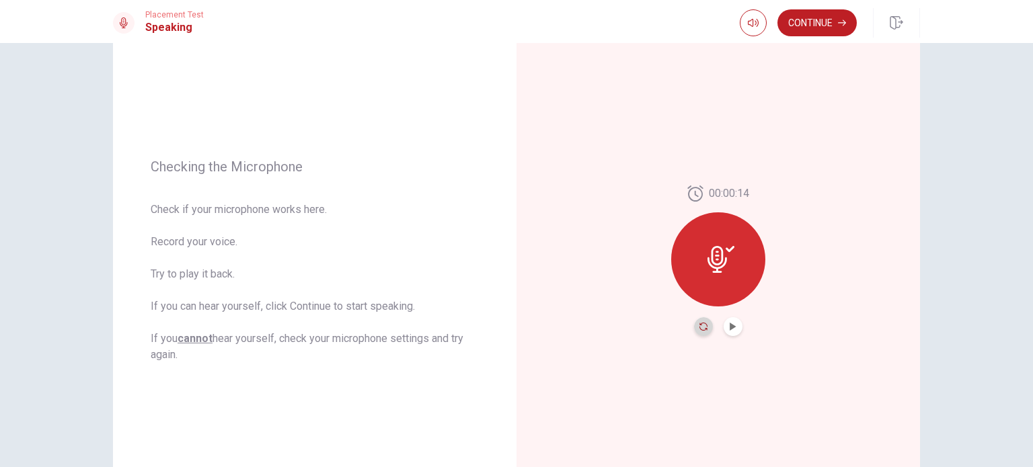
click at [701, 327] on icon "Record Again" at bounding box center [703, 327] width 8 height 8
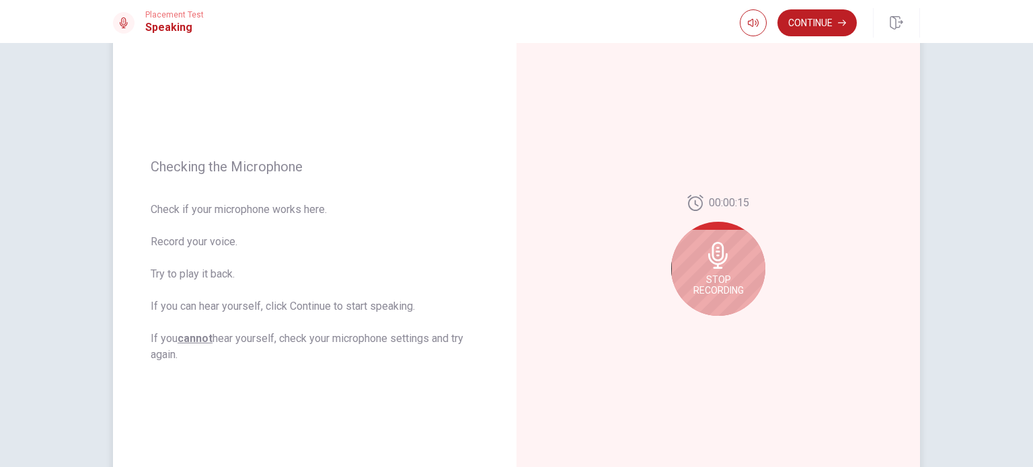
click at [711, 296] on div "Stop Recording" at bounding box center [718, 269] width 94 height 94
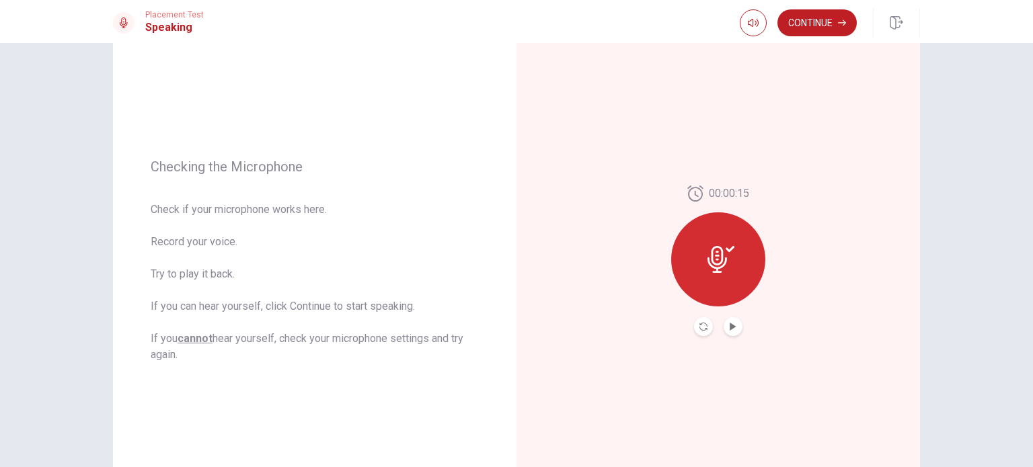
click at [713, 246] on icon at bounding box center [716, 259] width 19 height 27
click at [732, 325] on icon "Play Audio" at bounding box center [733, 327] width 8 height 8
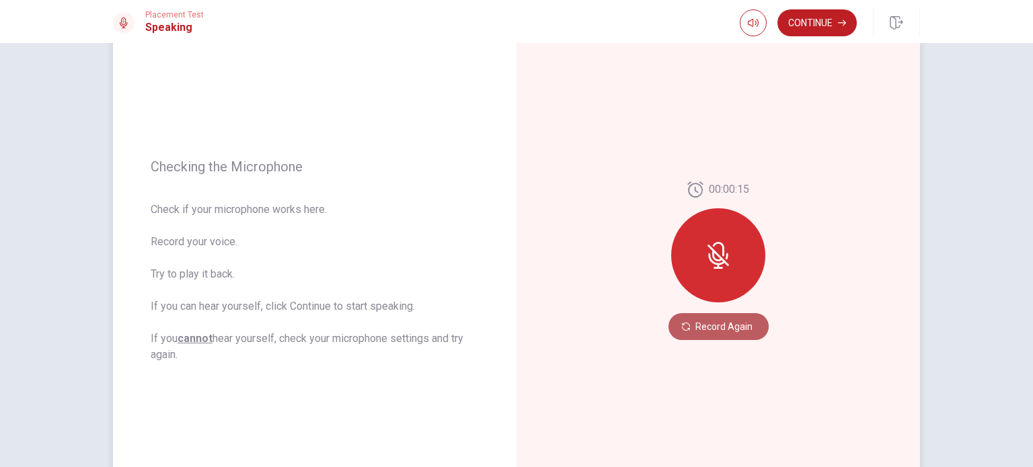
click at [701, 326] on button "Record Again" at bounding box center [718, 326] width 100 height 27
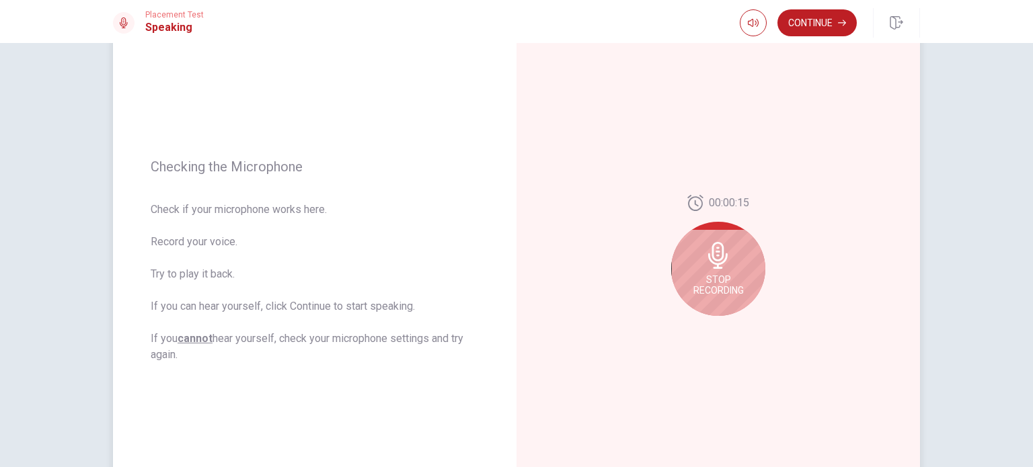
click at [716, 287] on span "Stop Recording" at bounding box center [718, 285] width 50 height 22
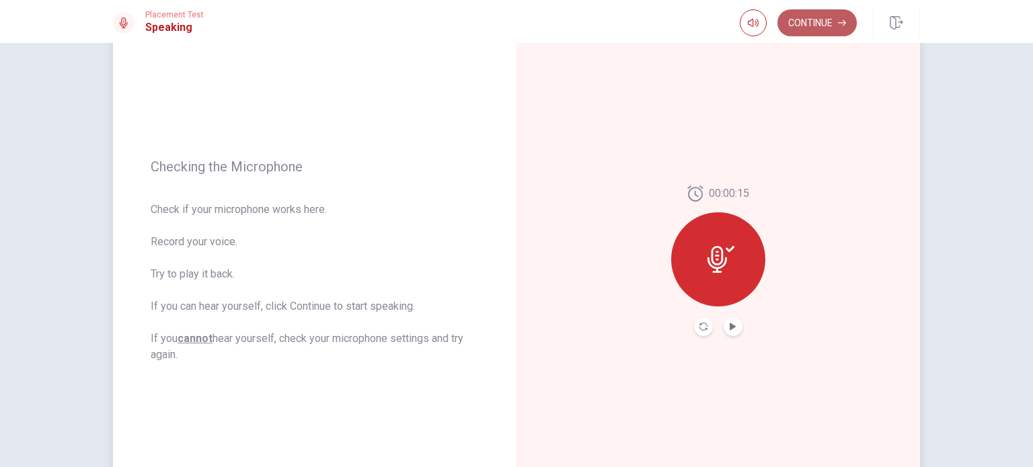
click at [807, 27] on button "Continue" at bounding box center [816, 22] width 79 height 27
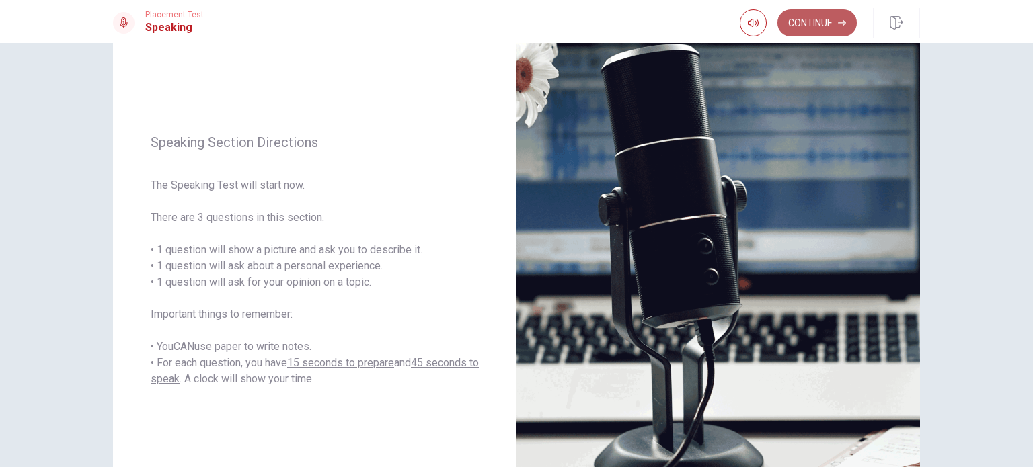
click at [804, 28] on button "Continue" at bounding box center [816, 22] width 79 height 27
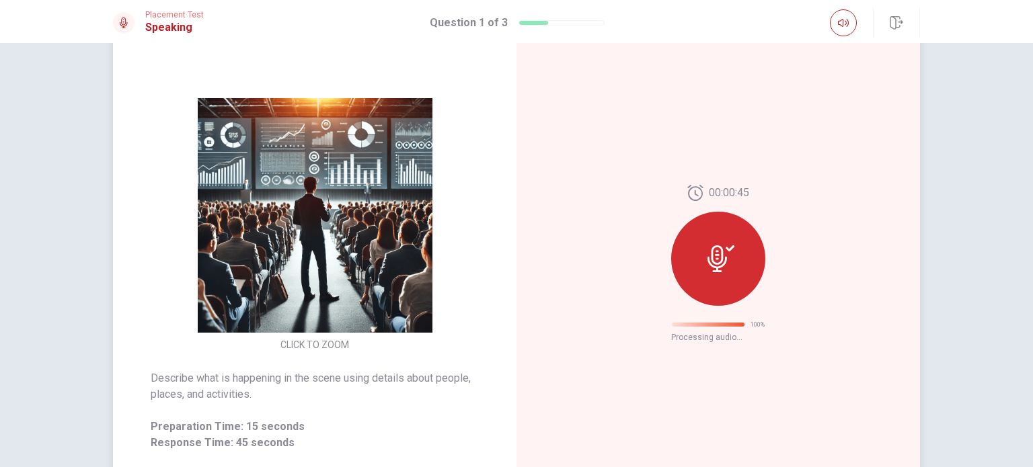
scroll to position [0, 0]
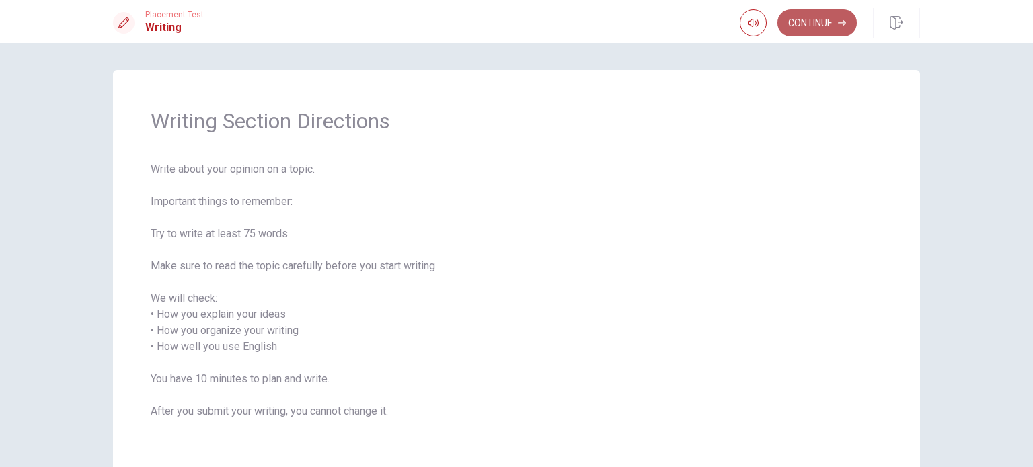
click at [805, 23] on button "Continue" at bounding box center [816, 22] width 79 height 27
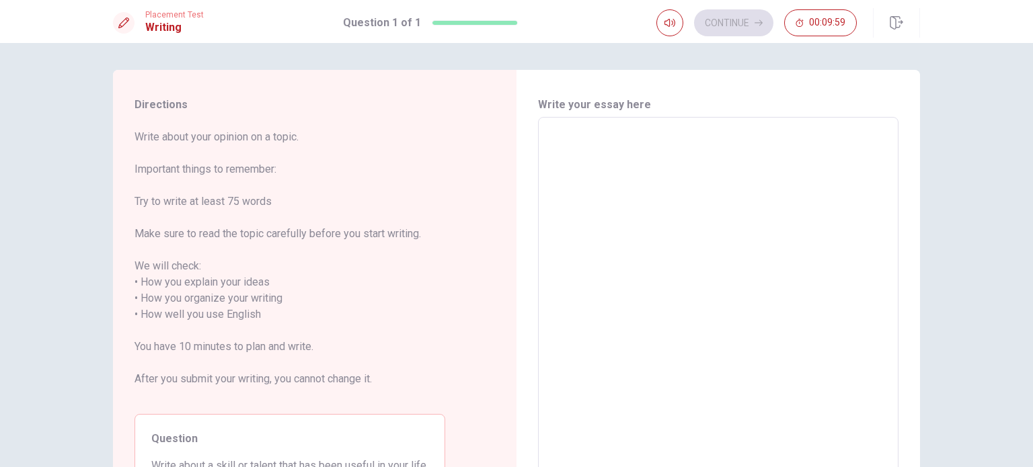
click at [666, 173] on textarea at bounding box center [718, 306] width 342 height 357
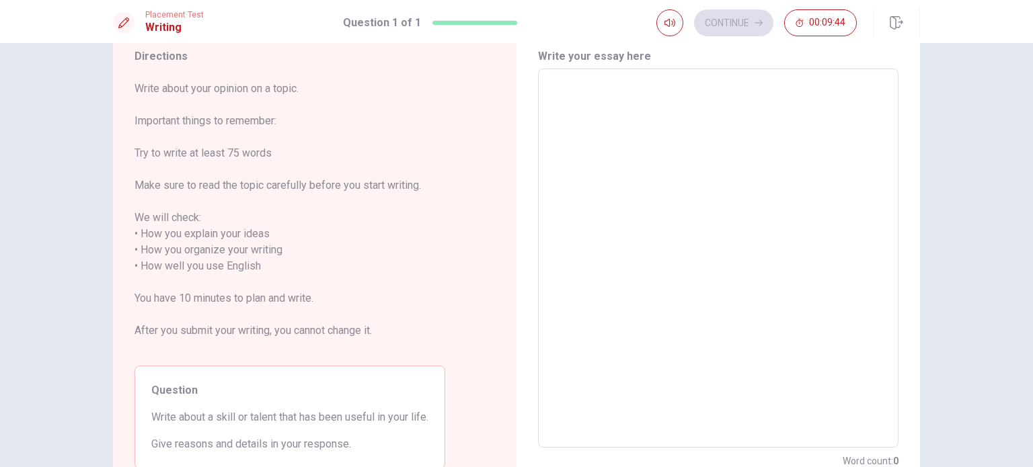
scroll to position [48, 0]
click at [625, 117] on textarea at bounding box center [718, 258] width 342 height 357
type textarea "I"
type textarea "x"
type textarea "It"
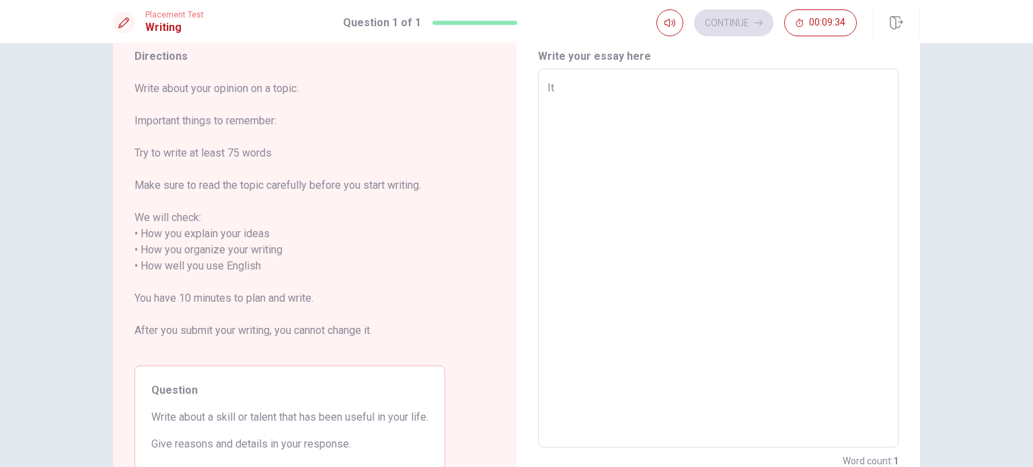
type textarea "x"
type textarea "Its"
type textarea "x"
type textarea "Its"
type textarea "x"
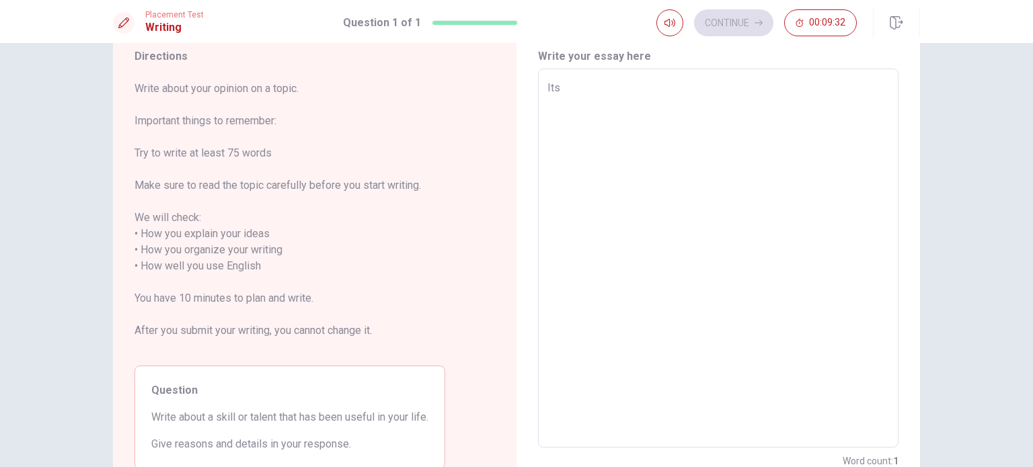
type textarea "Its"
type textarea "x"
type textarea "It"
type textarea "x"
type textarea "It"
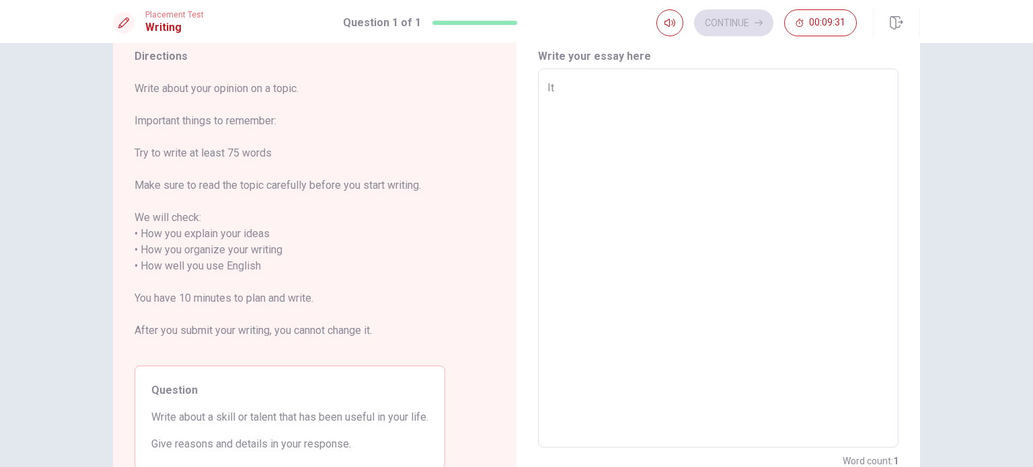
type textarea "x"
type textarea "It i"
type textarea "x"
type textarea "It is"
type textarea "x"
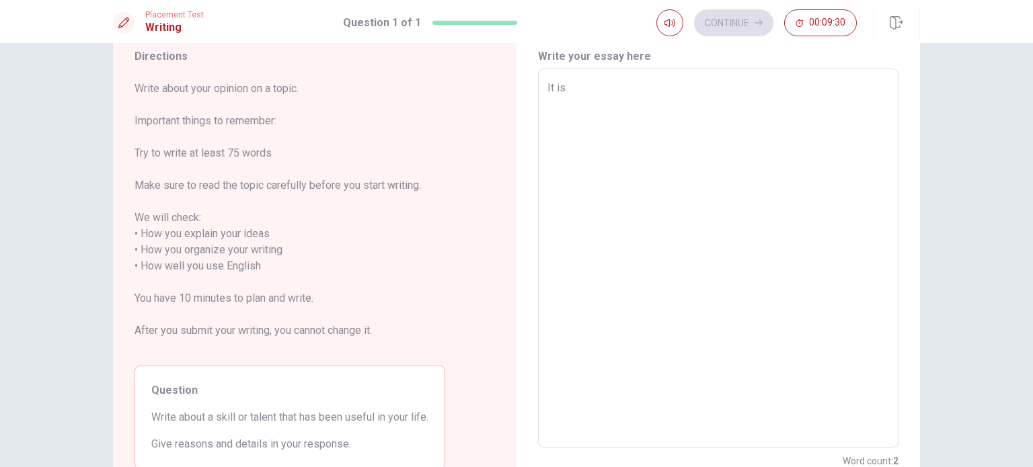
type textarea "It is"
type textarea "x"
type textarea "It is a"
type textarea "x"
type textarea "It is a"
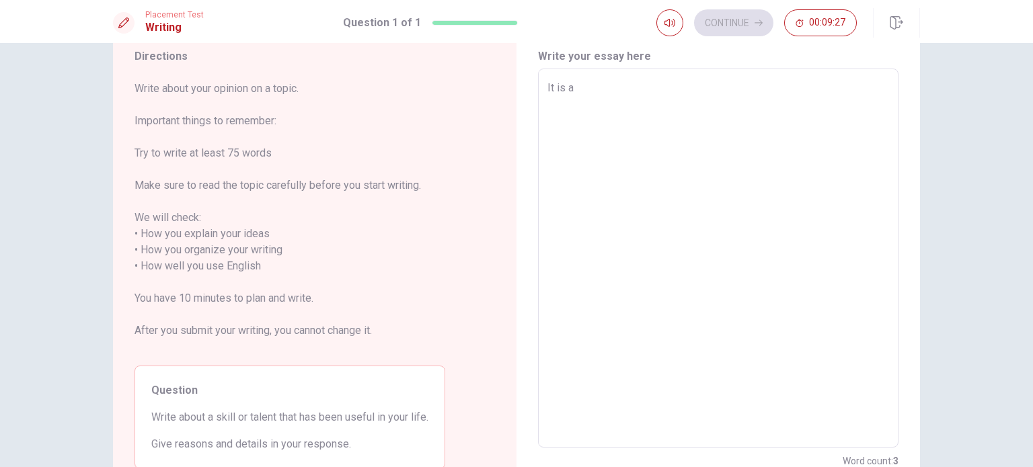
type textarea "x"
type textarea "It is a g"
type textarea "x"
type textarea "It is a go"
type textarea "x"
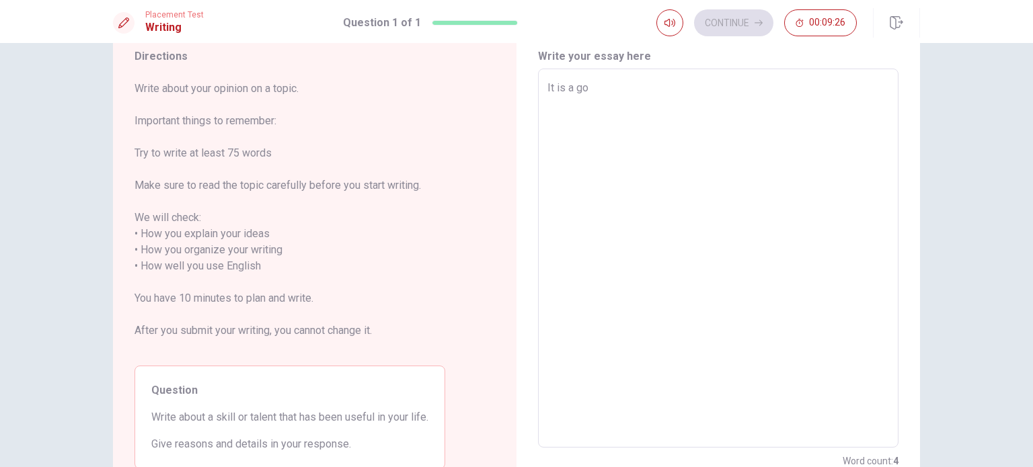
type textarea "It is a goo"
type textarea "x"
type textarea "It is a good"
type textarea "x"
type textarea "It is a good"
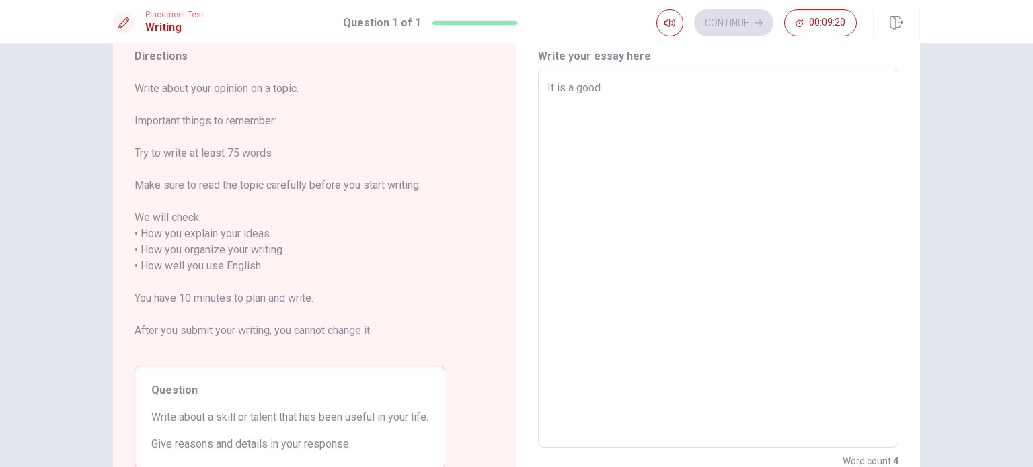
type textarea "x"
type textarea "It is a good t"
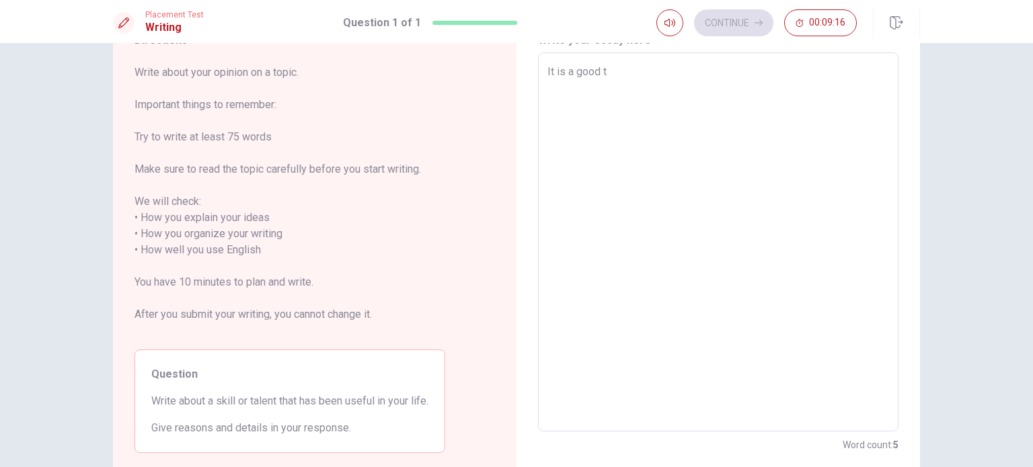
scroll to position [66, 0]
type textarea "x"
type textarea "It is a good to"
type textarea "x"
type textarea "It is a good top"
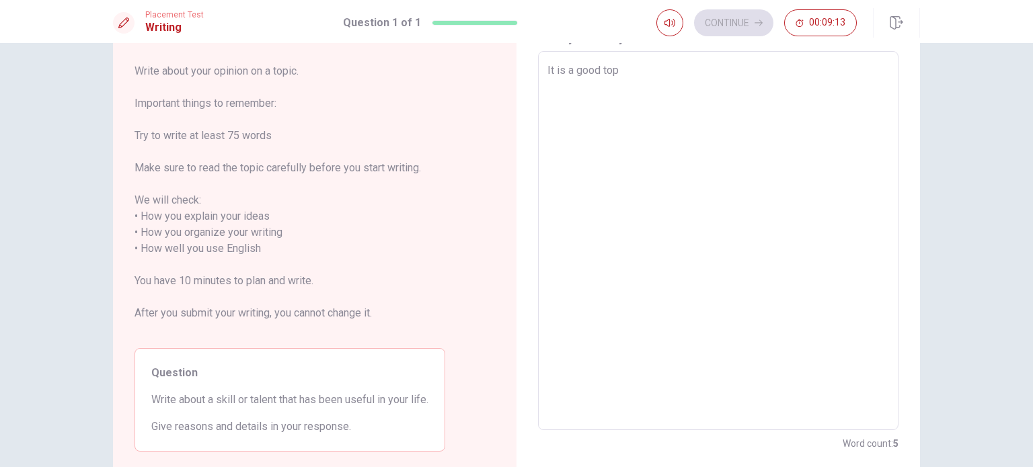
type textarea "x"
type textarea "It is a good topi"
type textarea "x"
type textarea "It is a good topic"
type textarea "x"
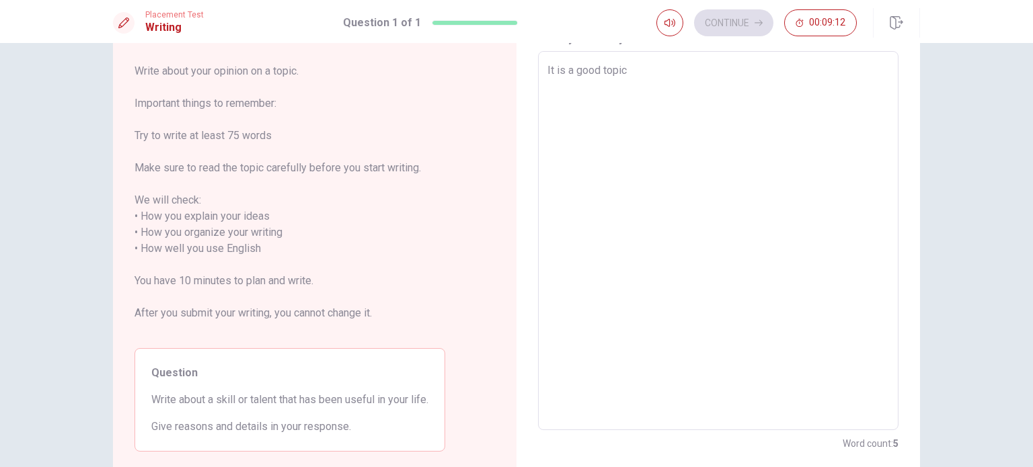
type textarea "It is a good topic"
type textarea "x"
type textarea "It is a good topic f"
type textarea "x"
type textarea "It is a good topic"
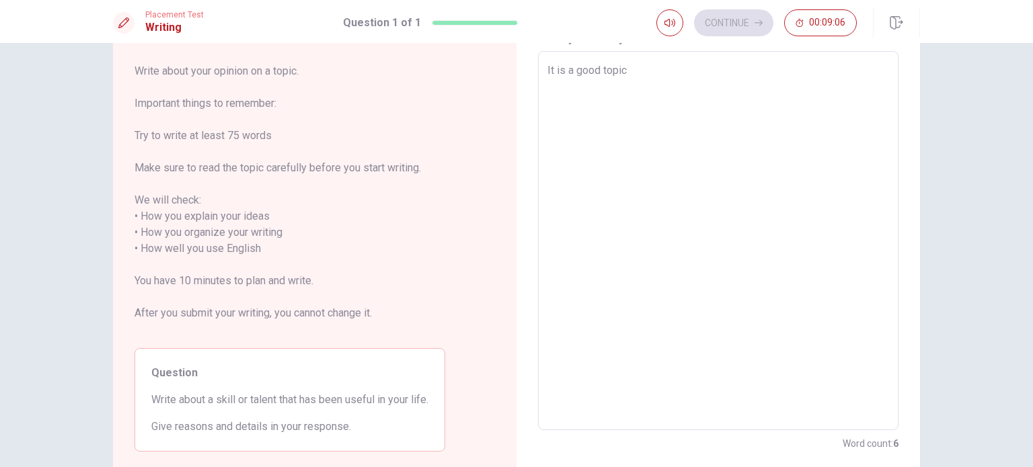
type textarea "x"
type textarea "It is a good topic f"
type textarea "x"
type textarea "It is a good topic f"
type textarea "x"
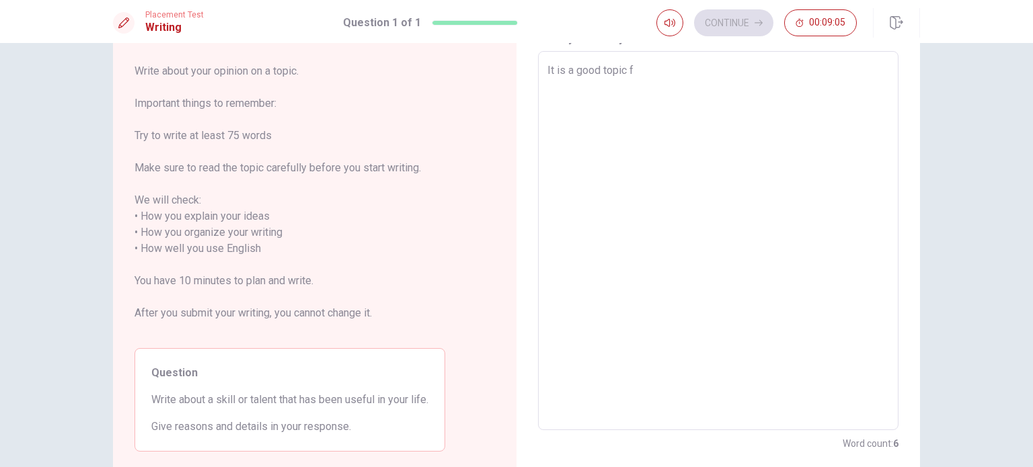
type textarea "It is a good topic f f"
type textarea "x"
type textarea "It is a good topic f f"
type textarea "x"
type textarea "It is a good topic f f f"
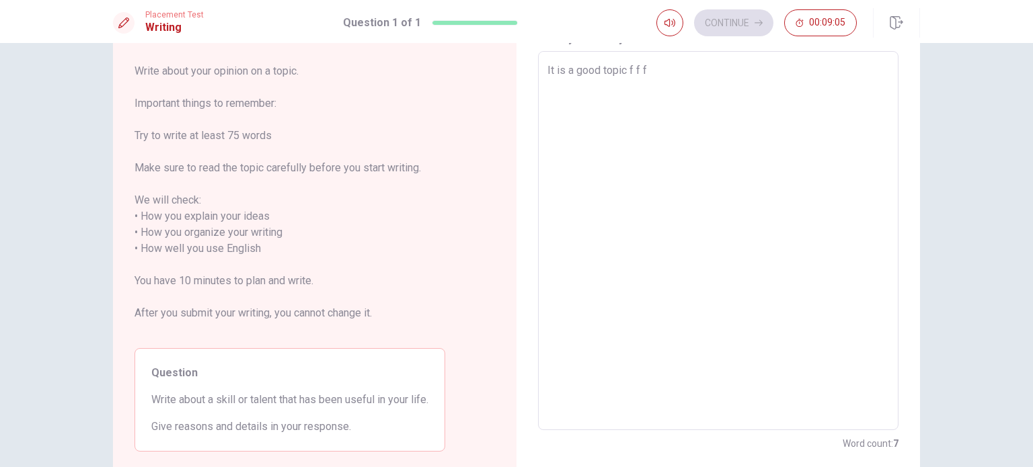
type textarea "x"
type textarea "It is a good topic f f f"
type textarea "x"
type textarea "It is a good topic f f f"
type textarea "x"
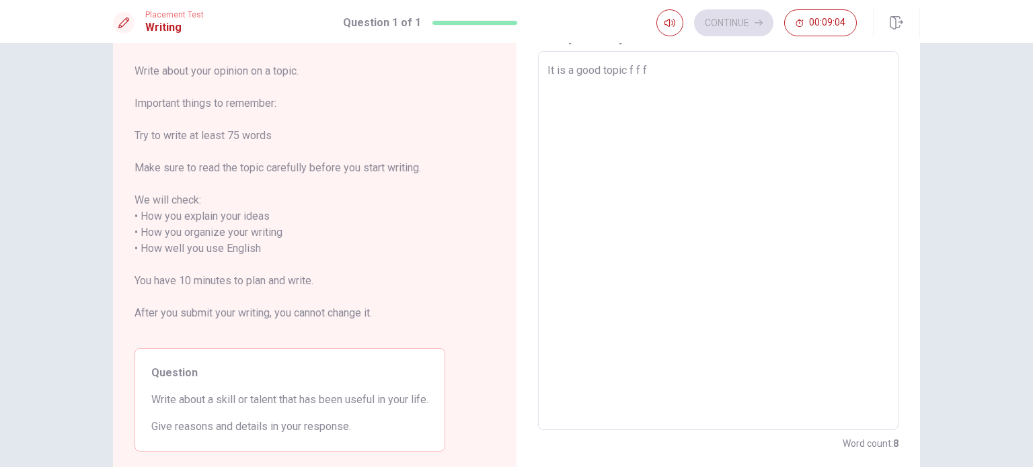
type textarea "It is a good topic f f"
type textarea "x"
type textarea "It is a good topic f f"
type textarea "x"
type textarea "It is a good topic f"
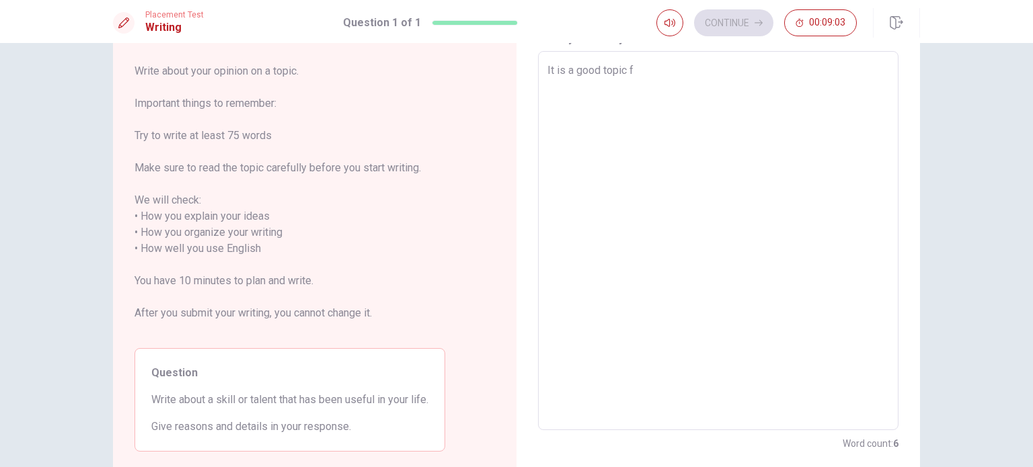
type textarea "x"
type textarea "It is a good topic f"
type textarea "x"
type textarea "It is a good topic"
type textarea "x"
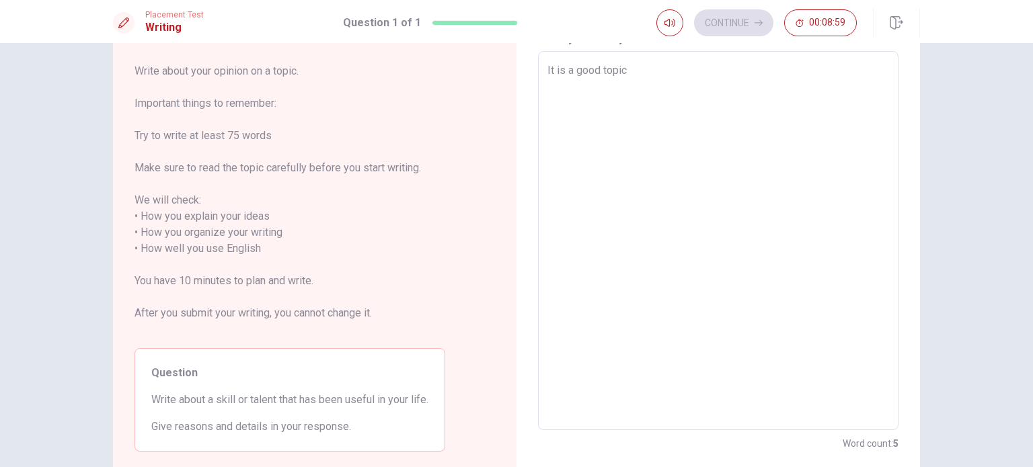
type textarea "It is a good topic"
type textarea "x"
type textarea "It is a good topi"
type textarea "x"
type textarea "It is a good top"
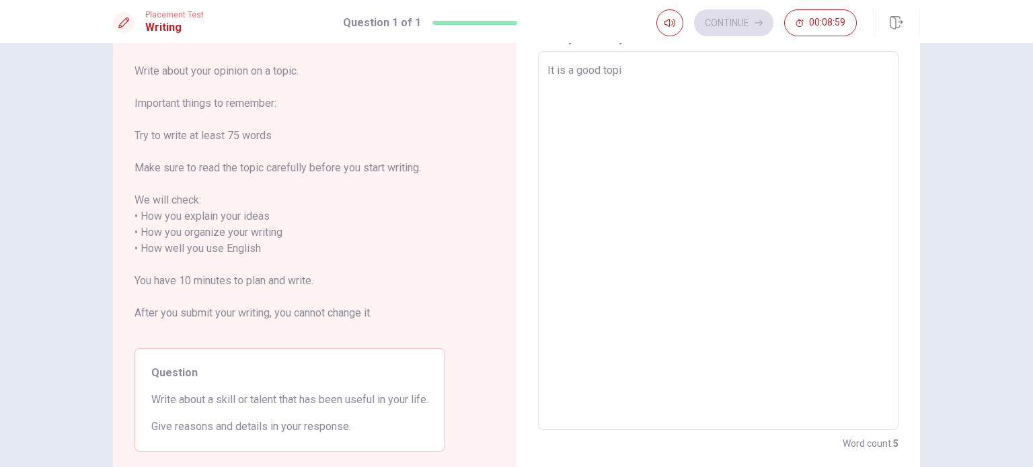
type textarea "x"
type textarea "It is a good to"
type textarea "x"
type textarea "It is a good t"
type textarea "x"
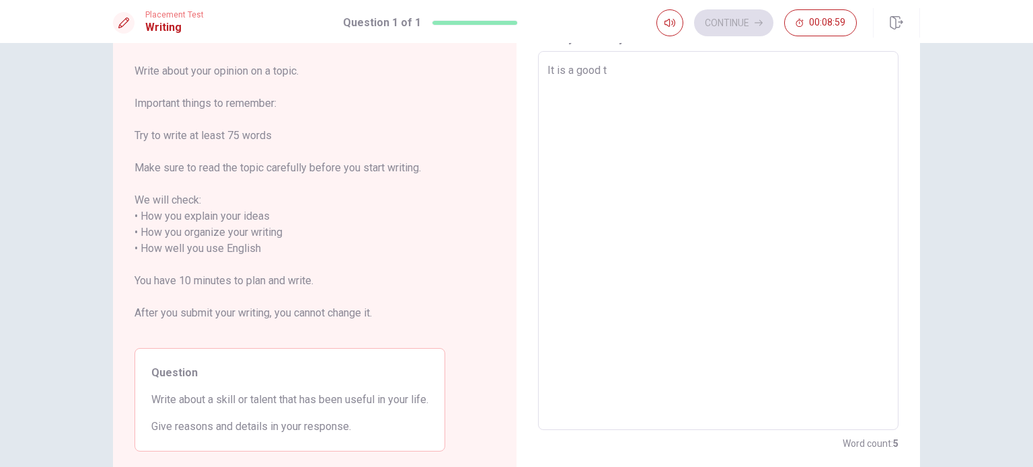
type textarea "It is a good"
type textarea "x"
type textarea "It is a good"
type textarea "x"
type textarea "It is a go"
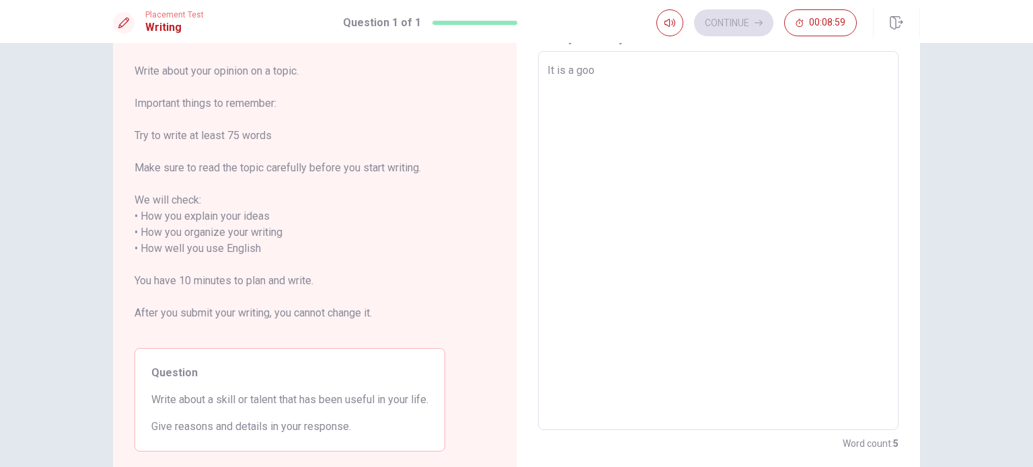
type textarea "x"
type textarea "It is a g"
type textarea "x"
type textarea "It is a"
type textarea "x"
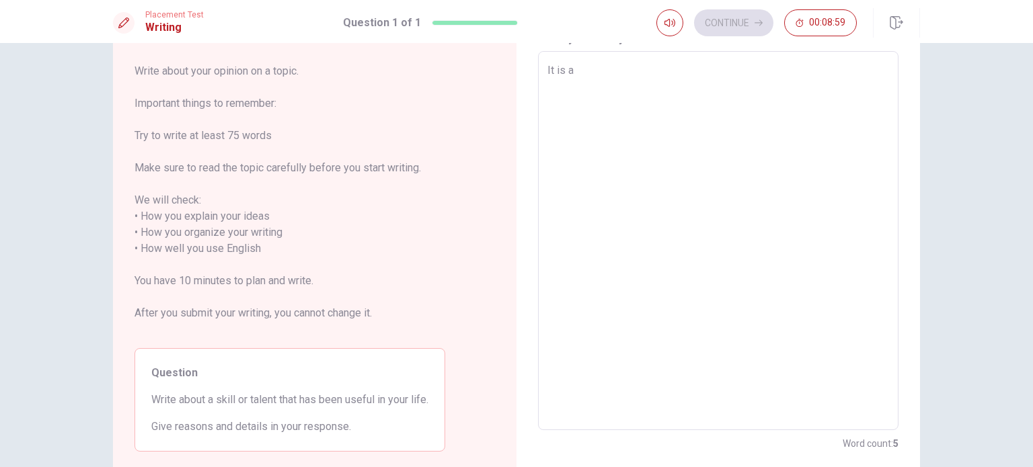
type textarea "It is a"
type textarea "x"
type textarea "It is"
type textarea "x"
type textarea "It is"
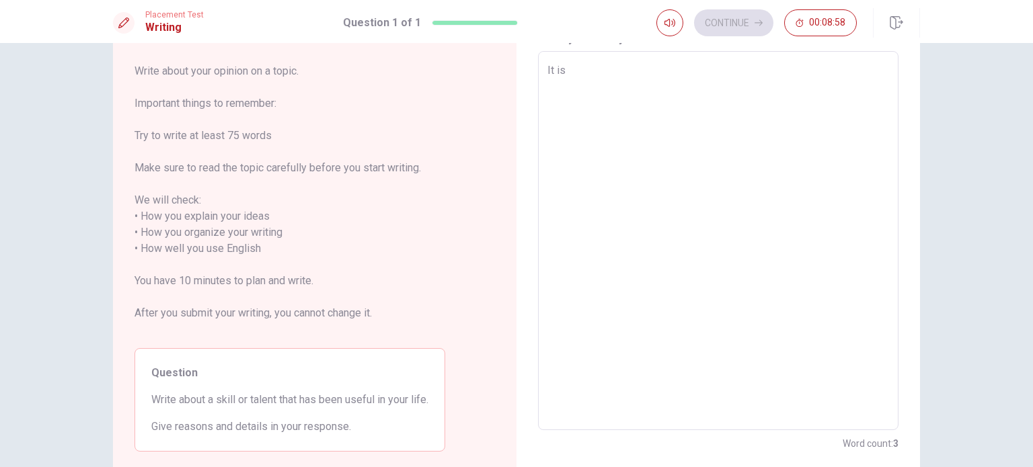
type textarea "x"
type textarea "It"
type textarea "x"
type textarea "It"
type textarea "x"
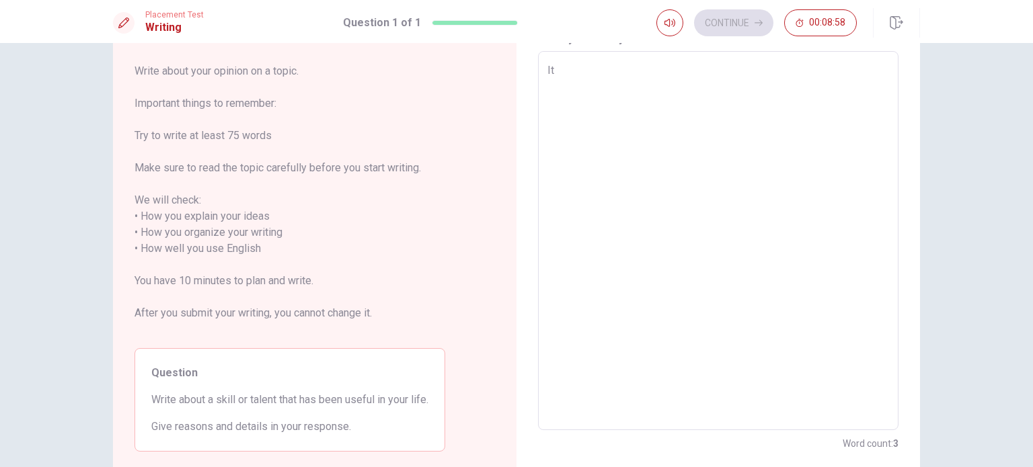
type textarea "I"
type textarea "x"
type textarea "A"
type textarea "x"
type textarea "A"
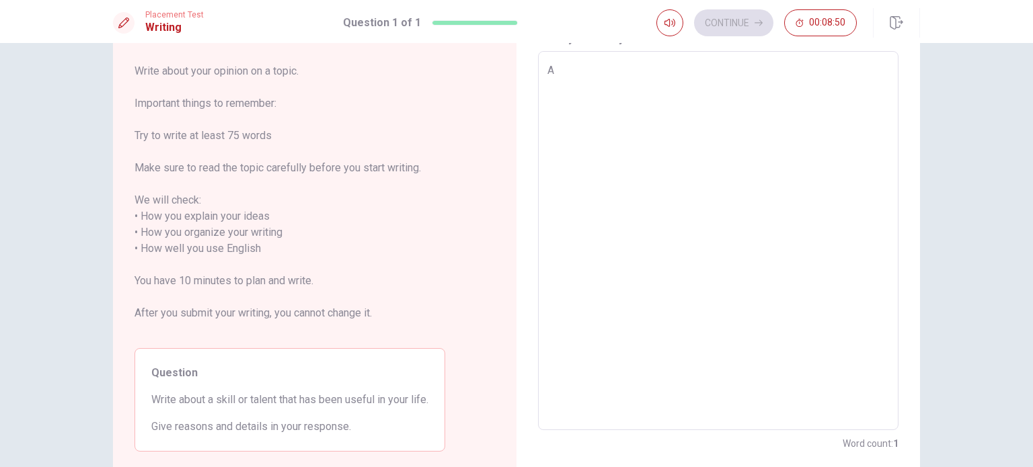
type textarea "x"
type textarea "A s"
type textarea "x"
type textarea "A sk"
type textarea "x"
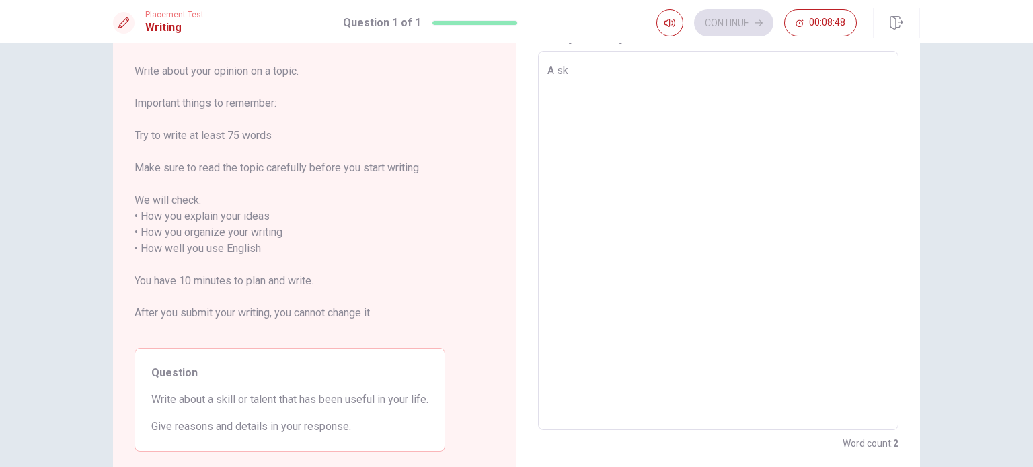
type textarea "A ski"
type textarea "x"
type textarea "A skil"
type textarea "x"
type textarea "A skill"
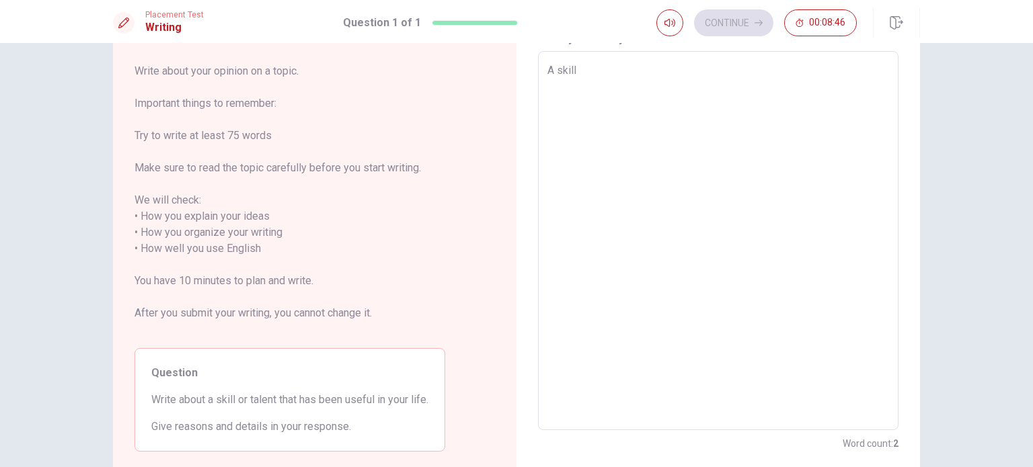
type textarea "x"
type textarea "A skill"
type textarea "x"
type textarea "A skill t"
type textarea "x"
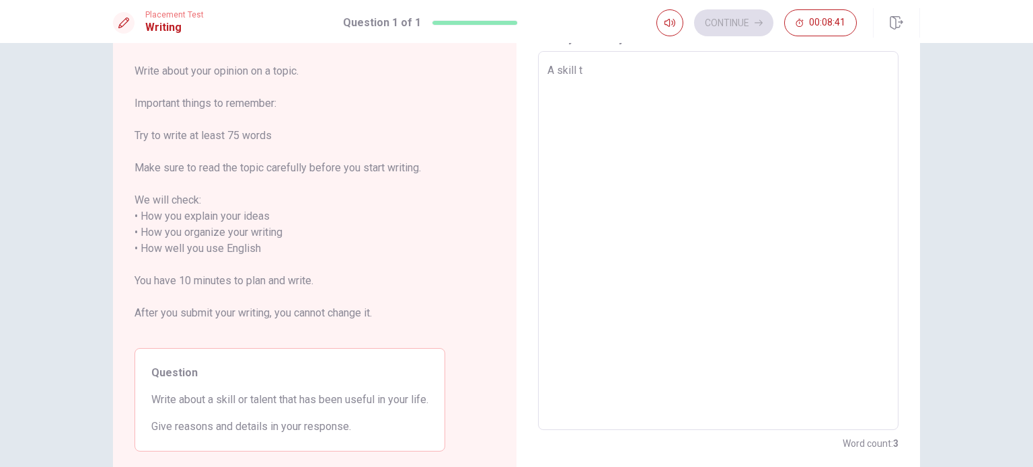
type textarea "A skill th"
type textarea "x"
type textarea "A skill tha"
type textarea "x"
type textarea "A skill that"
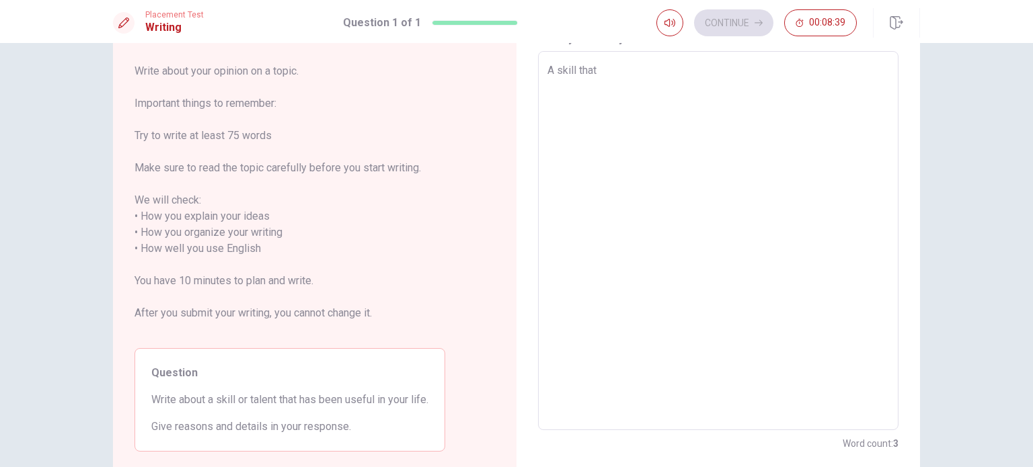
type textarea "x"
type textarea "A skill that"
type textarea "x"
type textarea "A skill that b"
type textarea "x"
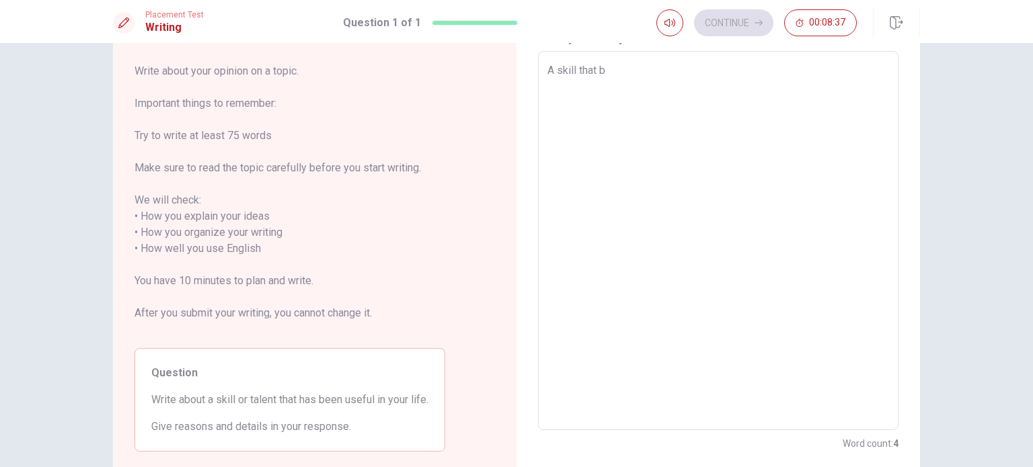
type textarea "A skill that"
type textarea "x"
type textarea "A skill that h"
type textarea "x"
type textarea "A skill that ha"
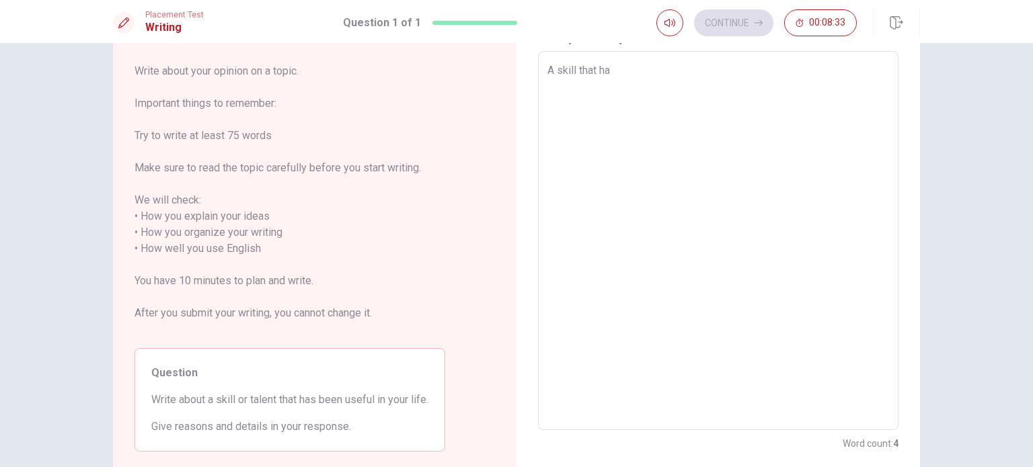
type textarea "x"
type textarea "A skill that has"
type textarea "x"
type textarea "A skill that has"
type textarea "x"
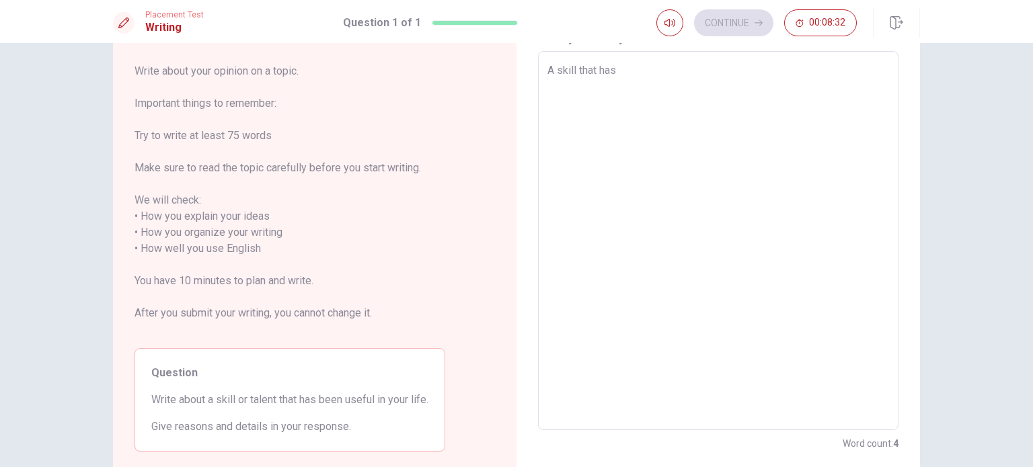
type textarea "A skill that has b"
type textarea "x"
type textarea "A skill that has be"
type textarea "x"
type textarea "A skill that has bee"
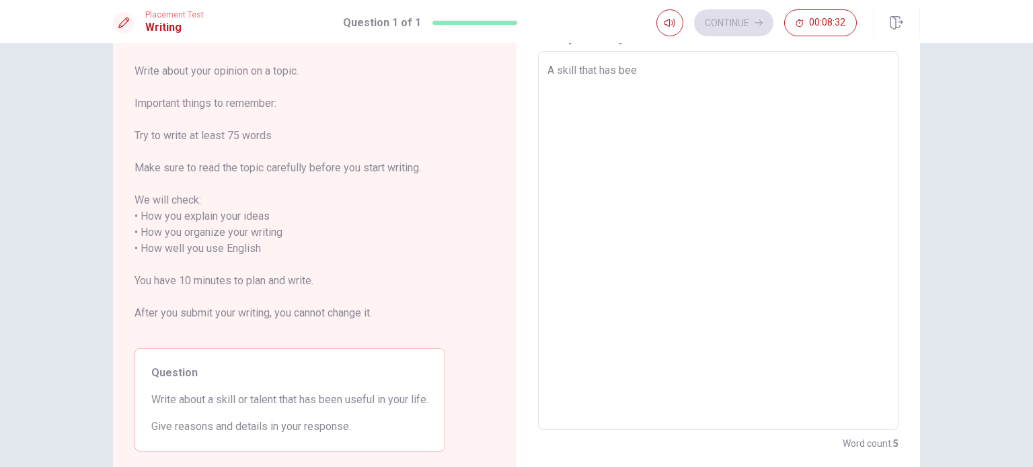
type textarea "x"
type textarea "A skill that has been"
type textarea "x"
type textarea "A skill that has been"
type textarea "x"
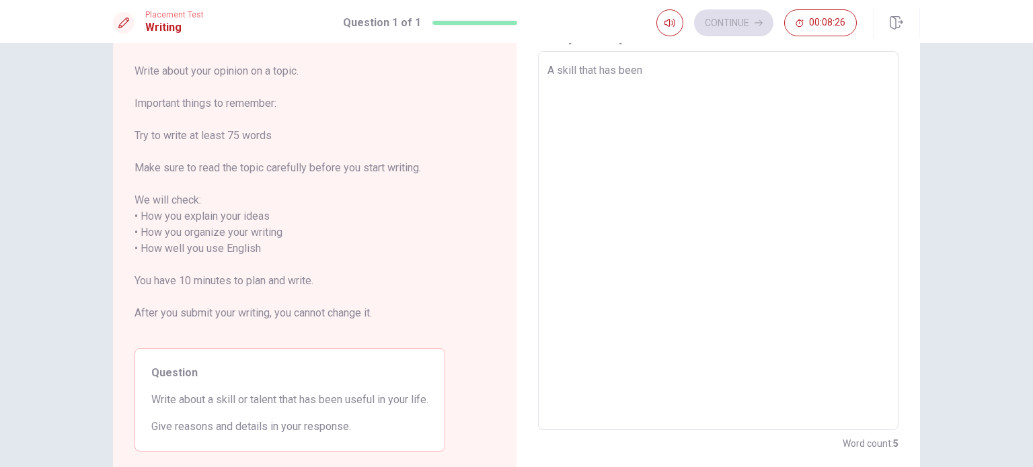
type textarea "A skill that has been h"
type textarea "x"
type textarea "A skill that has been hi"
type textarea "x"
type textarea "A skill that has been h"
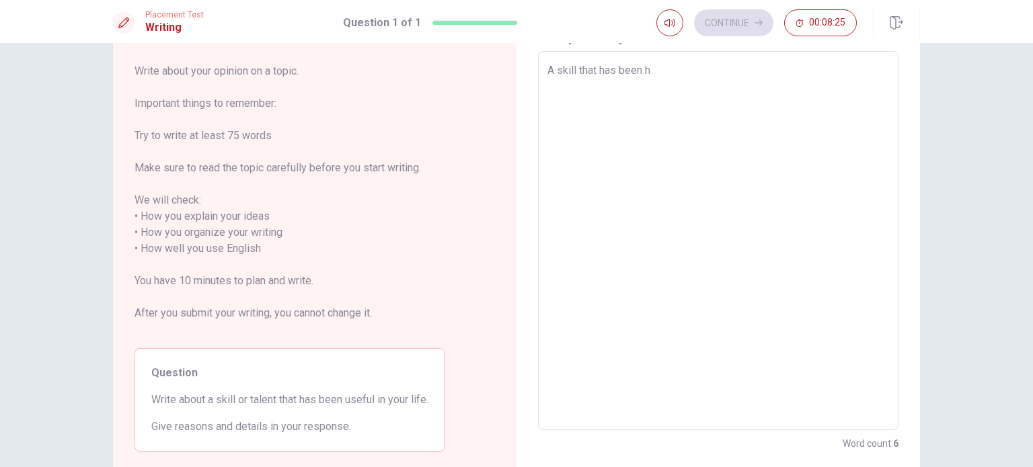
type textarea "x"
type textarea "A skill that has been he"
type textarea "x"
type textarea "A skill that has been hel"
type textarea "x"
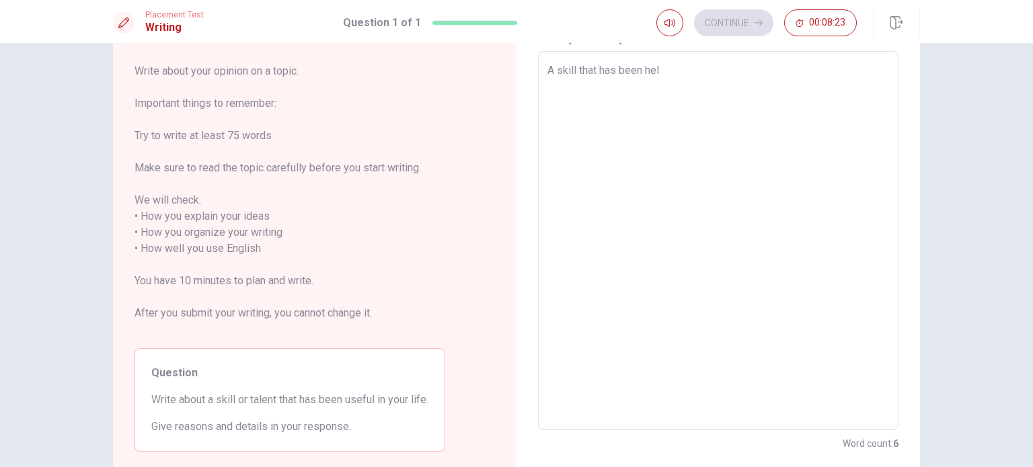
type textarea "A skill that has been help"
type textarea "x"
type textarea "A skill that has been helpf"
type textarea "x"
type textarea "A skill that has been helpfu"
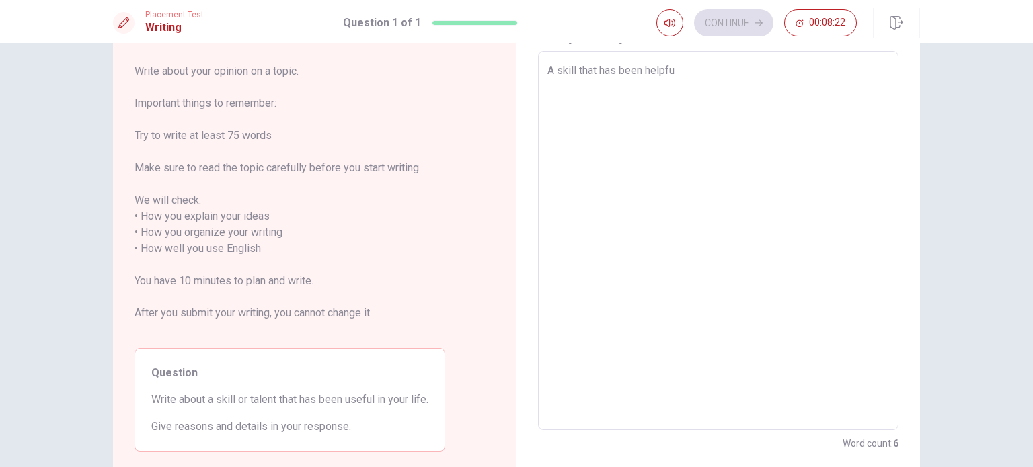
type textarea "x"
type textarea "A skill that has been helpful"
type textarea "x"
type textarea "A skill that has been helpful"
type textarea "x"
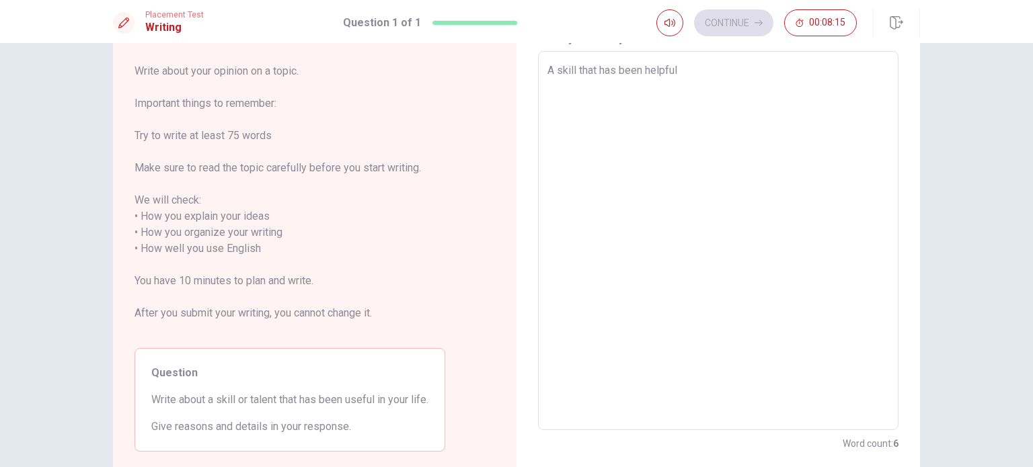
type textarea "A skill that has been helpful i"
type textarea "x"
type textarea "A skill that has been helpful in"
type textarea "x"
type textarea "A skill that has been helpful in"
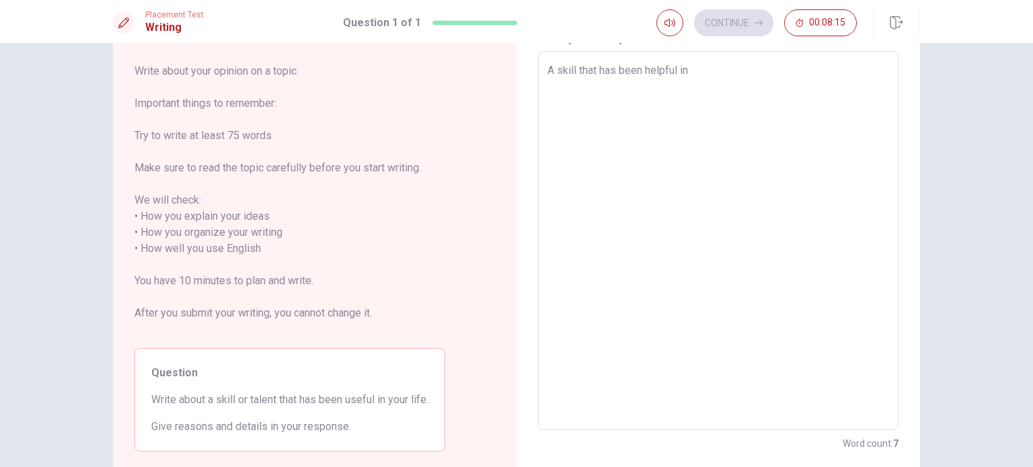
type textarea "x"
type textarea "A skill that has been helpful in m"
type textarea "x"
type textarea "A skill that has been helpful in my"
type textarea "x"
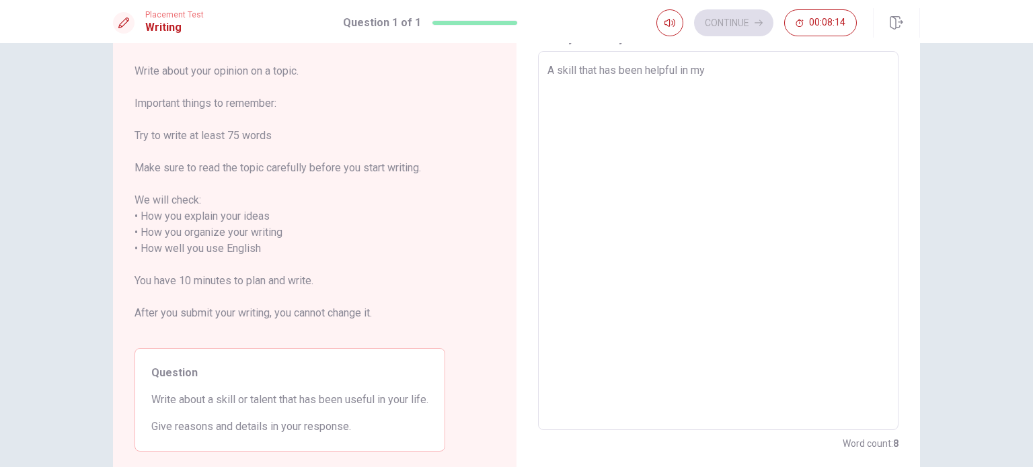
type textarea "A skill that has been helpful in my"
type textarea "x"
type textarea "A skill that has been helpful in my l"
type textarea "x"
type textarea "A skill that has been helpful in my li"
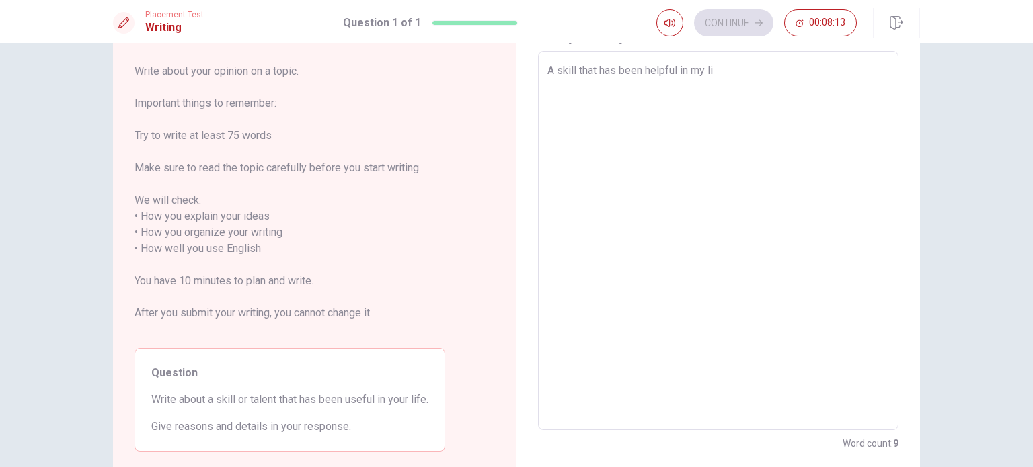
type textarea "x"
type textarea "A skill that has been helpful in my lif"
type textarea "x"
type textarea "A skill that has been helpful in my life"
type textarea "x"
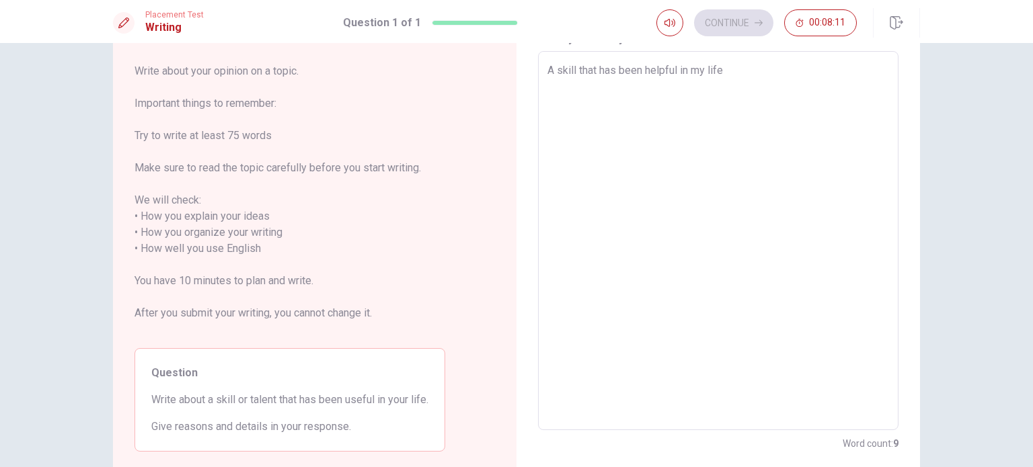
type textarea "A skill that has been helpful in my life"
type textarea "x"
click at [672, 69] on textarea "A skill that has been helpful in my life, to tell the truth I was very gratefull" at bounding box center [718, 241] width 342 height 357
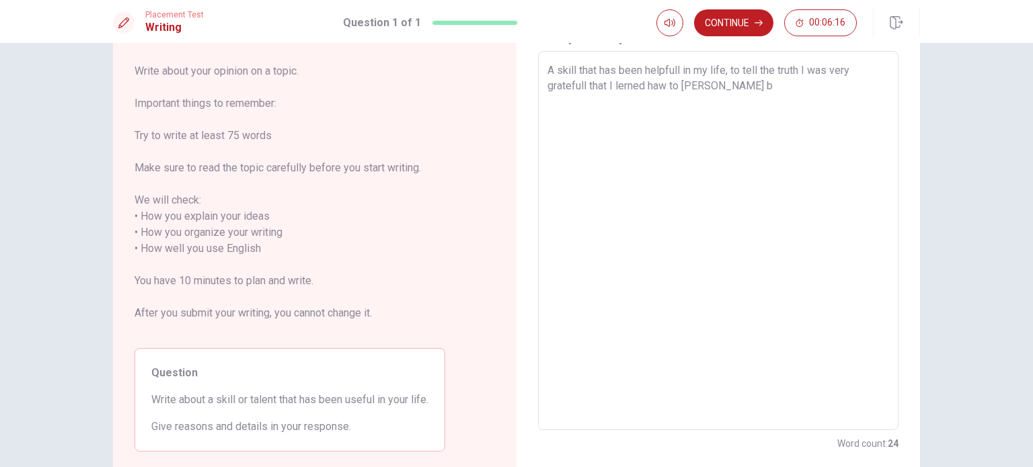
click at [808, 72] on textarea "A skill that has been helpfull in my life, to tell the truth I was very gratefu…" at bounding box center [718, 241] width 342 height 357
drag, startPoint x: 578, startPoint y: 101, endPoint x: 800, endPoint y: 100, distance: 221.9
click at [800, 100] on textarea "A skill that has been helpfull in my life, to tell the truth I had lerned swemi…" at bounding box center [718, 241] width 342 height 357
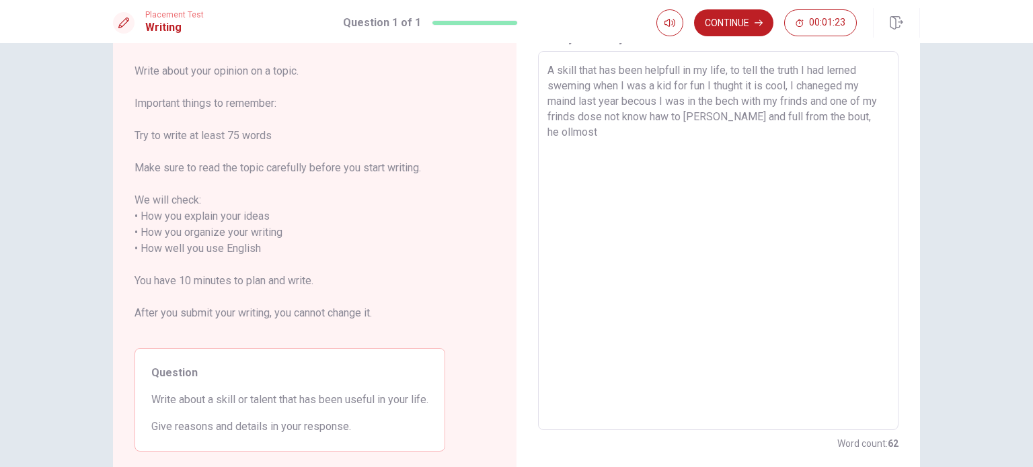
click at [842, 116] on textarea "A skill that has been helpfull in my life, to tell the truth I had lerned swemi…" at bounding box center [718, 241] width 342 height 357
click at [263, 403] on span "Write about a skill or talent that has been useful in your life." at bounding box center [289, 400] width 277 height 16
click at [882, 173] on textarea "A skill that has been helpfull in my life, to tell the truth I had lerned swemi…" at bounding box center [718, 241] width 342 height 357
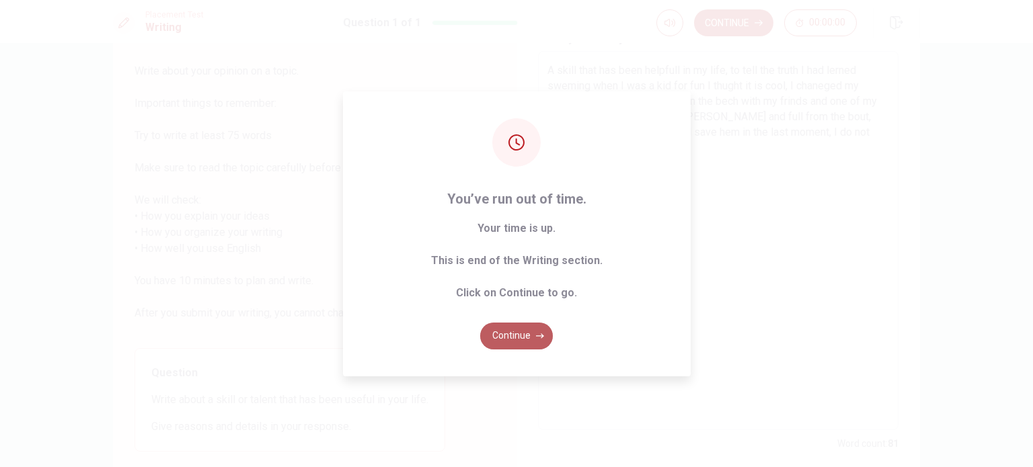
click at [510, 338] on button "Continue" at bounding box center [516, 336] width 73 height 27
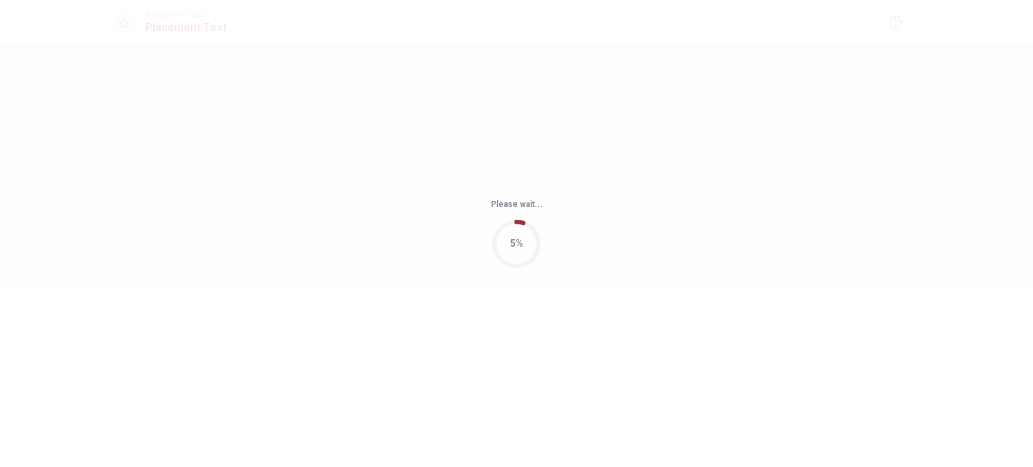
scroll to position [0, 0]
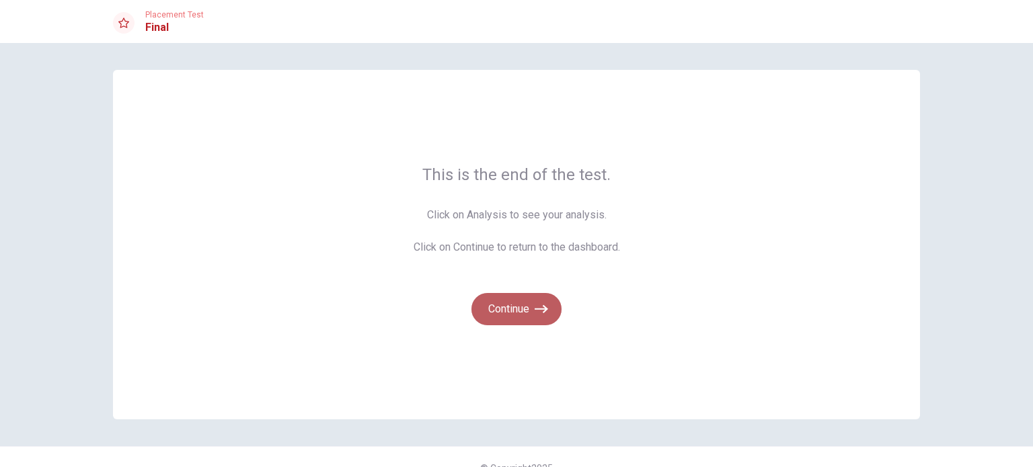
click at [512, 319] on button "Continue" at bounding box center [516, 309] width 90 height 32
